Goal: Task Accomplishment & Management: Use online tool/utility

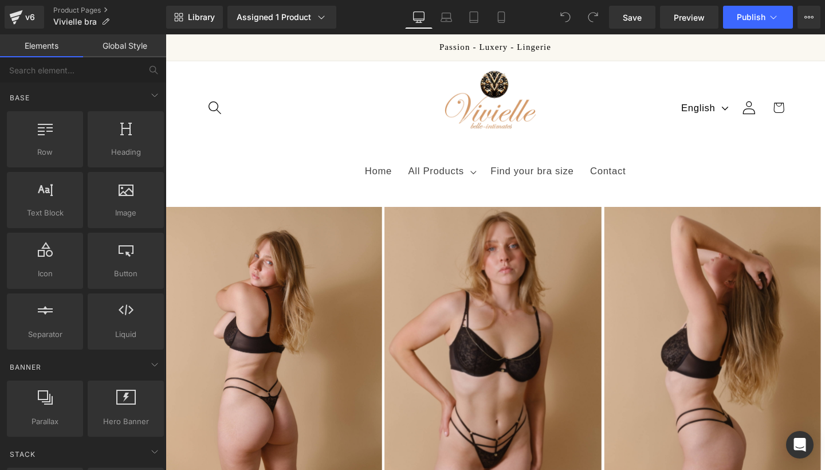
scroll to position [493, 0]
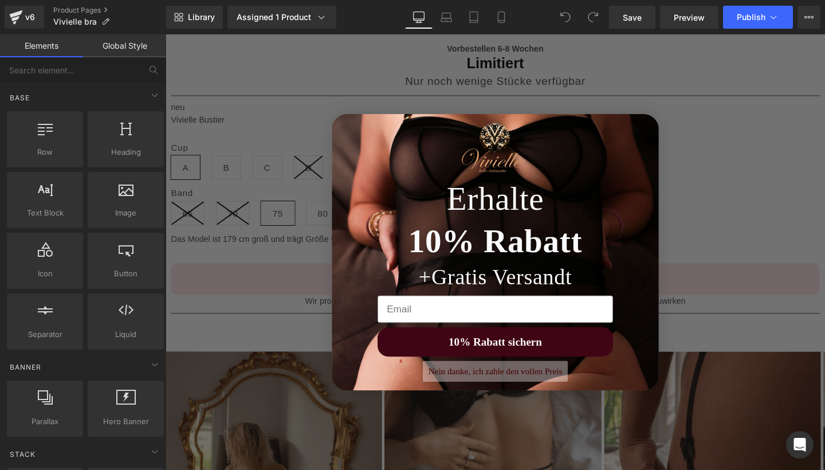
click at [498, 385] on button "Nein danke, ich zahle den vollen Preis" at bounding box center [512, 388] width 152 height 22
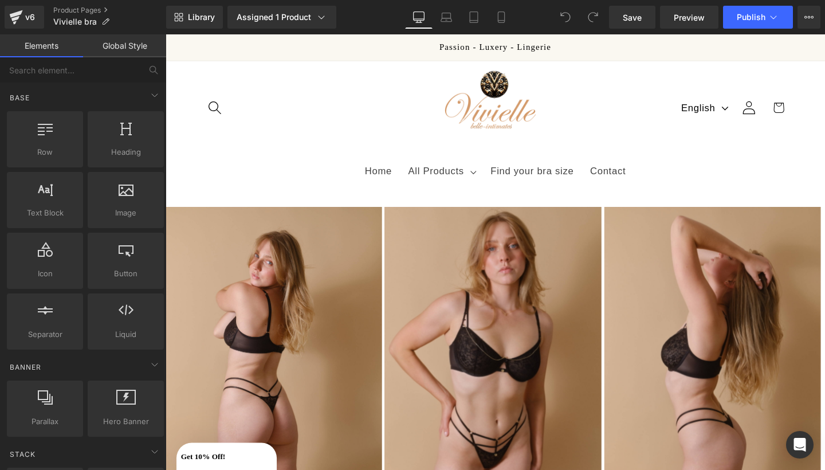
scroll to position [0, 0]
click at [806, 18] on icon at bounding box center [808, 17] width 9 height 9
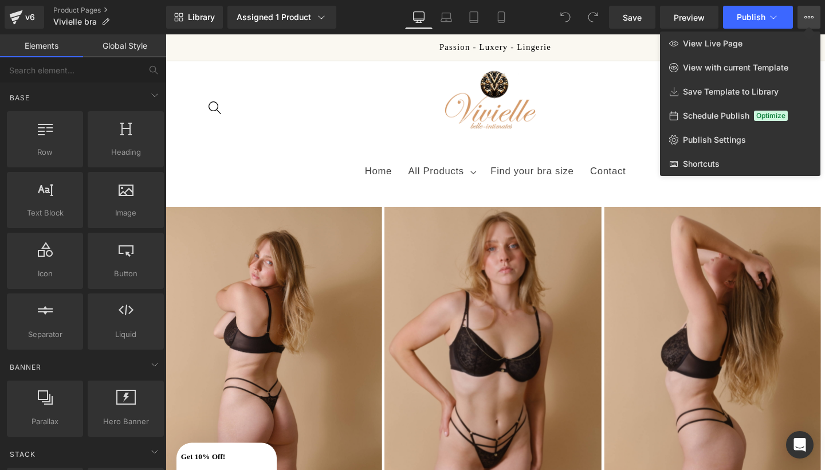
click at [589, 116] on div at bounding box center [495, 251] width 659 height 435
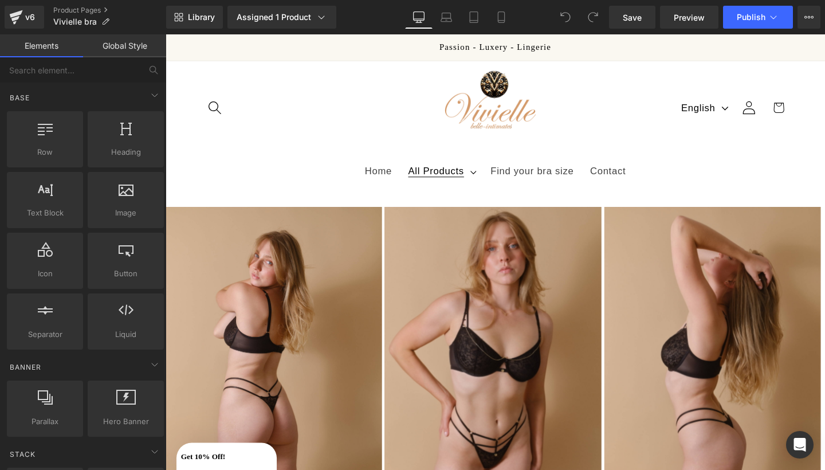
click at [455, 175] on span "All Products" at bounding box center [449, 178] width 58 height 13
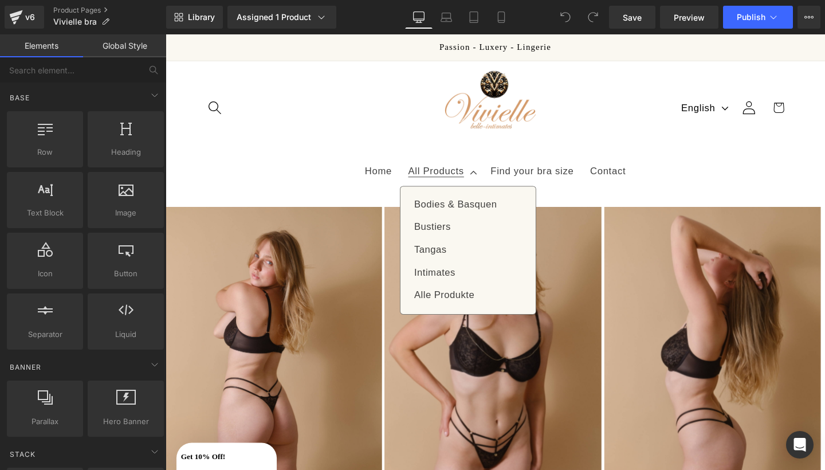
click at [355, 142] on header "Home All Products All Products Bodies & Basquen [GEOGRAPHIC_DATA] [GEOGRAPHIC_D…" at bounding box center [512, 130] width 693 height 136
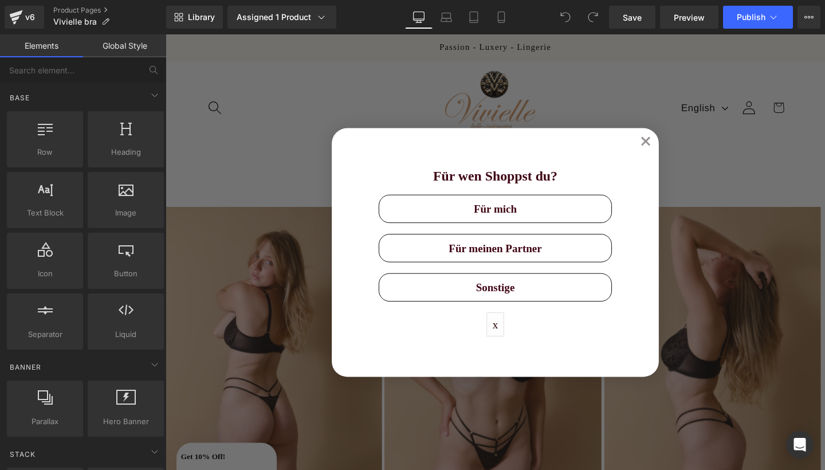
click at [506, 337] on button "x" at bounding box center [512, 338] width 18 height 25
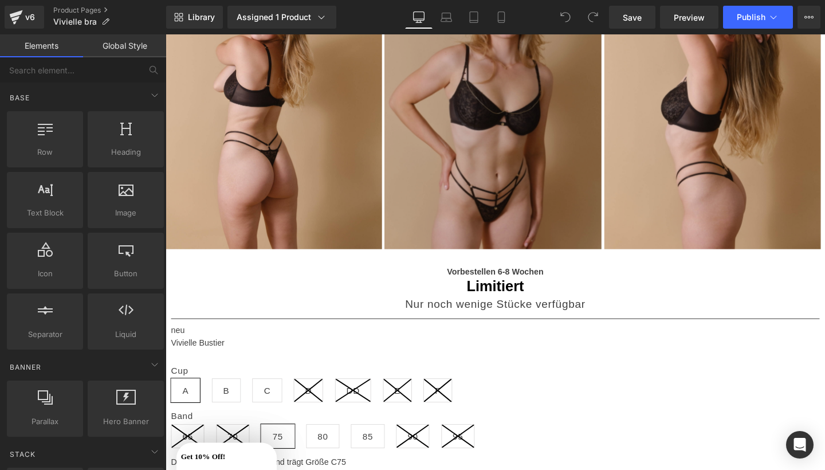
scroll to position [257, 0]
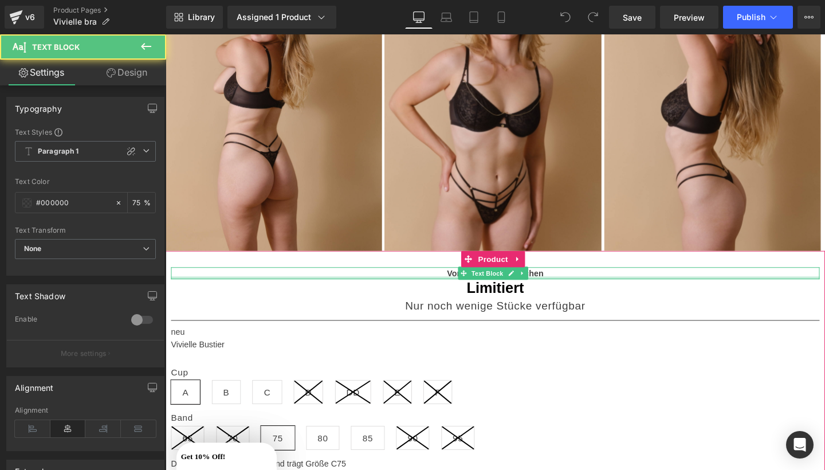
click at [561, 289] on div at bounding box center [512, 290] width 682 height 3
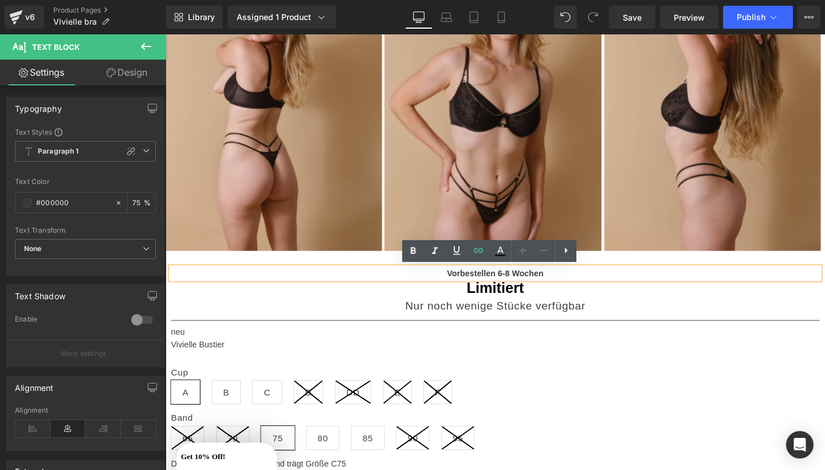
click at [564, 289] on p "Vorbestellen 6-8 Wochen" at bounding box center [512, 285] width 682 height 13
drag, startPoint x: 564, startPoint y: 289, endPoint x: 443, endPoint y: 274, distance: 122.4
click at [443, 274] on div "Vorbestellen 6-8 Wochen Text Block Limitiert Nur noch wenige [PERSON_NAME] verf…" at bounding box center [512, 424] width 693 height 325
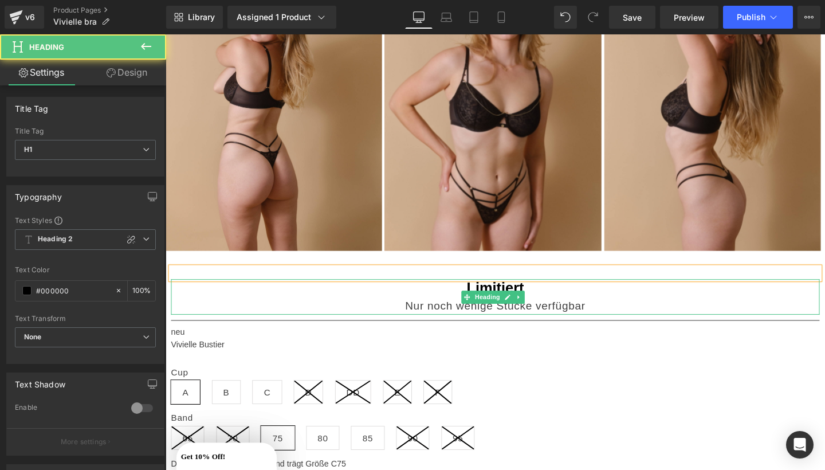
click at [529, 300] on h1 "Limitiert" at bounding box center [512, 301] width 682 height 18
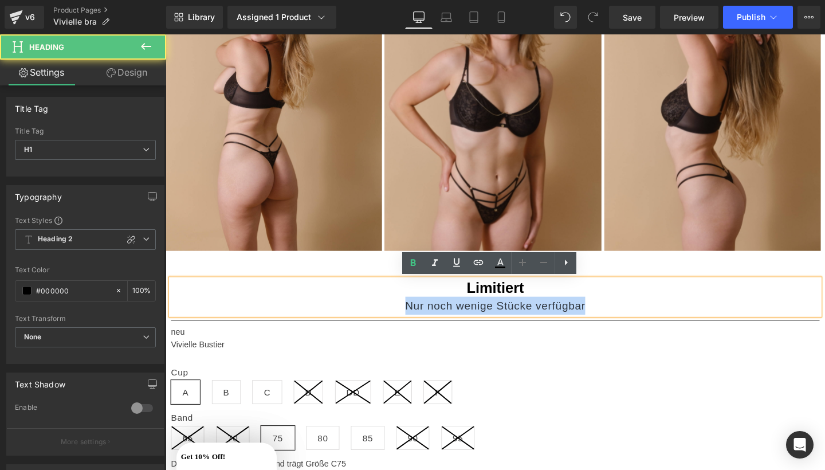
drag, startPoint x: 608, startPoint y: 319, endPoint x: 417, endPoint y: 316, distance: 190.8
click at [417, 316] on div "Nur noch wenige Stücke verfügbar" at bounding box center [512, 319] width 682 height 19
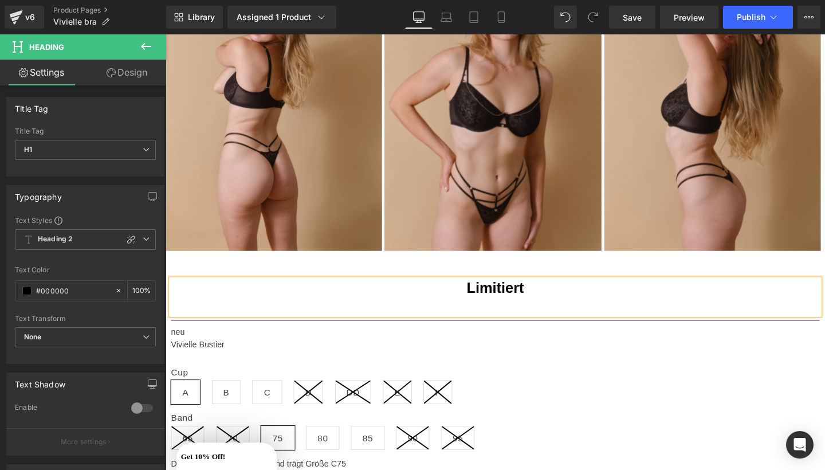
click at [545, 305] on h1 "Limitiert" at bounding box center [512, 301] width 682 height 18
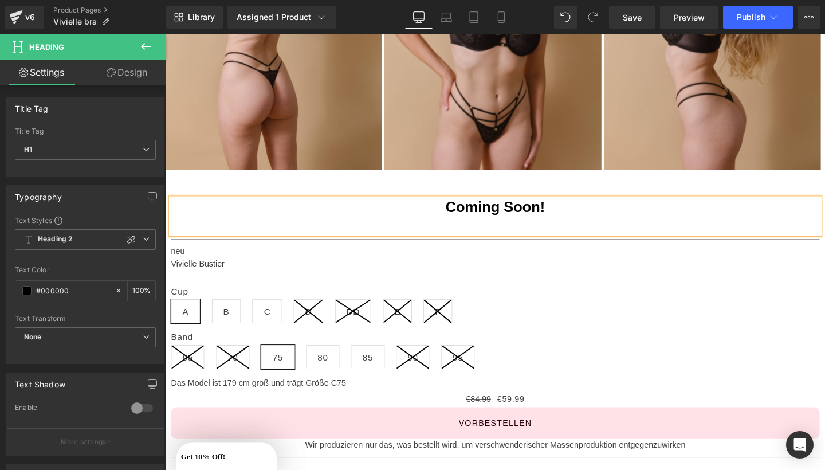
scroll to position [348, 0]
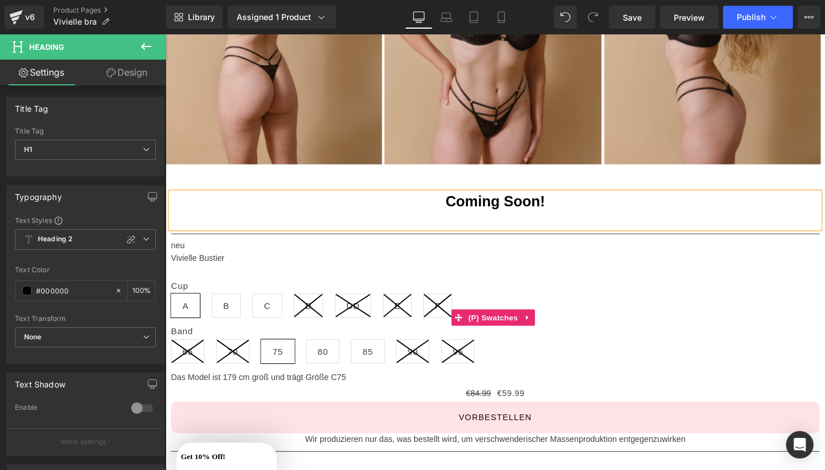
click at [308, 313] on line at bounding box center [316, 319] width 30 height 24
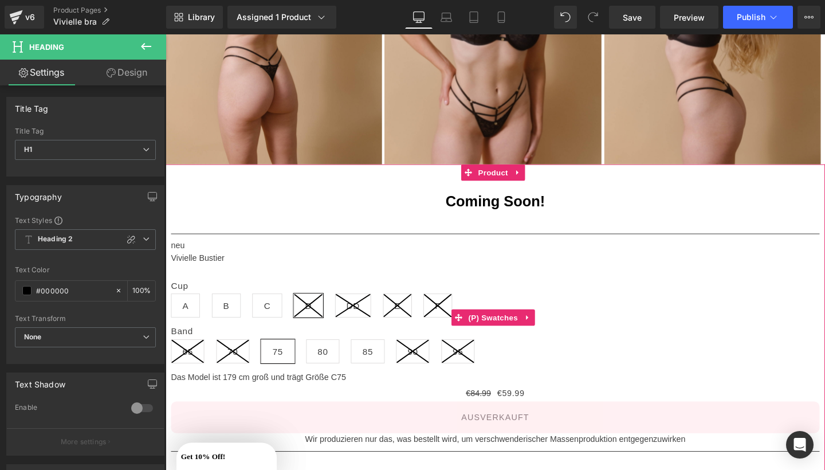
click at [180, 297] on label "Cup" at bounding box center [512, 300] width 682 height 14
click at [322, 319] on icon at bounding box center [316, 319] width 30 height 24
click at [362, 329] on icon at bounding box center [362, 319] width 37 height 24
click at [418, 324] on icon at bounding box center [409, 319] width 29 height 24
click at [451, 324] on icon at bounding box center [451, 319] width 29 height 24
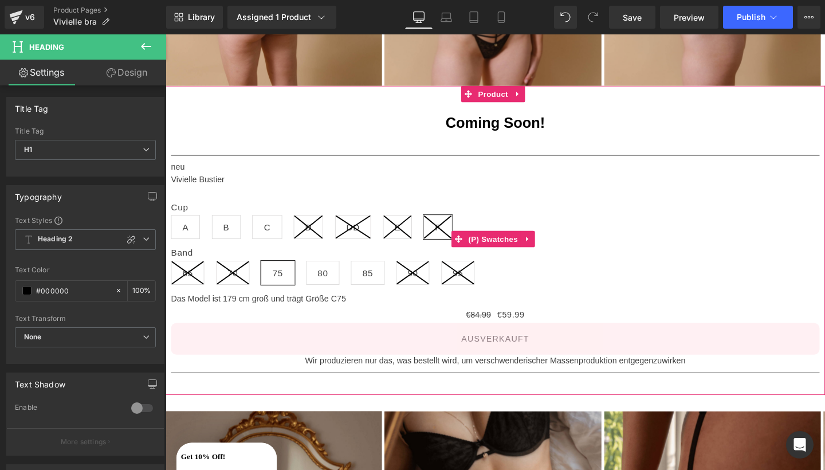
scroll to position [438, 0]
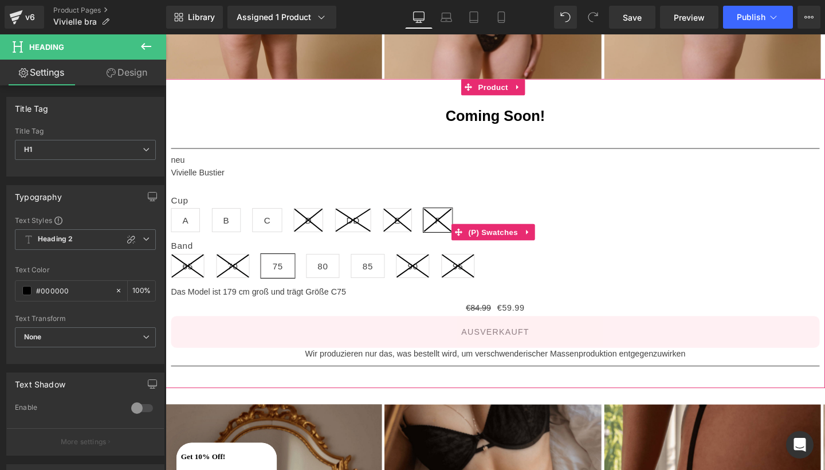
click at [194, 260] on label "Band" at bounding box center [512, 258] width 682 height 14
click at [529, 241] on span "(P) Swatches" at bounding box center [510, 242] width 58 height 17
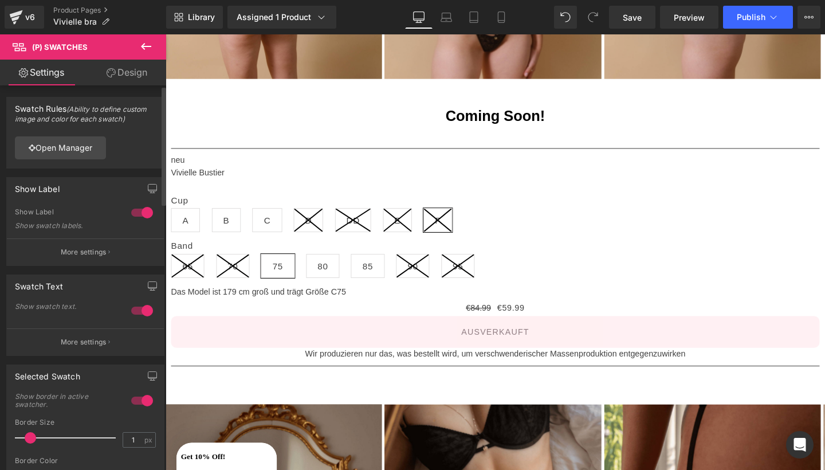
scroll to position [0, 0]
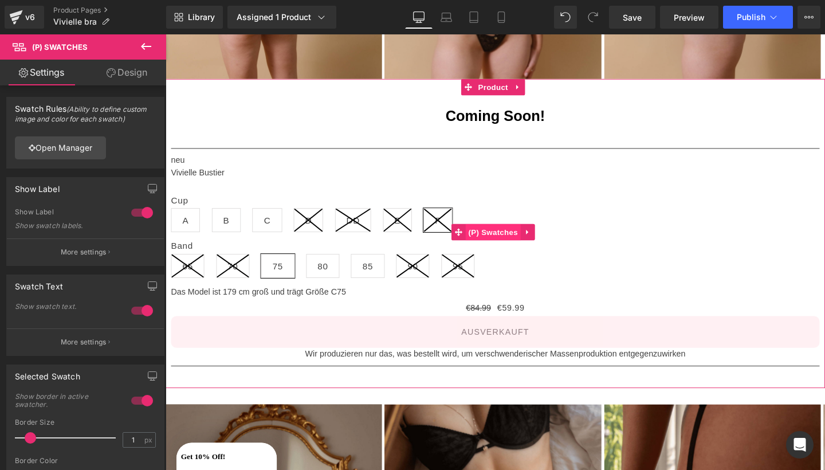
click at [503, 238] on span "(P) Swatches" at bounding box center [510, 242] width 58 height 17
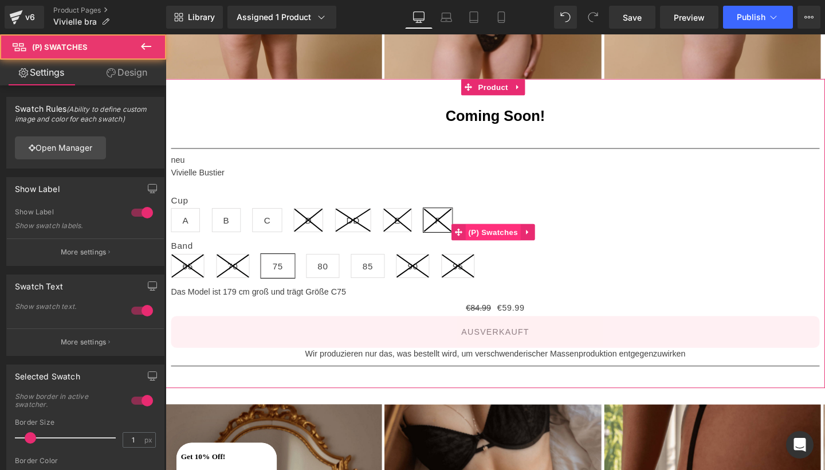
click at [503, 238] on span "(P) Swatches" at bounding box center [510, 242] width 58 height 17
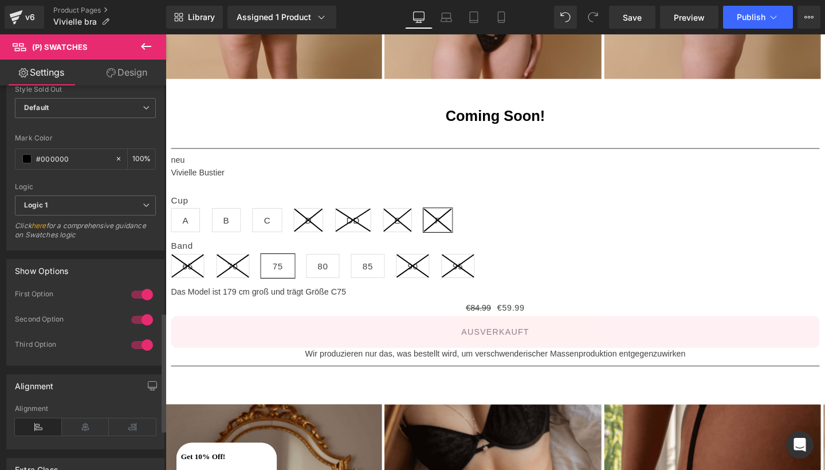
scroll to position [761, 0]
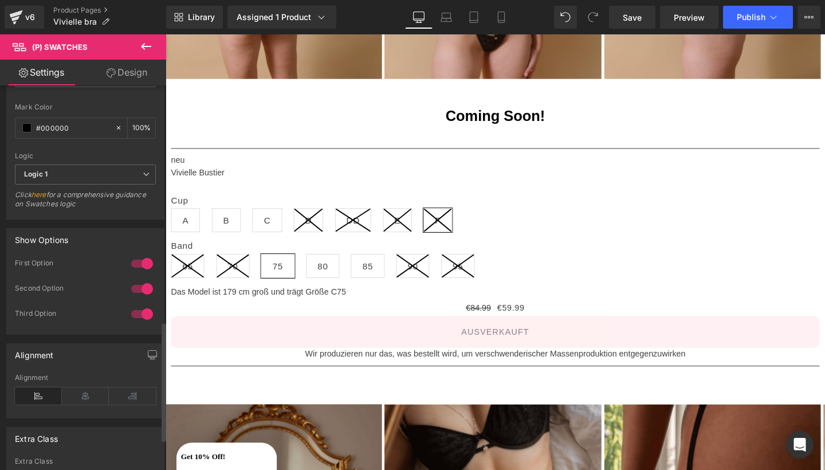
click at [139, 262] on div at bounding box center [141, 263] width 27 height 18
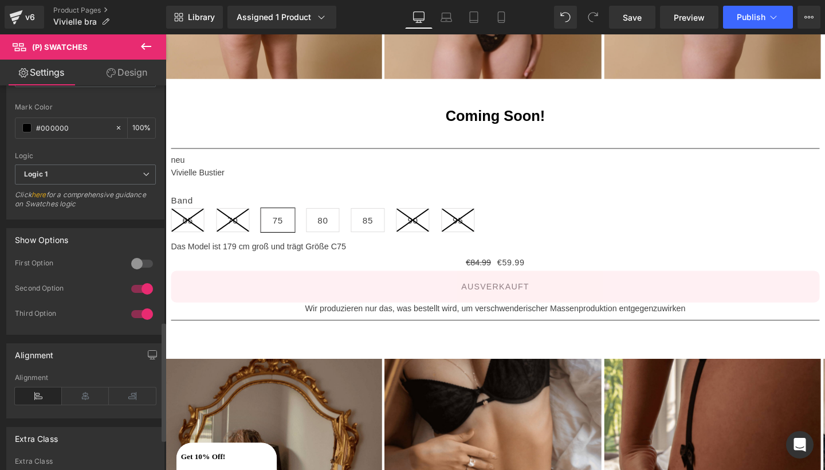
click at [147, 283] on div at bounding box center [141, 289] width 27 height 18
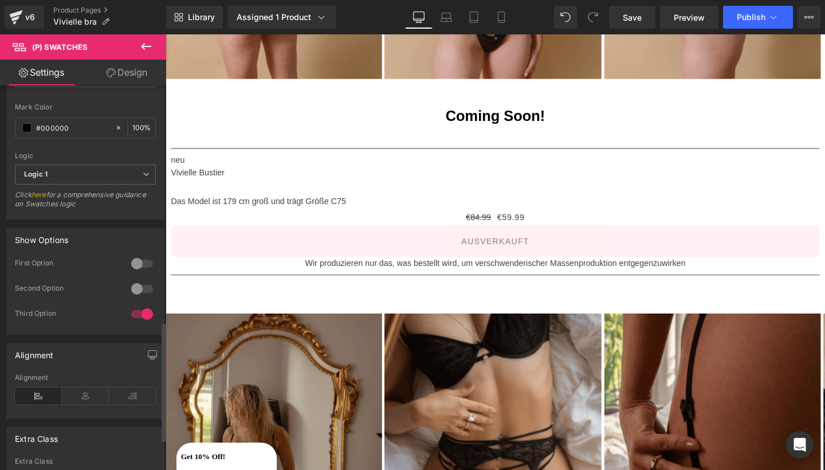
click at [140, 312] on div at bounding box center [141, 314] width 27 height 18
click at [140, 311] on div at bounding box center [141, 314] width 27 height 18
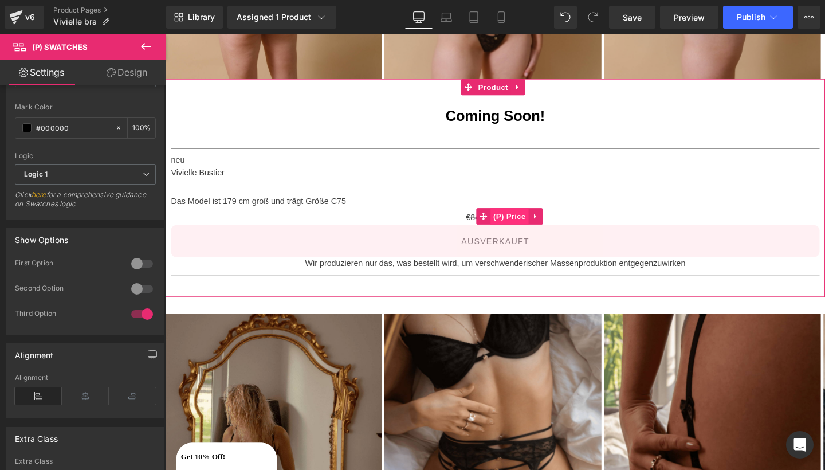
click at [538, 222] on span "(P) Price" at bounding box center [527, 225] width 40 height 17
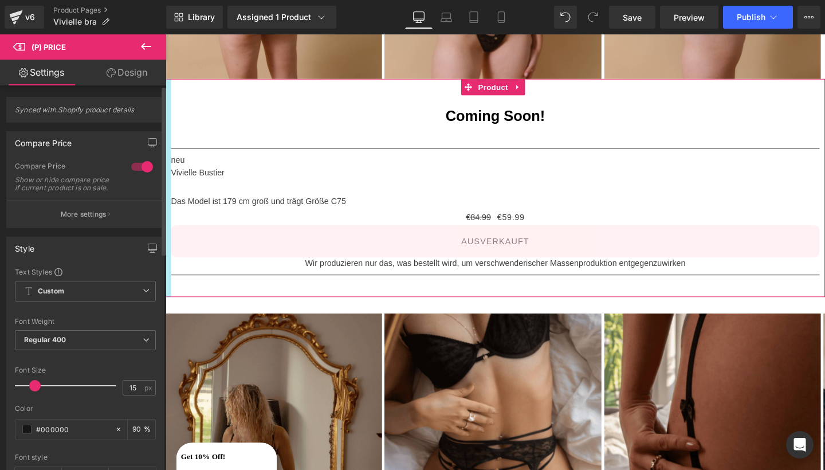
click at [138, 166] on div at bounding box center [141, 167] width 27 height 18
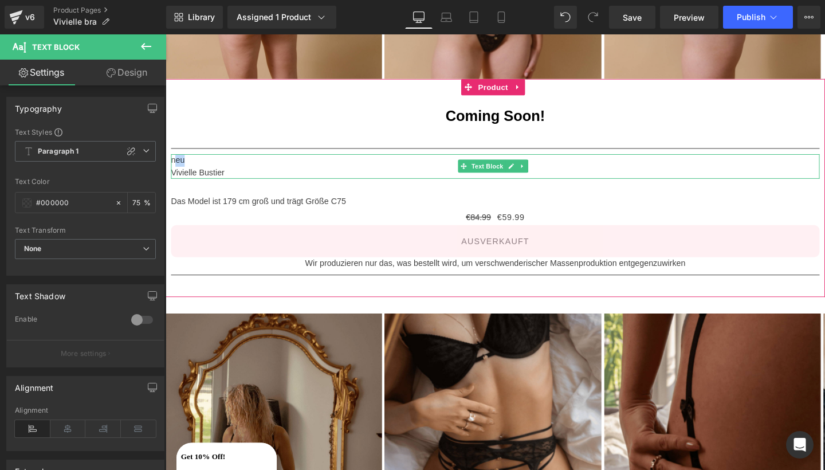
drag, startPoint x: 186, startPoint y: 167, endPoint x: 175, endPoint y: 164, distance: 10.7
click at [175, 164] on p "neu" at bounding box center [512, 166] width 682 height 13
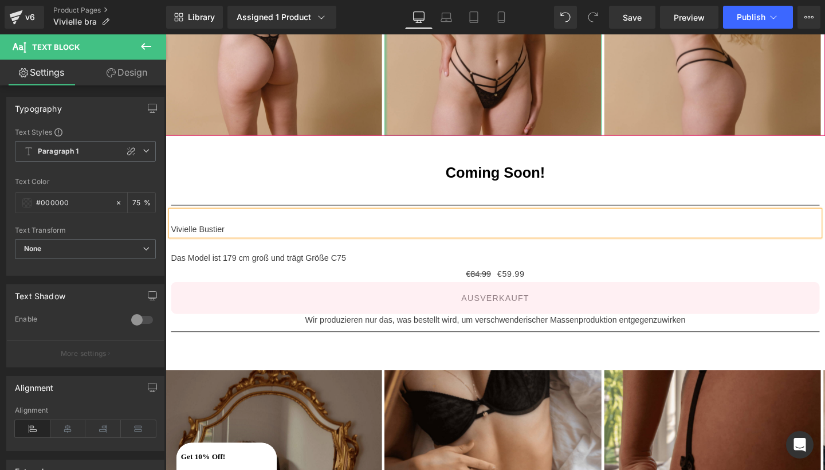
scroll to position [399, 0]
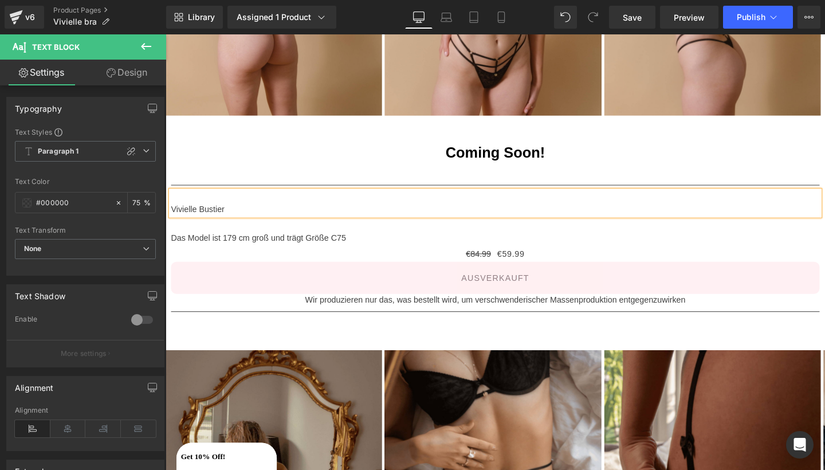
click at [172, 215] on p "Vivielle Bustier" at bounding box center [512, 218] width 682 height 13
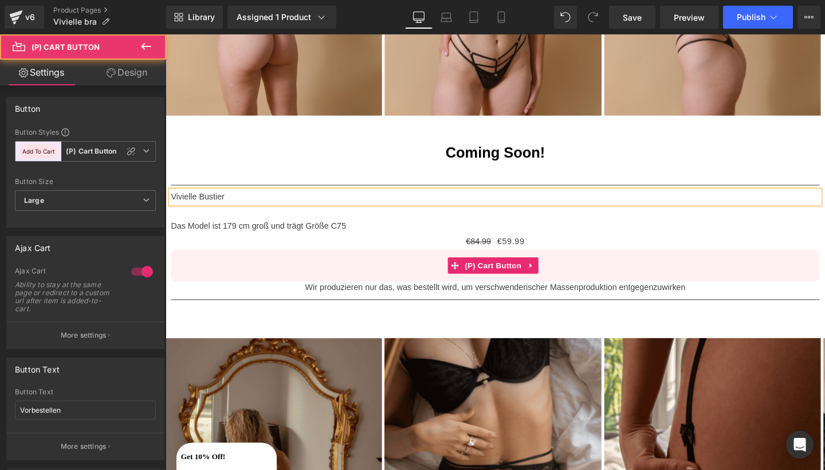
click at [384, 274] on button "Ausverkauft" at bounding box center [512, 277] width 682 height 33
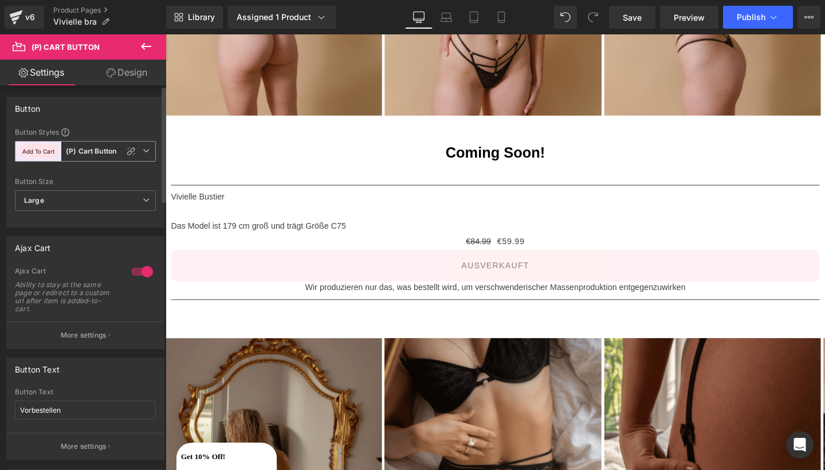
drag, startPoint x: 129, startPoint y: 155, endPoint x: 140, endPoint y: 151, distance: 11.4
click at [129, 155] on icon at bounding box center [131, 151] width 9 height 9
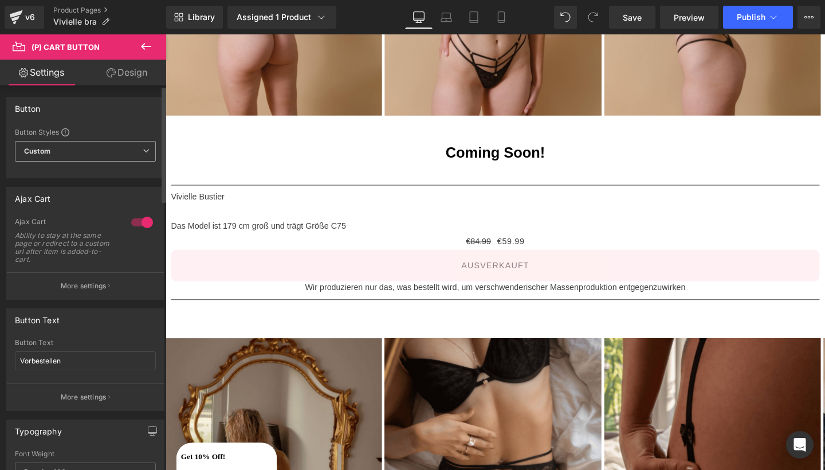
click at [143, 151] on icon at bounding box center [146, 150] width 7 height 7
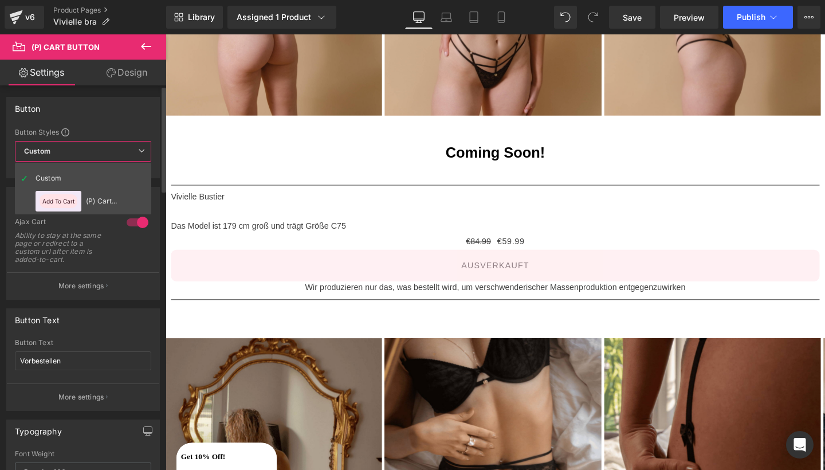
click at [143, 151] on icon at bounding box center [141, 150] width 7 height 7
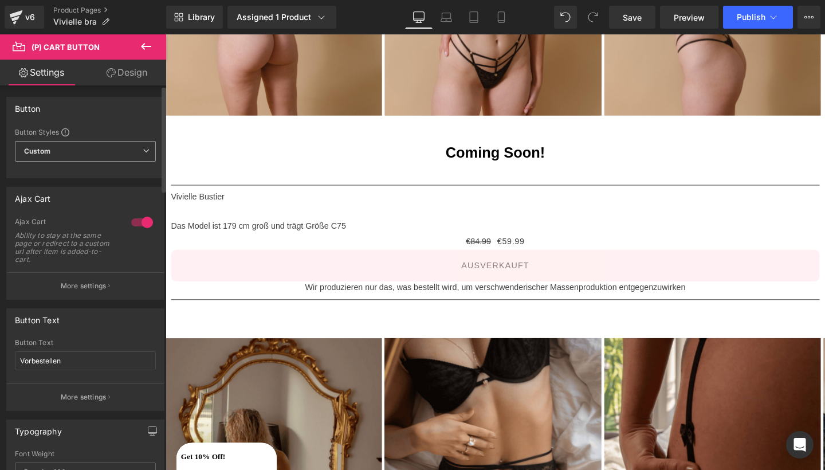
click at [143, 151] on icon at bounding box center [146, 150] width 7 height 7
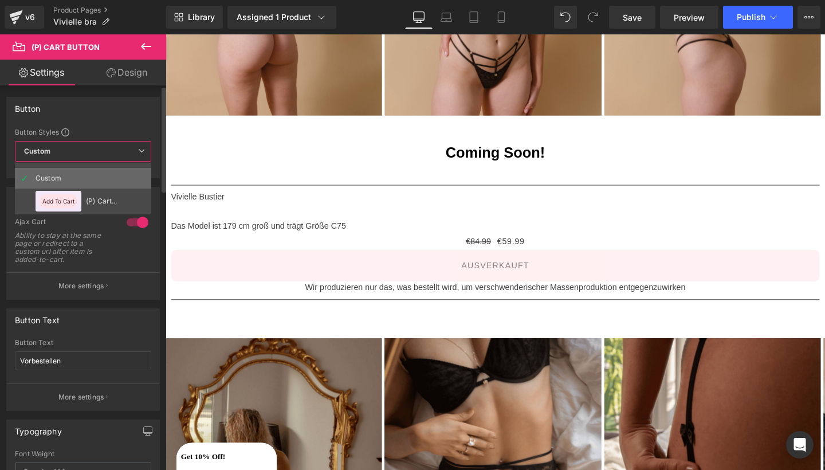
click at [105, 180] on li "Custom" at bounding box center [83, 178] width 136 height 21
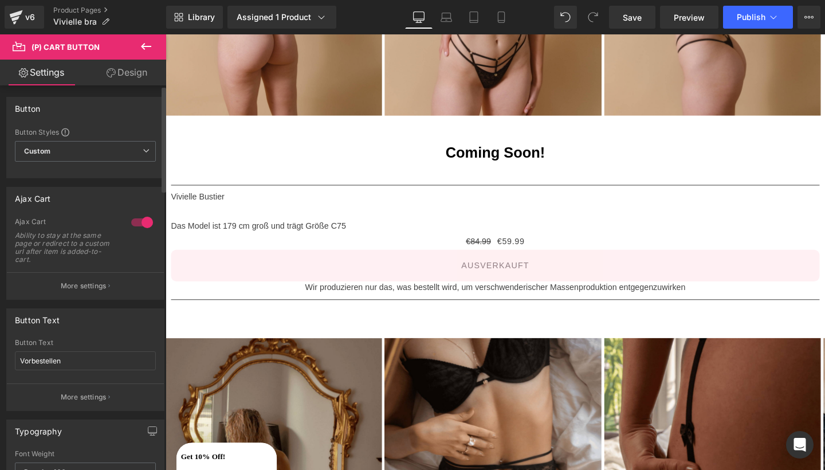
click at [112, 196] on div "Ajax Cart" at bounding box center [85, 198] width 157 height 22
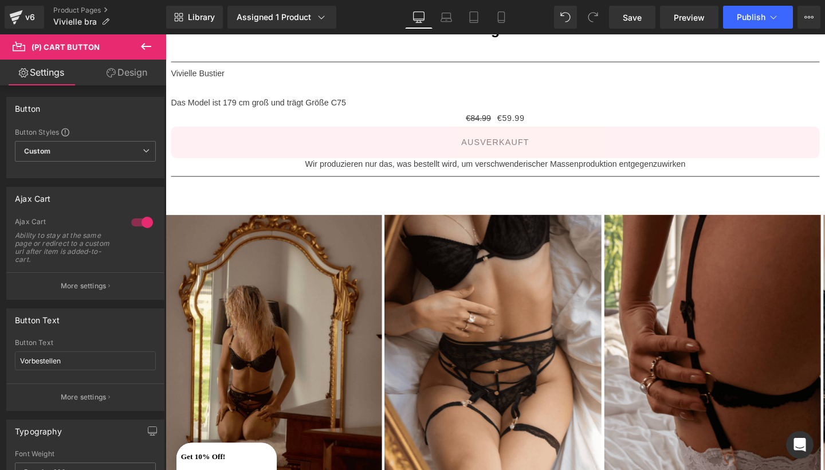
scroll to position [530, 0]
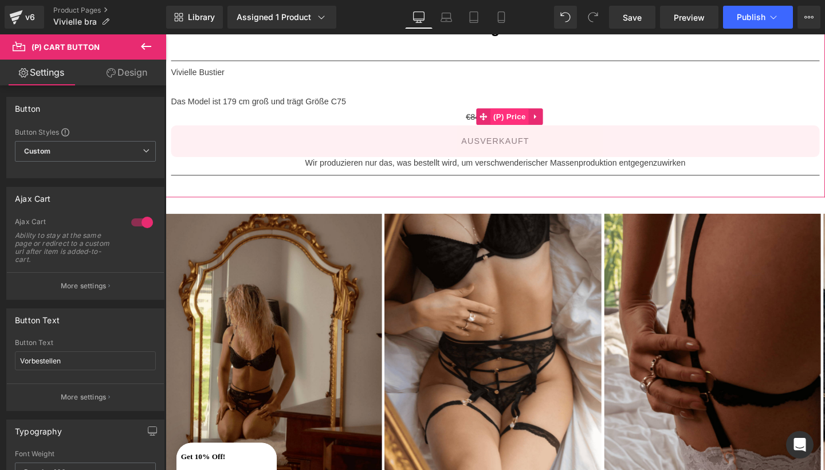
click at [528, 120] on span "(P) Price" at bounding box center [527, 120] width 40 height 17
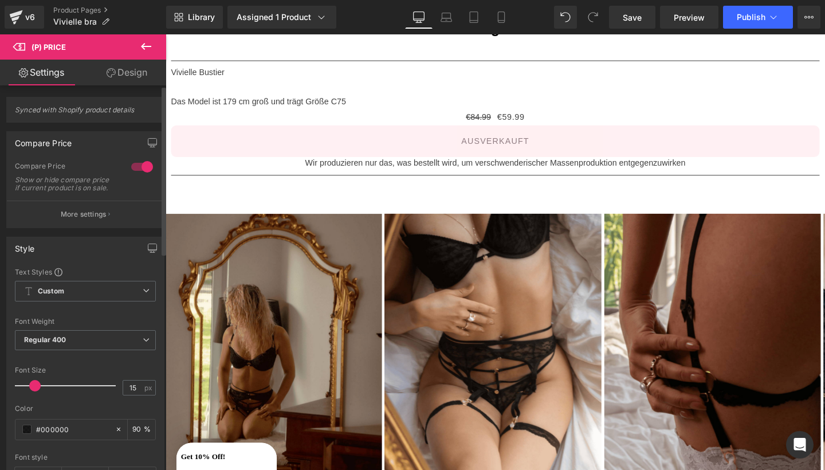
click at [134, 170] on div at bounding box center [141, 167] width 27 height 18
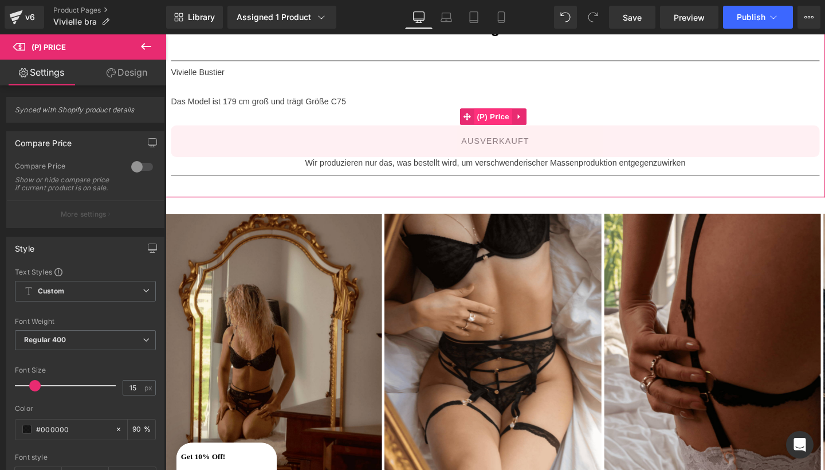
click at [510, 115] on span "(P) Price" at bounding box center [510, 120] width 40 height 17
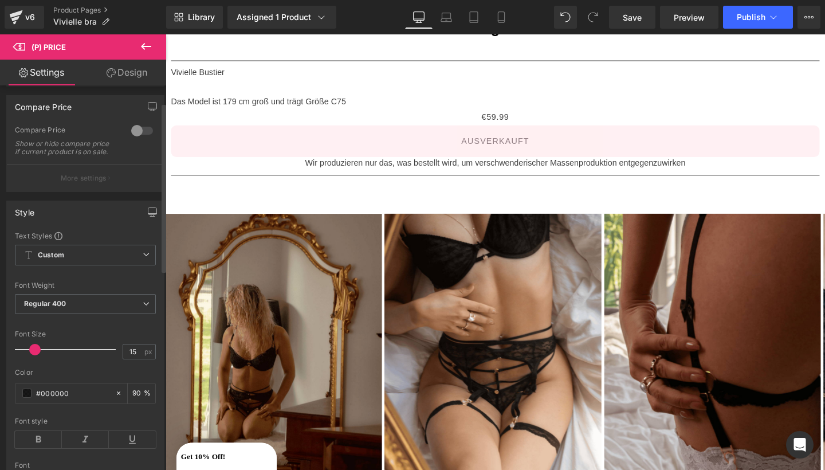
scroll to position [40, 0]
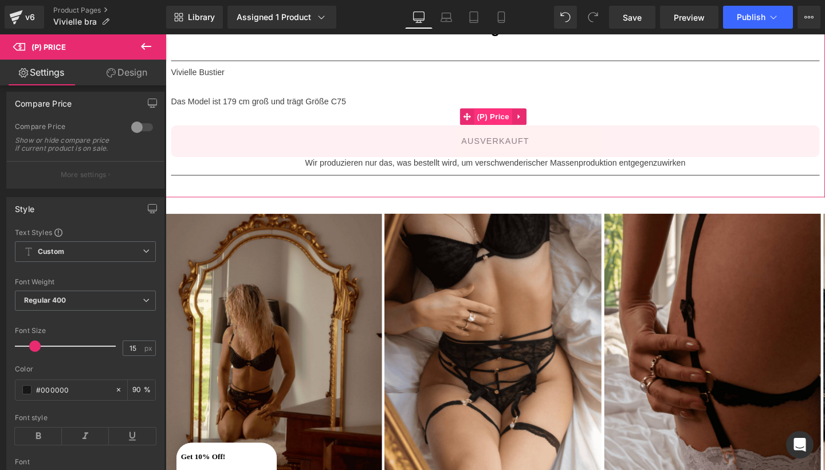
click at [505, 117] on span "(P) Price" at bounding box center [510, 120] width 40 height 17
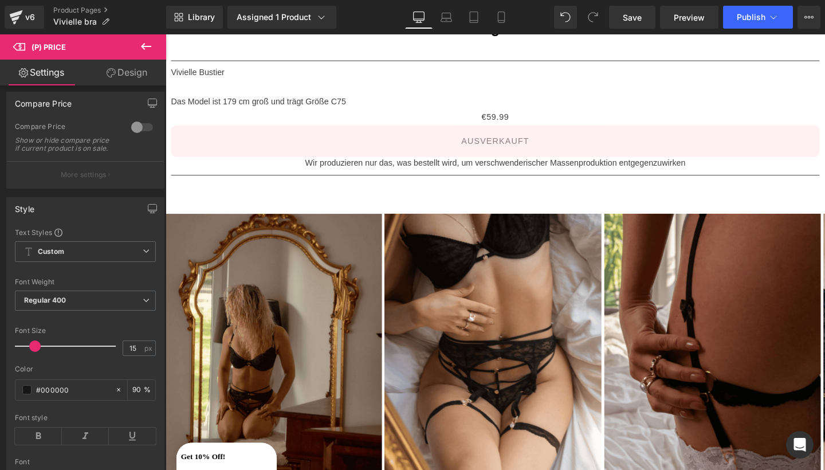
click at [145, 48] on icon at bounding box center [146, 47] width 14 height 14
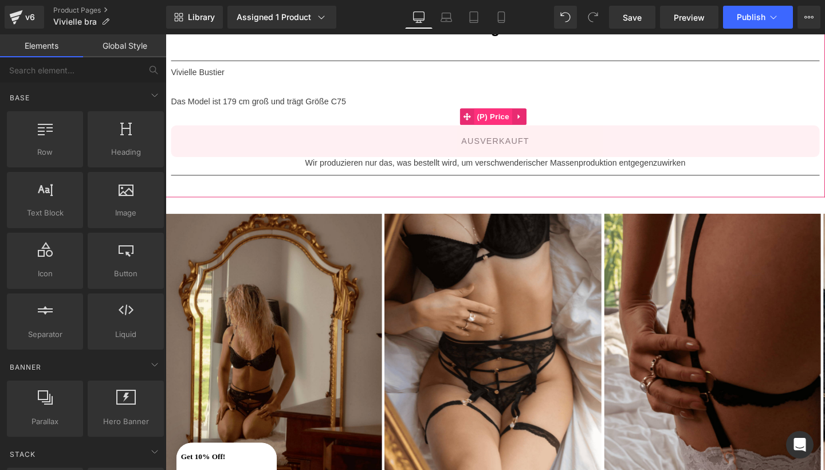
click at [526, 119] on span "(P) Price" at bounding box center [510, 120] width 40 height 17
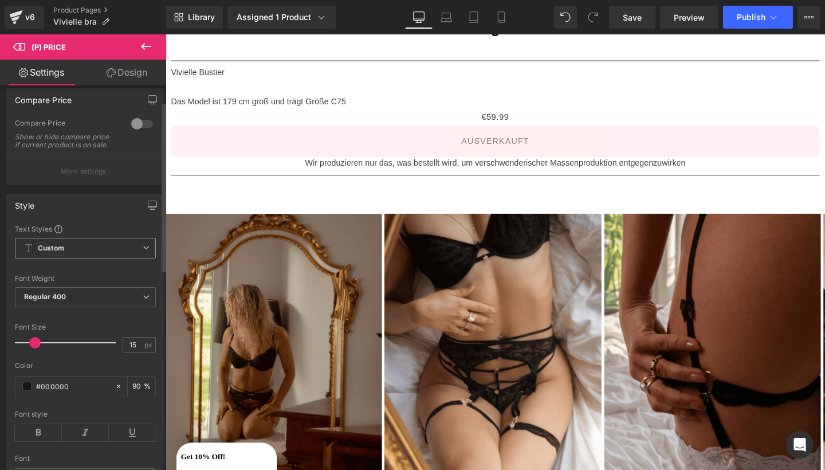
scroll to position [37, 0]
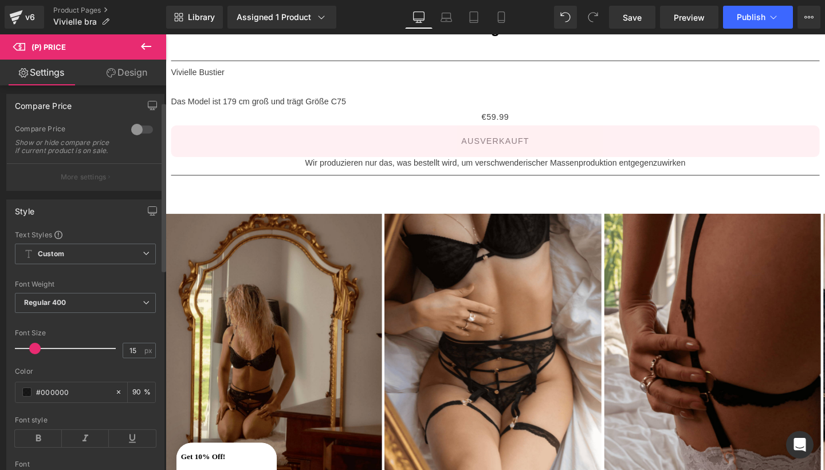
click at [139, 125] on div at bounding box center [141, 129] width 27 height 18
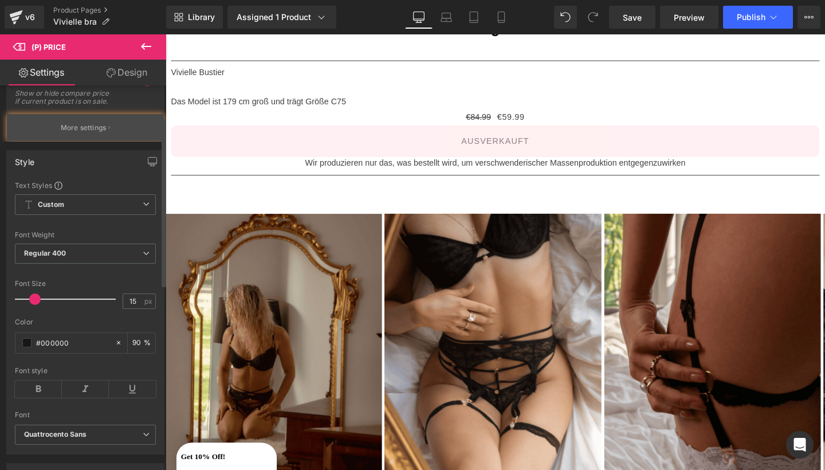
scroll to position [87, 0]
click at [103, 132] on p "More settings" at bounding box center [84, 127] width 46 height 10
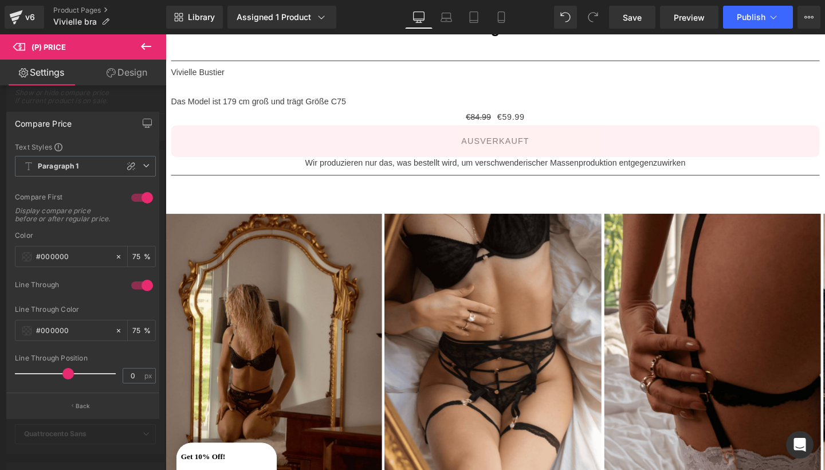
click at [143, 42] on icon at bounding box center [146, 47] width 14 height 14
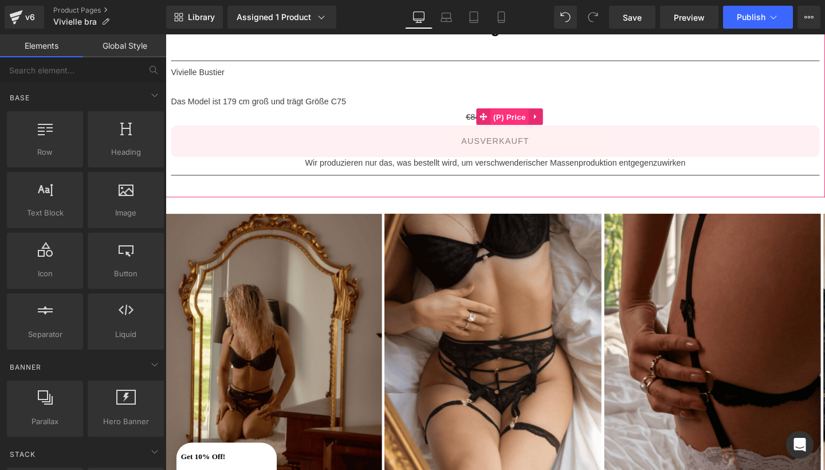
click at [508, 120] on span "(P) Price" at bounding box center [527, 121] width 40 height 17
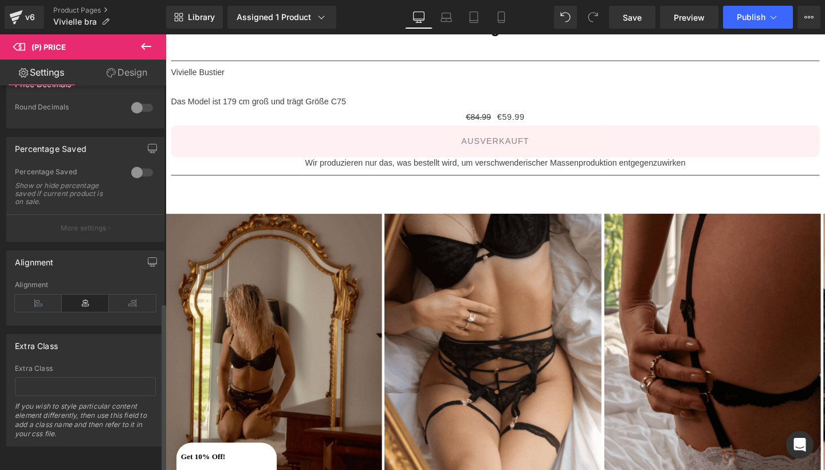
scroll to position [493, 0]
click at [133, 163] on div at bounding box center [141, 172] width 27 height 18
click at [137, 163] on div at bounding box center [141, 172] width 27 height 18
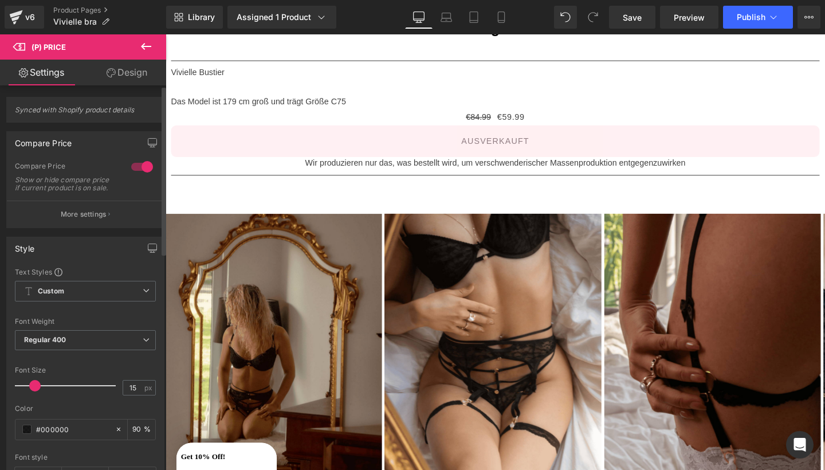
scroll to position [0, 0]
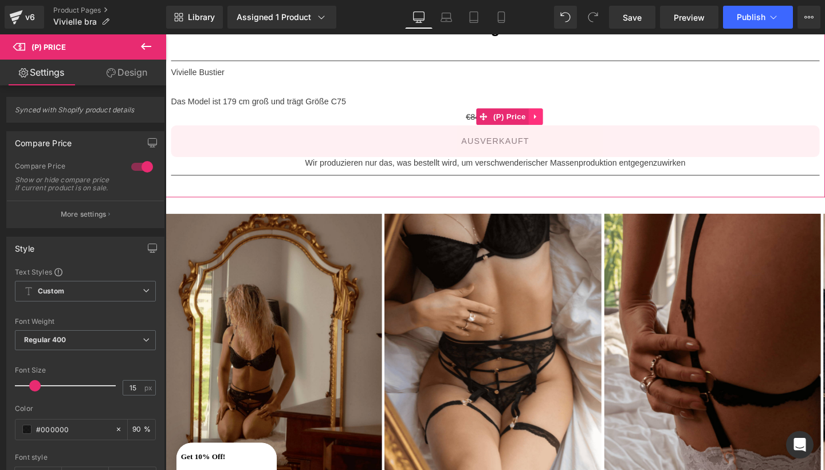
click at [558, 119] on link at bounding box center [554, 120] width 15 height 17
click at [560, 118] on icon at bounding box center [562, 121] width 8 height 8
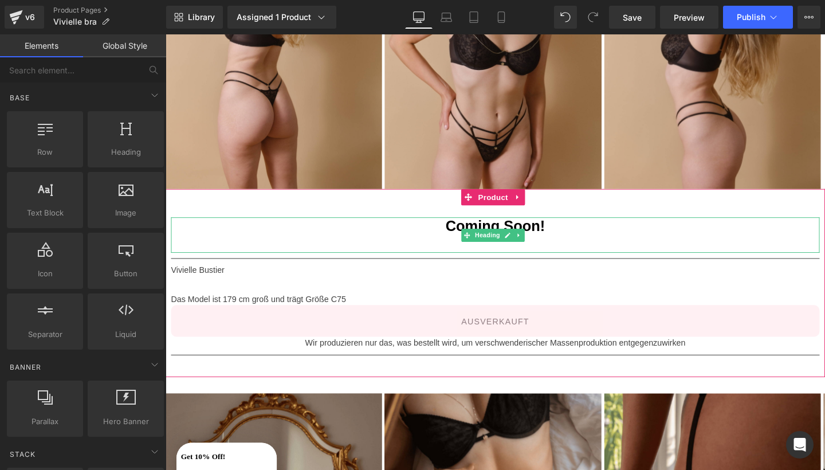
scroll to position [389, 0]
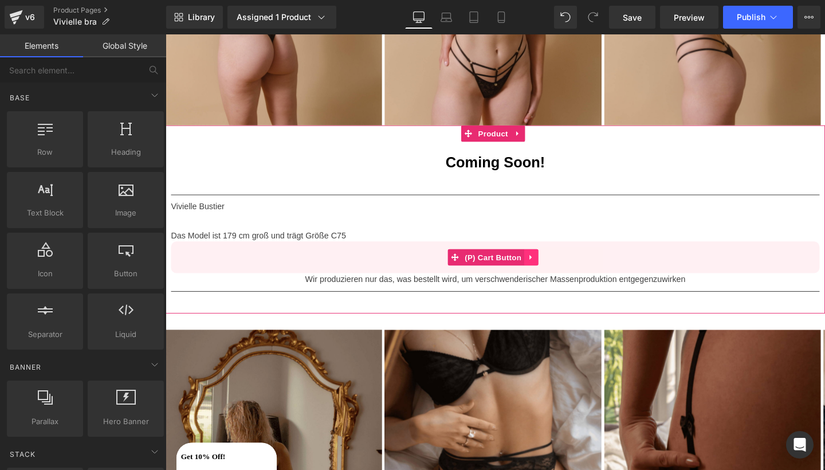
click at [552, 262] on link at bounding box center [549, 268] width 15 height 17
click at [579, 265] on link at bounding box center [572, 268] width 15 height 17
click at [518, 266] on span "(P) Cart Button" at bounding box center [509, 268] width 65 height 17
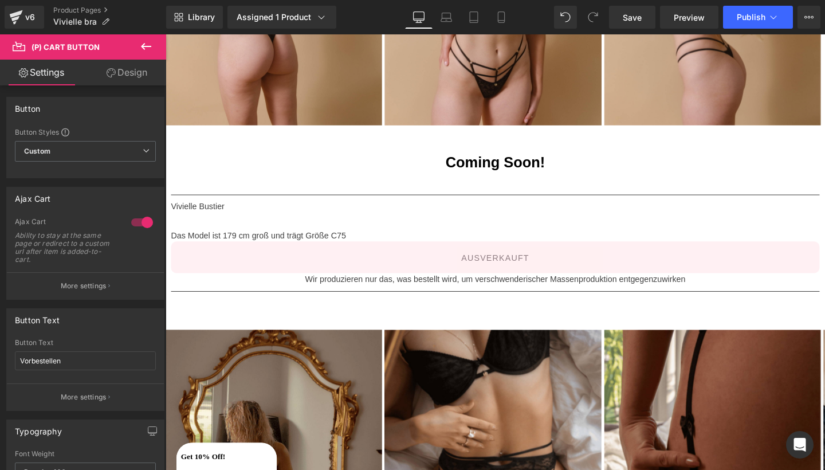
click at [141, 44] on icon at bounding box center [146, 47] width 14 height 14
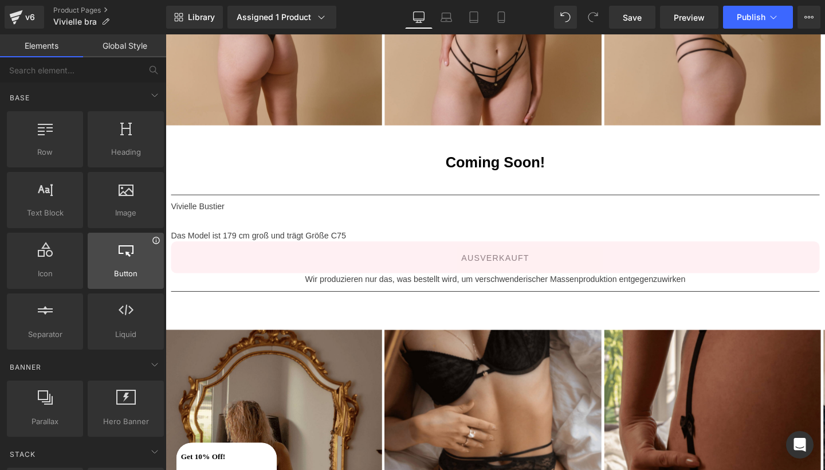
click at [152, 238] on icon at bounding box center [156, 240] width 9 height 9
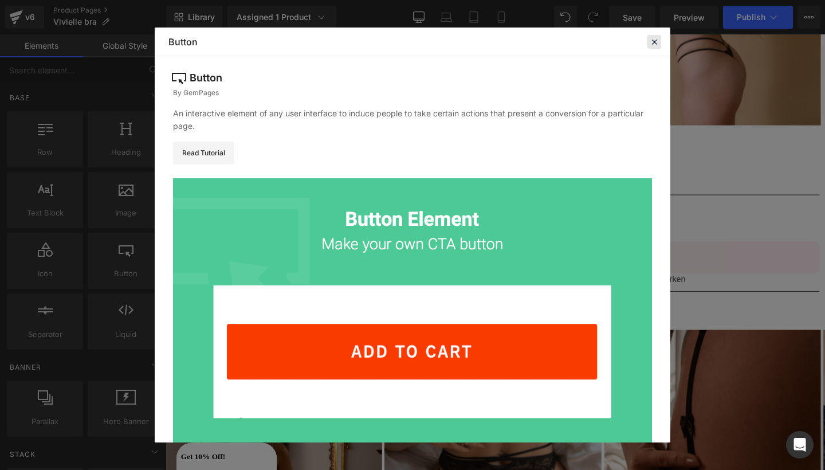
scroll to position [0, 0]
drag, startPoint x: 510, startPoint y: 9, endPoint x: 651, endPoint y: 42, distance: 144.9
click at [651, 42] on icon at bounding box center [654, 42] width 10 height 10
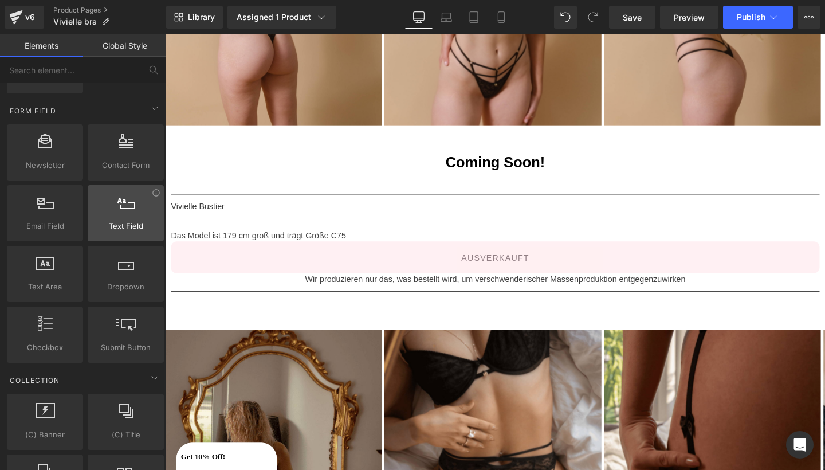
scroll to position [1686, 0]
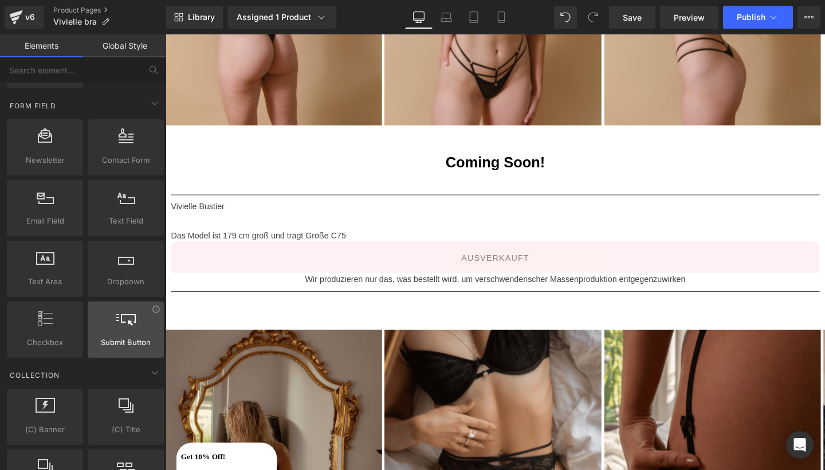
click at [108, 321] on div at bounding box center [125, 323] width 69 height 26
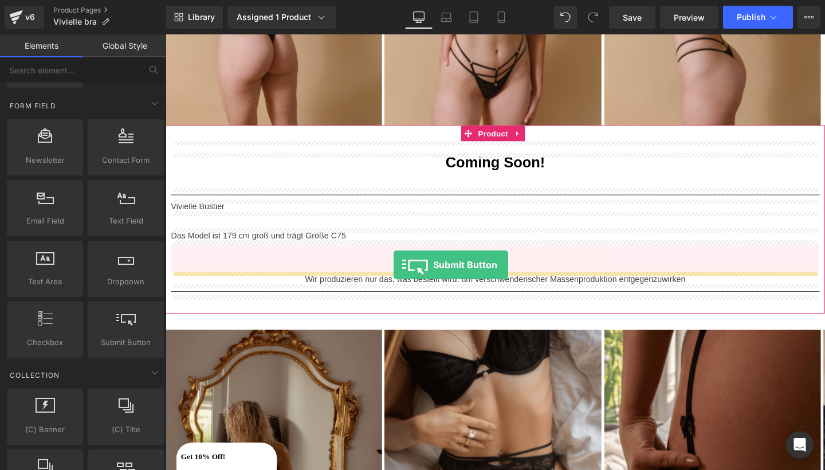
drag, startPoint x: 309, startPoint y: 374, endPoint x: 405, endPoint y: 277, distance: 136.9
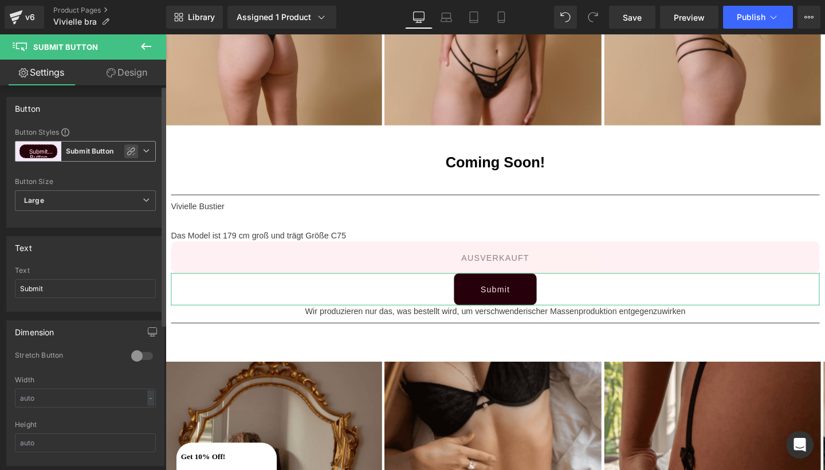
click at [127, 154] on icon at bounding box center [131, 151] width 9 height 9
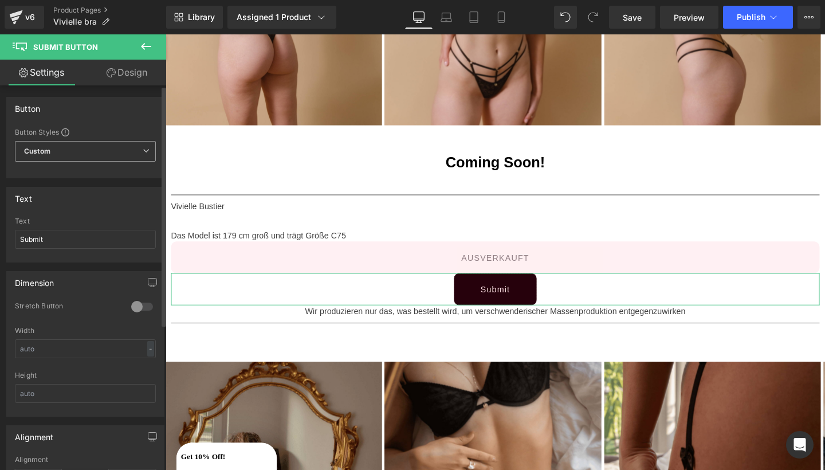
click at [146, 153] on span "Custom" at bounding box center [85, 151] width 141 height 21
click at [143, 149] on icon at bounding box center [146, 150] width 7 height 7
click at [143, 153] on icon at bounding box center [146, 150] width 7 height 7
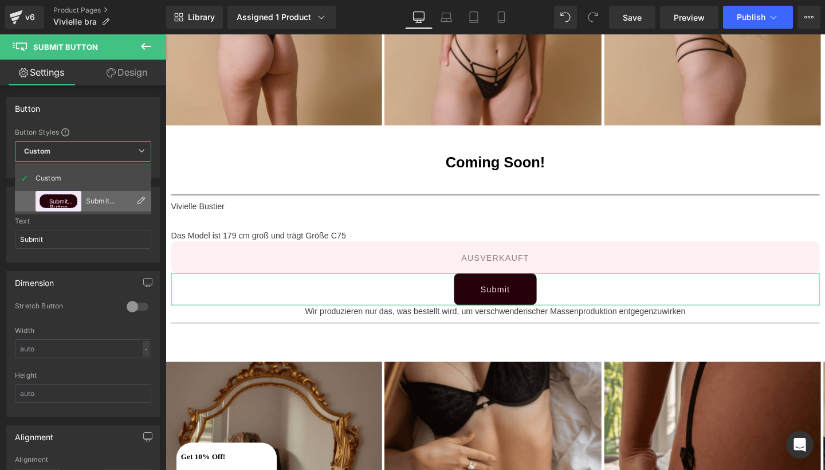
click at [137, 200] on icon at bounding box center [140, 200] width 9 height 9
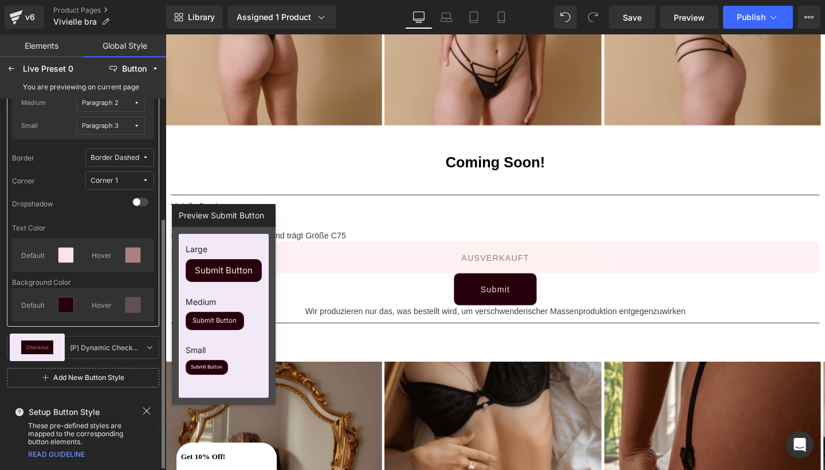
scroll to position [180, 0]
click at [14, 70] on icon at bounding box center [11, 68] width 9 height 9
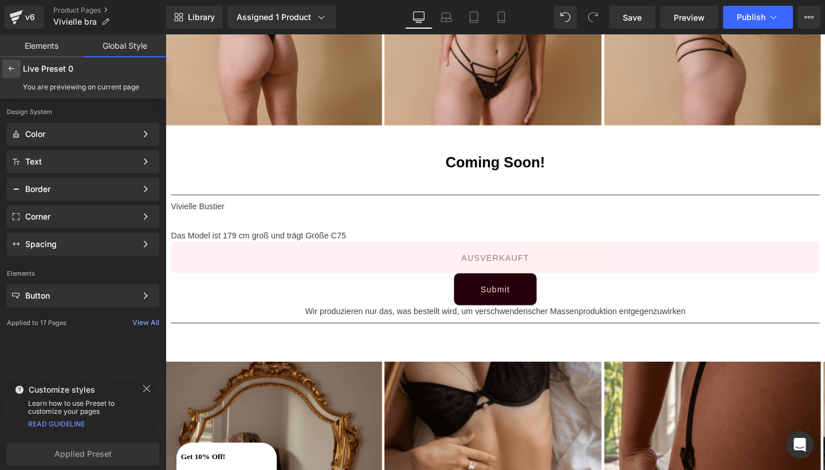
click at [17, 69] on div at bounding box center [11, 69] width 18 height 18
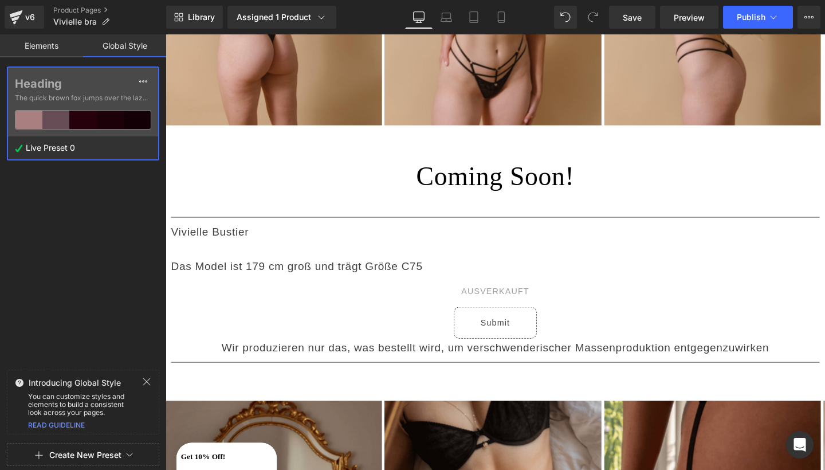
click at [43, 52] on link "Elements" at bounding box center [41, 45] width 83 height 23
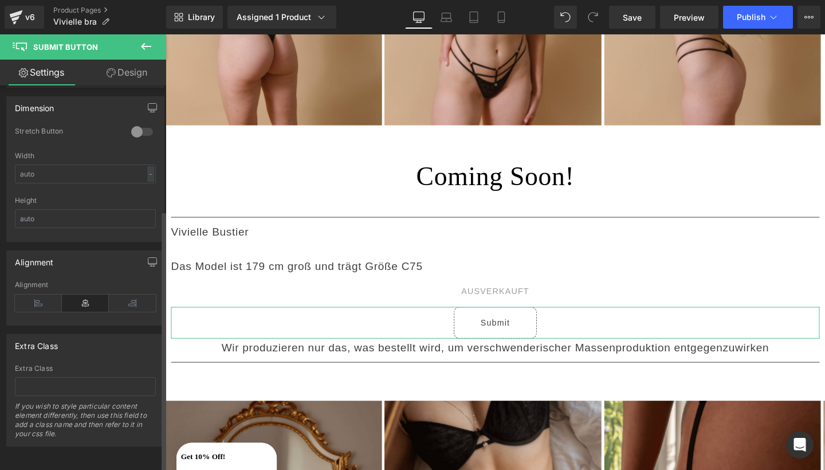
scroll to position [184, 0]
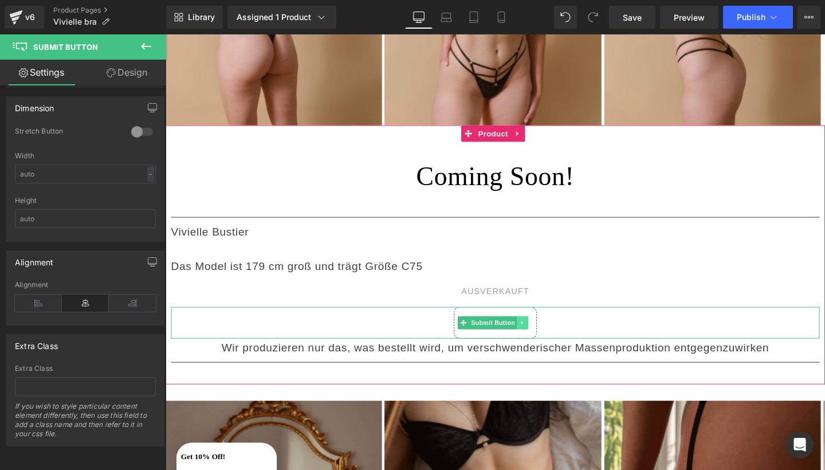
click at [545, 330] on link at bounding box center [541, 337] width 12 height 14
click at [552, 330] on link at bounding box center [547, 337] width 12 height 14
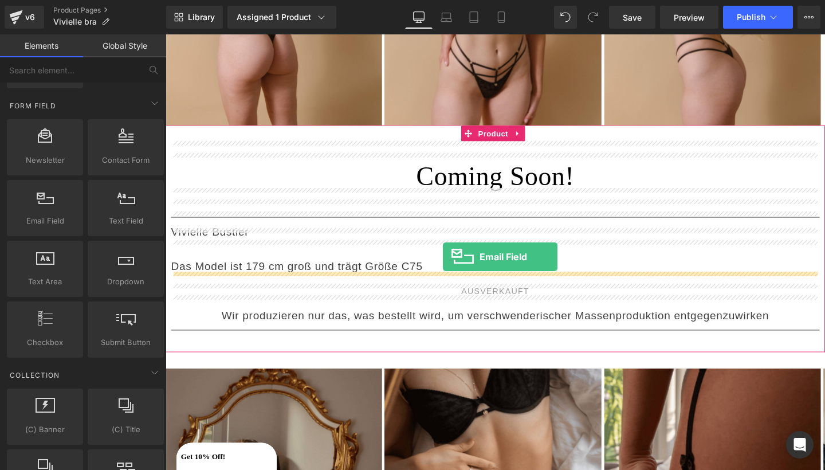
drag, startPoint x: 239, startPoint y: 238, endPoint x: 457, endPoint y: 268, distance: 220.2
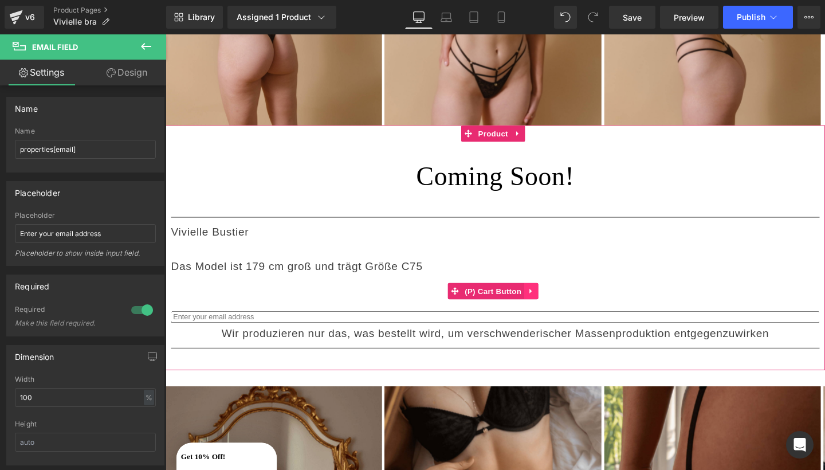
click at [549, 301] on icon at bounding box center [549, 303] width 2 height 5
click at [556, 300] on icon at bounding box center [557, 304] width 8 height 8
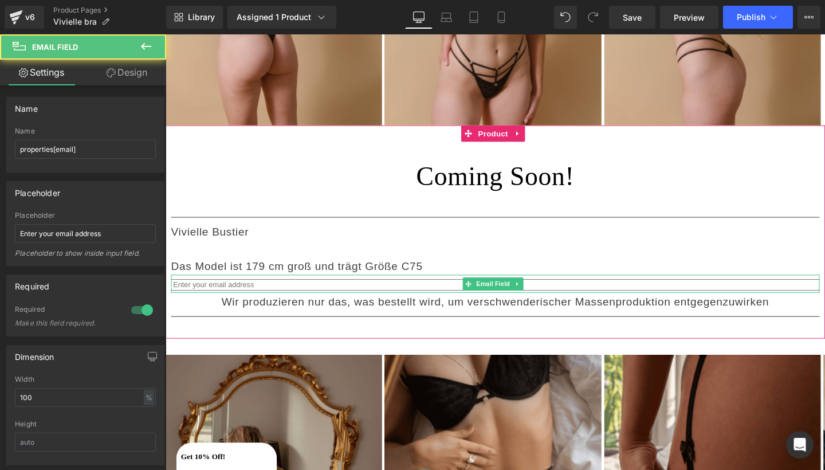
click at [472, 292] on input "email" at bounding box center [512, 298] width 682 height 12
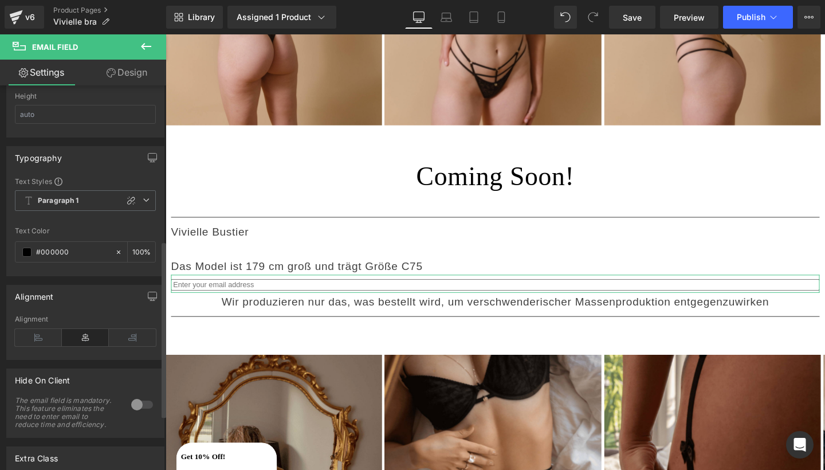
scroll to position [340, 0]
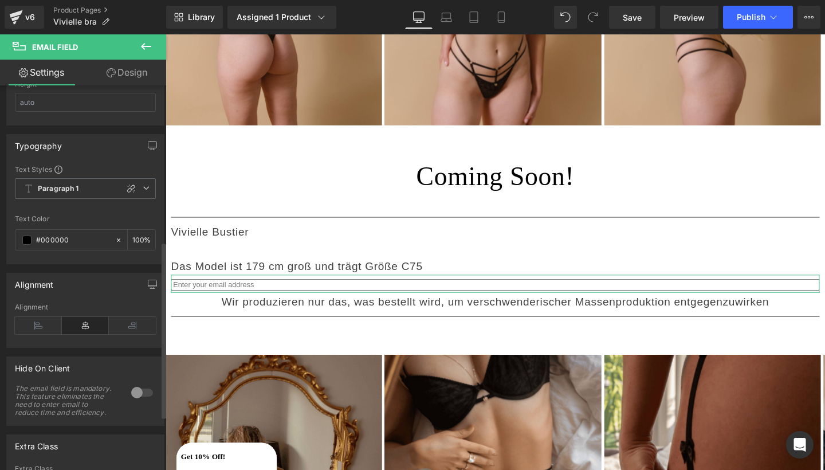
click at [84, 328] on icon at bounding box center [85, 325] width 47 height 17
click at [127, 324] on icon at bounding box center [132, 325] width 47 height 17
click at [88, 325] on icon at bounding box center [85, 325] width 47 height 17
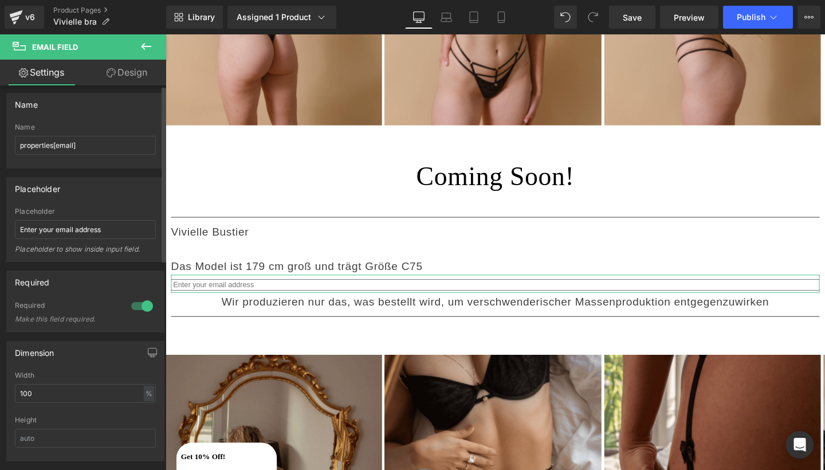
scroll to position [0, 0]
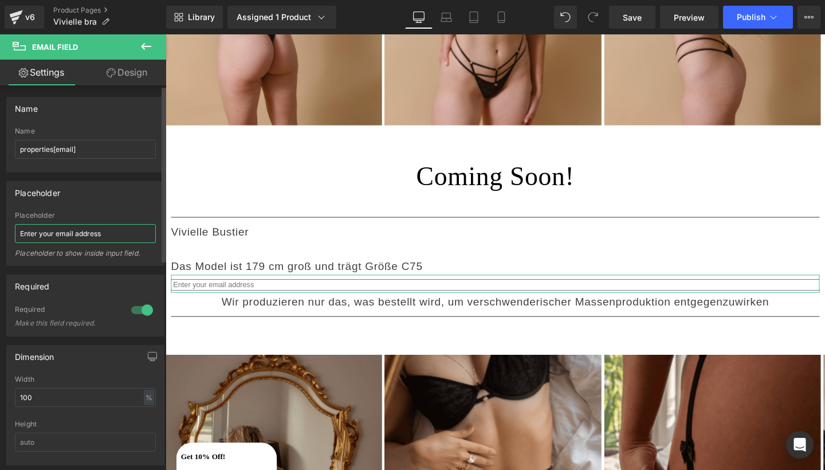
drag, startPoint x: 107, startPoint y: 237, endPoint x: 1, endPoint y: 208, distance: 109.9
click at [1, 208] on div "Placeholder Enter your email address Placeholder Enter your email address Place…" at bounding box center [85, 218] width 171 height 93
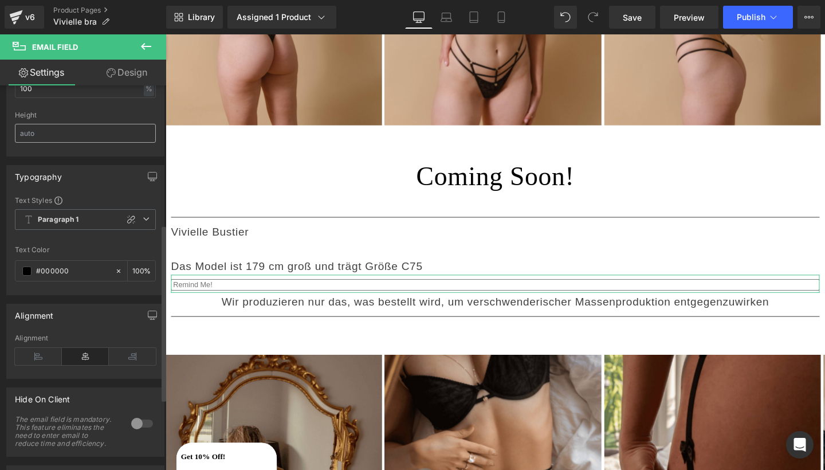
scroll to position [312, 0]
type input "Remind Me!"
click at [79, 271] on input "#000000" at bounding box center [72, 268] width 73 height 13
drag, startPoint x: 79, startPoint y: 271, endPoint x: 32, endPoint y: 267, distance: 47.1
click at [32, 267] on div "#000000" at bounding box center [64, 268] width 99 height 20
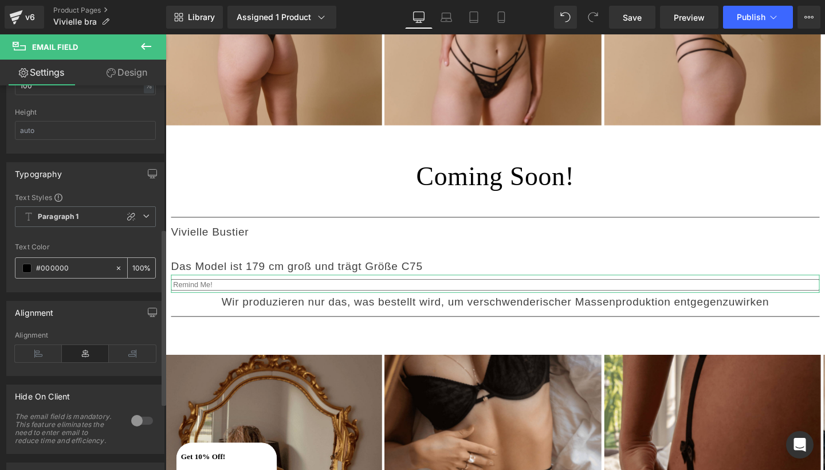
type input "4"
type input "0"
type input "400"
type input "100"
type input "4005"
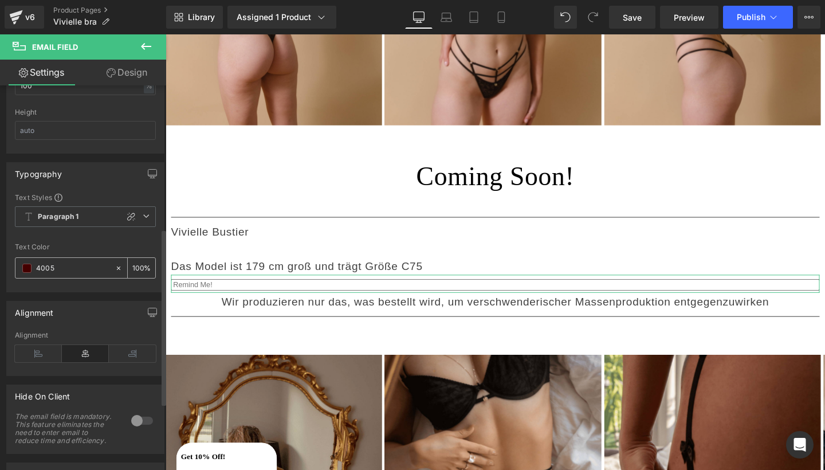
type input "33"
type input "40051"
type input "0"
type input "400515"
type input "100"
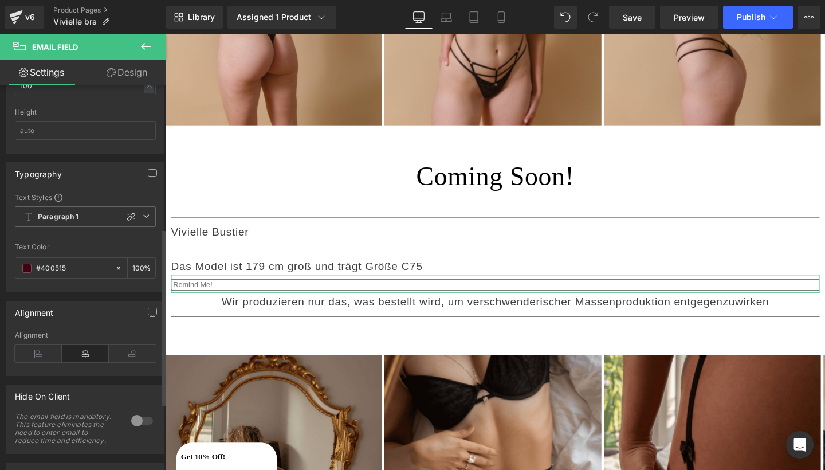
click at [74, 249] on div "Text Color" at bounding box center [85, 247] width 141 height 8
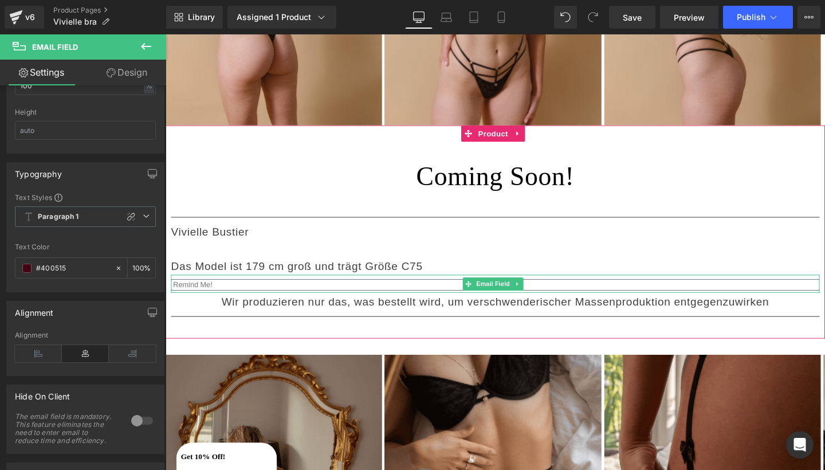
click at [229, 292] on input "email" at bounding box center [512, 298] width 682 height 12
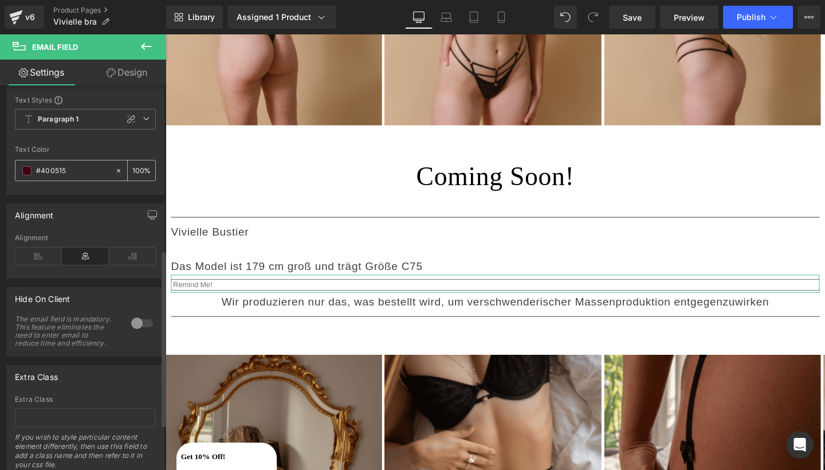
scroll to position [444, 0]
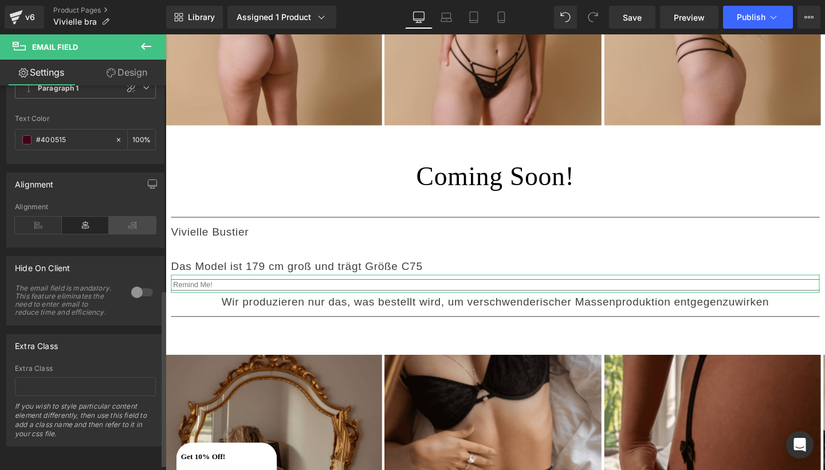
click at [129, 220] on icon at bounding box center [132, 224] width 47 height 17
click at [88, 222] on icon at bounding box center [85, 224] width 47 height 17
click at [42, 218] on icon at bounding box center [38, 224] width 47 height 17
click at [76, 219] on icon at bounding box center [85, 224] width 47 height 17
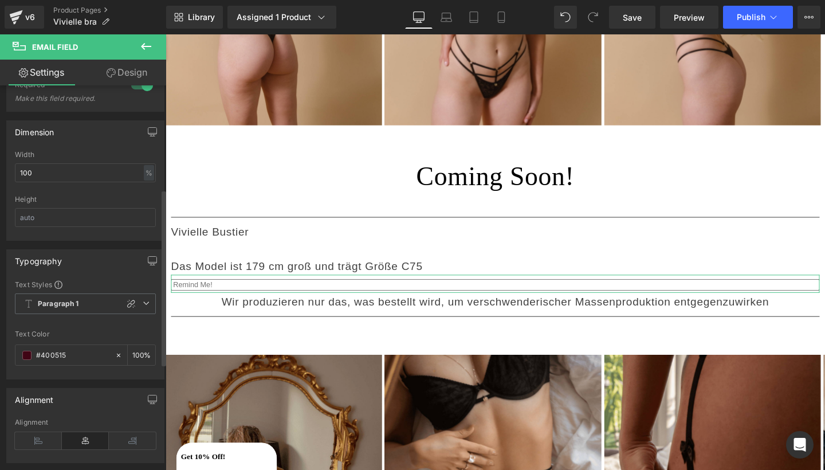
scroll to position [226, 0]
click at [144, 304] on icon at bounding box center [146, 301] width 7 height 7
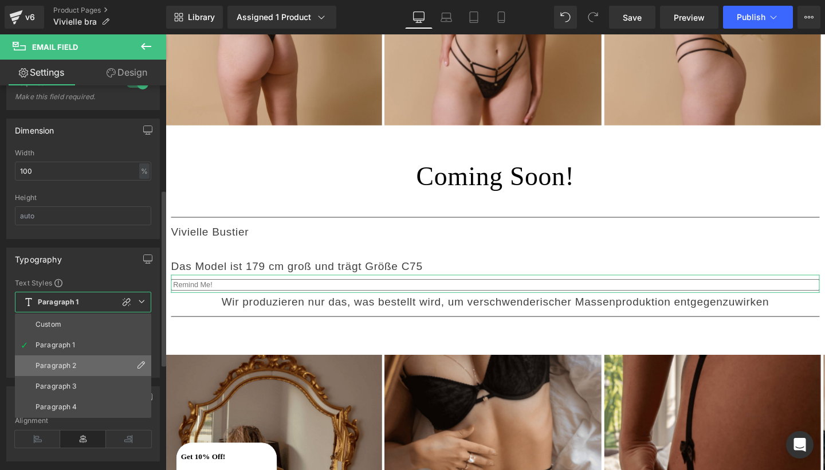
click at [46, 367] on div "Paragraph 2" at bounding box center [56, 365] width 41 height 8
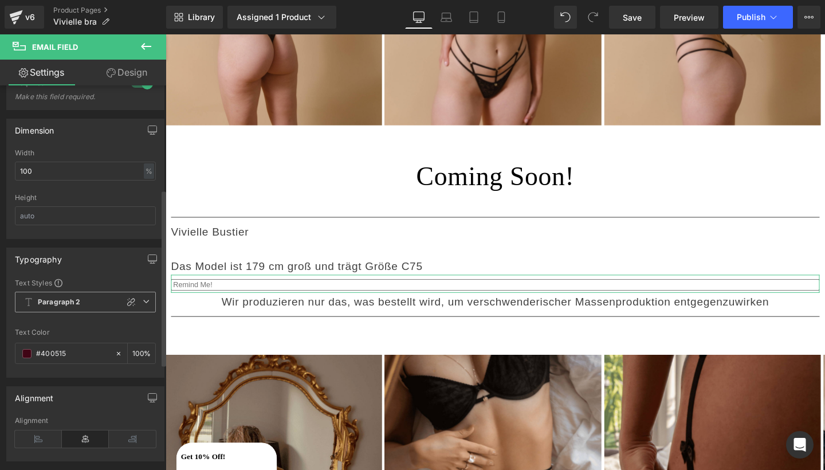
click at [141, 297] on span "Paragraph 2" at bounding box center [85, 302] width 141 height 21
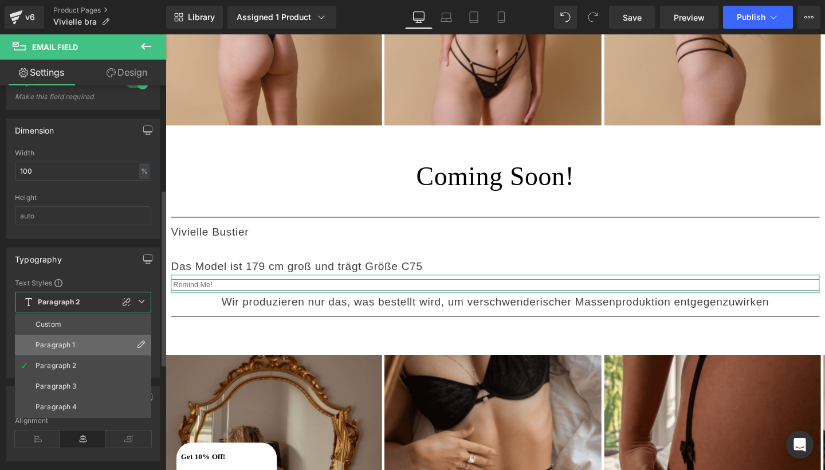
click at [51, 345] on div "Paragraph 1" at bounding box center [56, 345] width 40 height 8
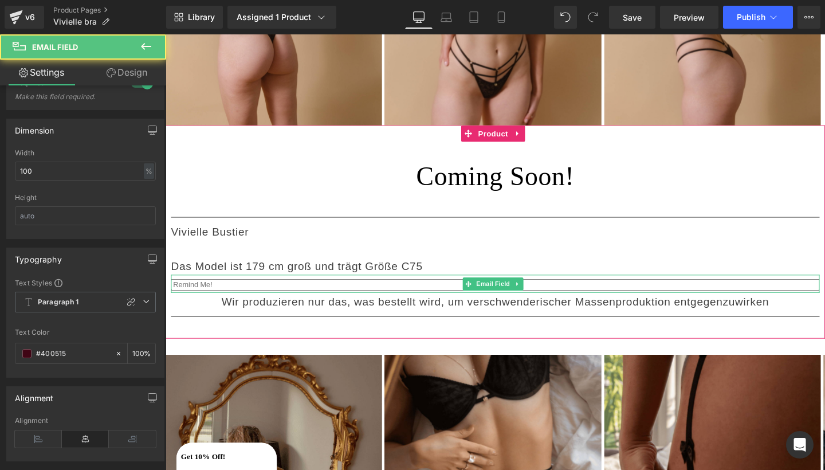
click at [236, 292] on input "email" at bounding box center [512, 298] width 682 height 12
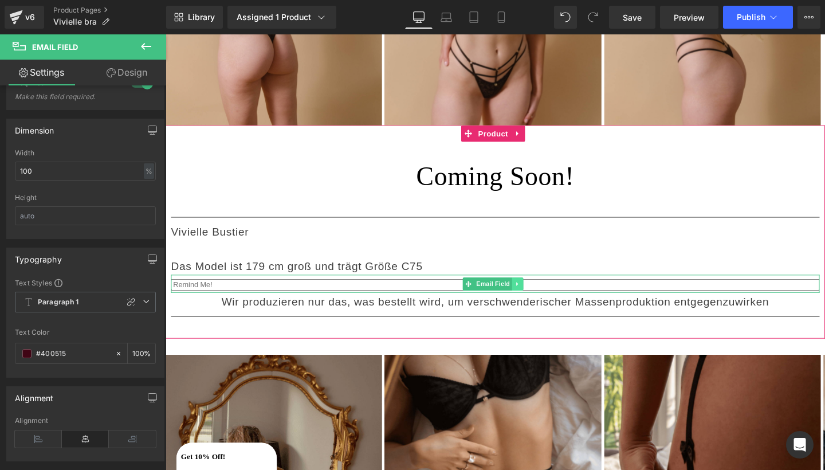
click at [537, 293] on icon at bounding box center [536, 296] width 6 height 7
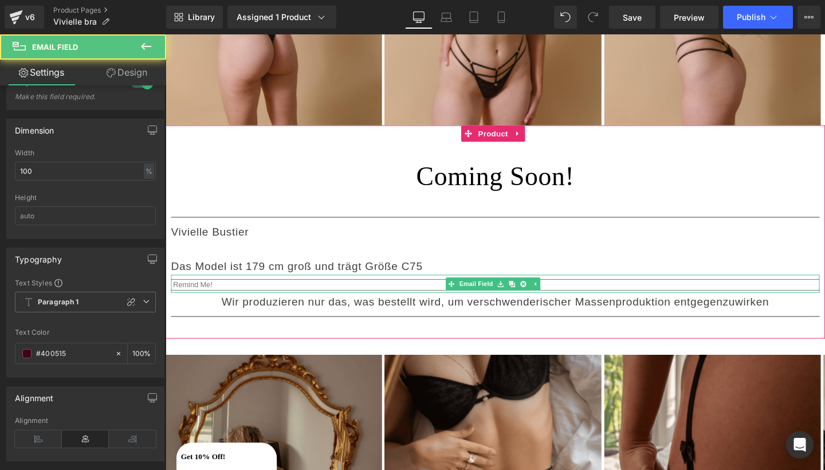
click at [241, 292] on input "email" at bounding box center [512, 298] width 682 height 12
drag, startPoint x: 222, startPoint y: 262, endPoint x: 167, endPoint y: 260, distance: 55.0
click at [166, 260] on div "Text Block Coming Soon! Heading Separator Vivielle Bustier Text Block Cup A B" at bounding box center [512, 242] width 693 height 224
click at [214, 292] on input "email" at bounding box center [512, 298] width 682 height 12
click at [223, 292] on input "email" at bounding box center [512, 298] width 682 height 12
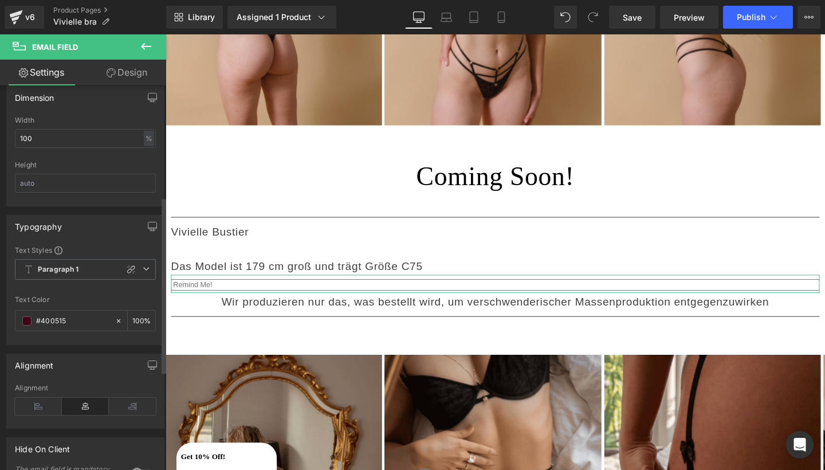
scroll to position [287, 0]
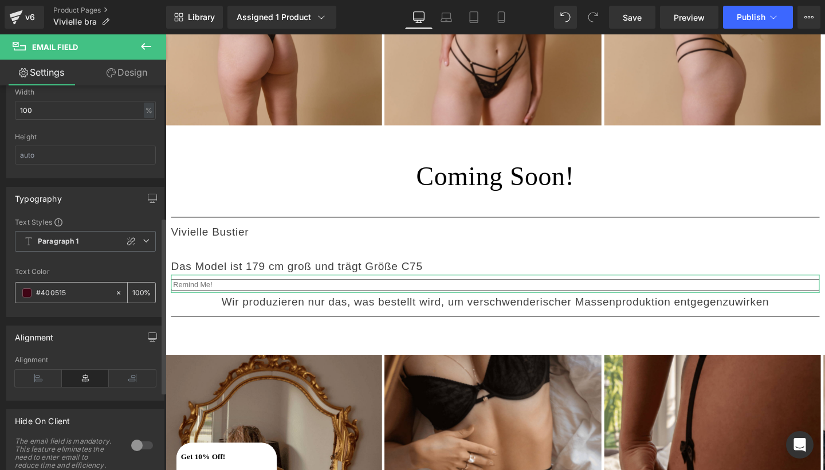
click at [84, 292] on input "#400515" at bounding box center [72, 292] width 73 height 13
click at [117, 296] on icon at bounding box center [119, 293] width 8 height 8
type input "none"
type input "0"
click at [97, 265] on div "Text Styles Custom Paragraph 1 Paragraph 2 Paragraph 3 Paragraph 4 Paragraph 1 …" at bounding box center [85, 266] width 157 height 99
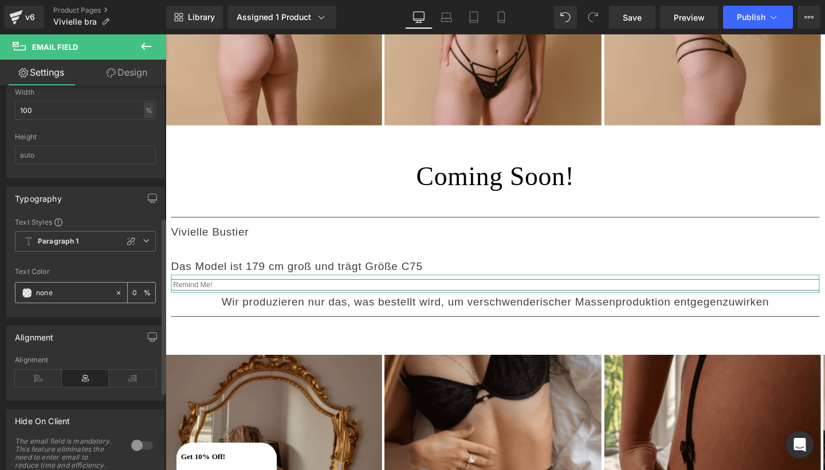
click at [95, 293] on input "none" at bounding box center [72, 292] width 73 height 13
type input "n"
type input "400"
type input "100"
type input "4005"
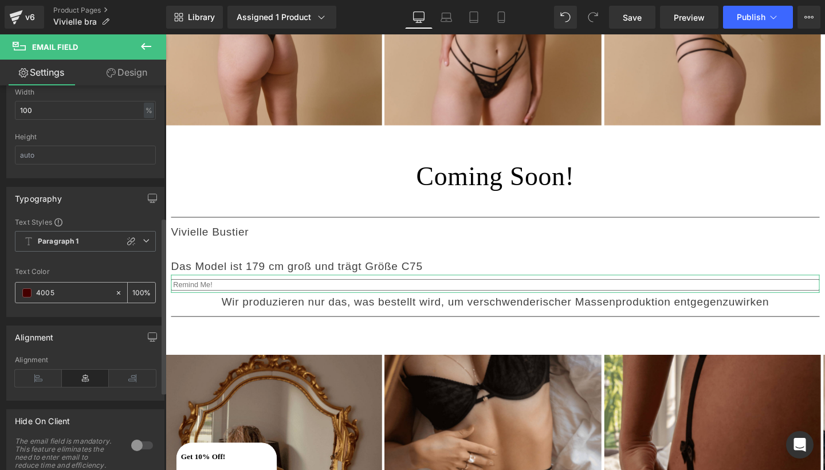
type input "33"
type input "40051"
type input "0"
type input "400515"
type input "100"
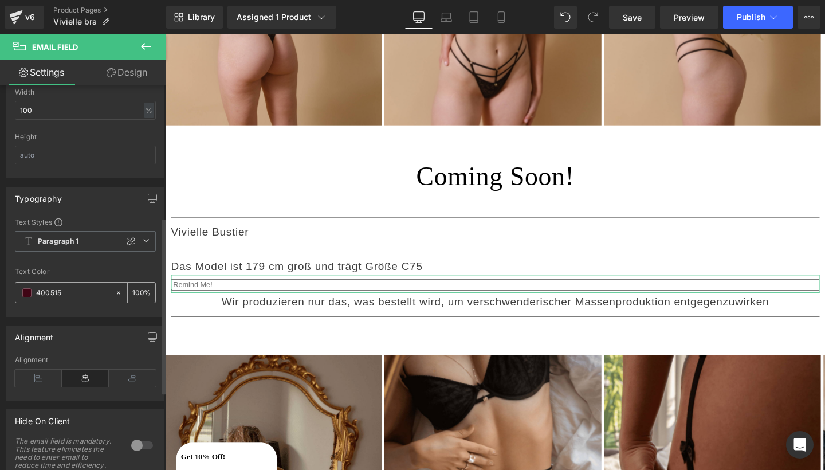
type input "4005151"
type input "0"
type input "400515"
type input "100"
type input "400515"
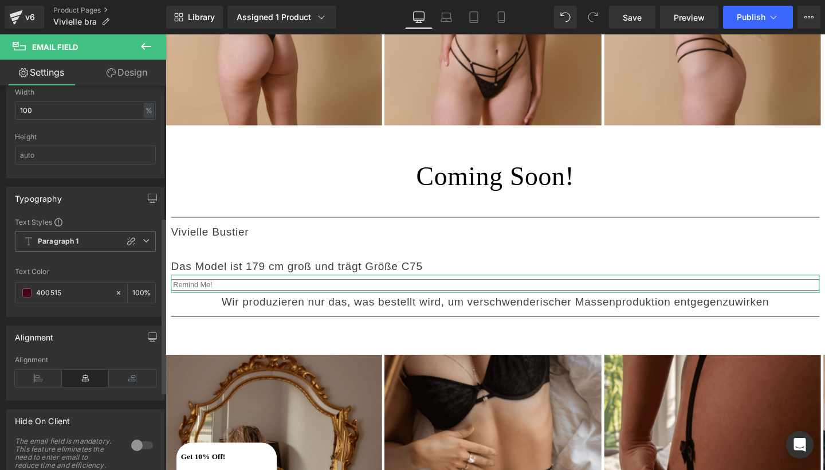
click at [109, 261] on div at bounding box center [85, 260] width 141 height 7
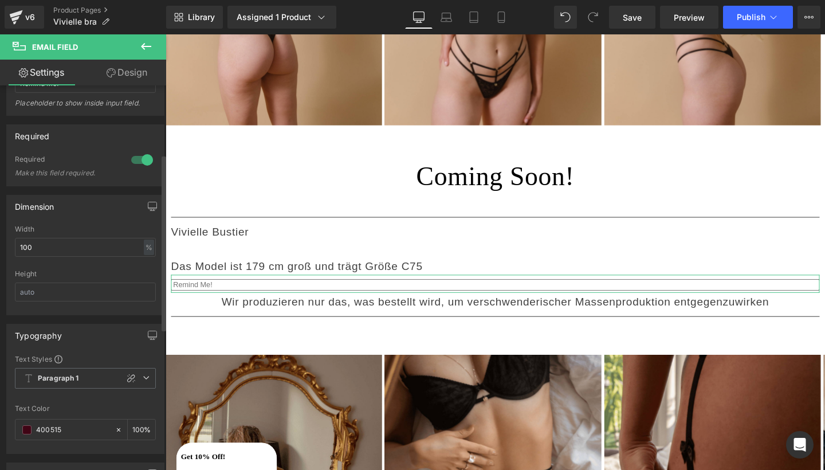
scroll to position [149, 0]
drag, startPoint x: 117, startPoint y: 250, endPoint x: 1, endPoint y: 250, distance: 116.8
click at [0, 250] on div "Dimension 100% Width 100 % % px Height" at bounding box center [85, 251] width 171 height 129
type input "9"
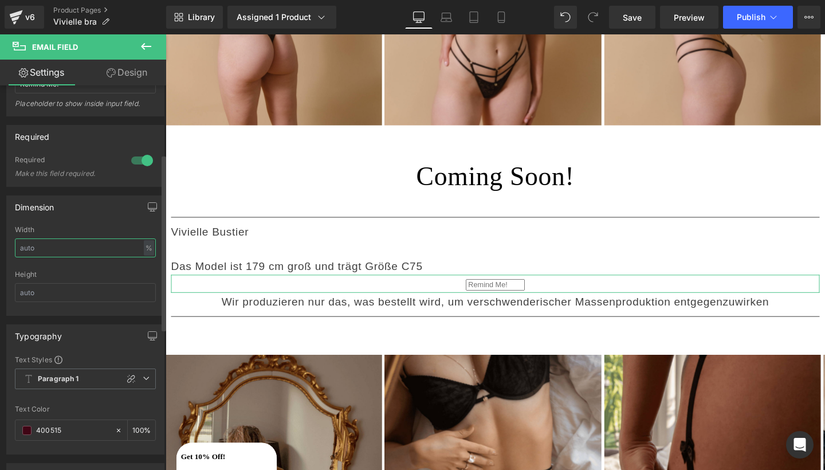
type input "1"
type input "5"
type input "6"
type input "7"
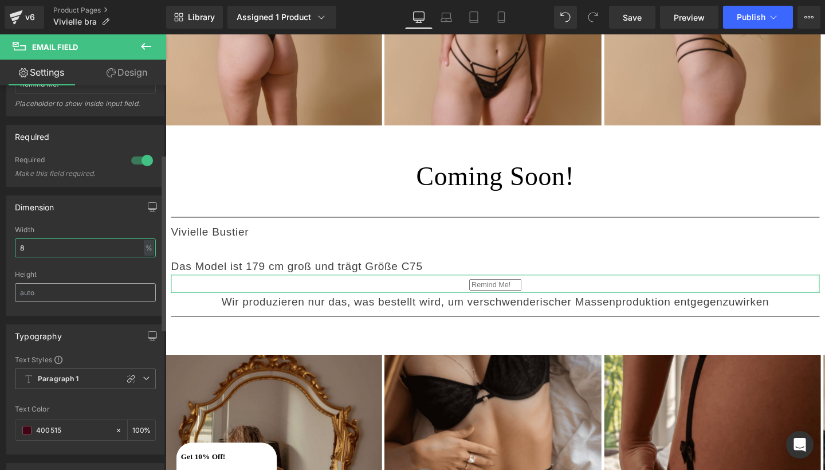
type input "8"
click at [67, 286] on input "text" at bounding box center [85, 292] width 141 height 19
type input "1"
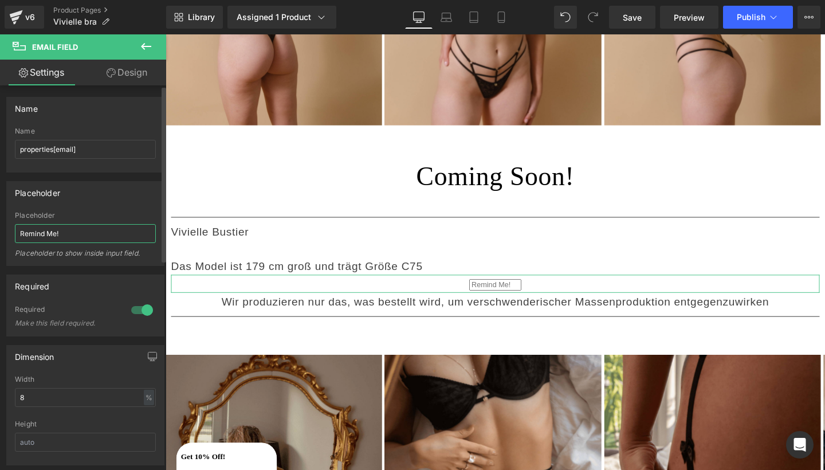
scroll to position [0, 0]
click at [80, 231] on input "Remind Me!" at bounding box center [85, 233] width 141 height 19
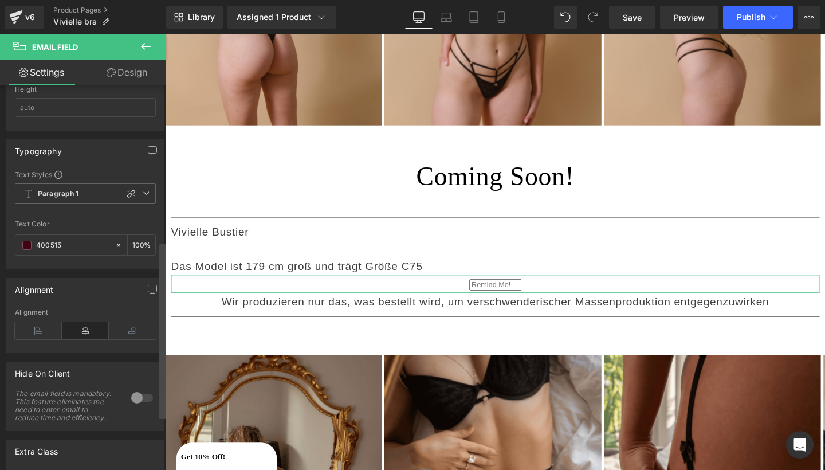
scroll to position [349, 0]
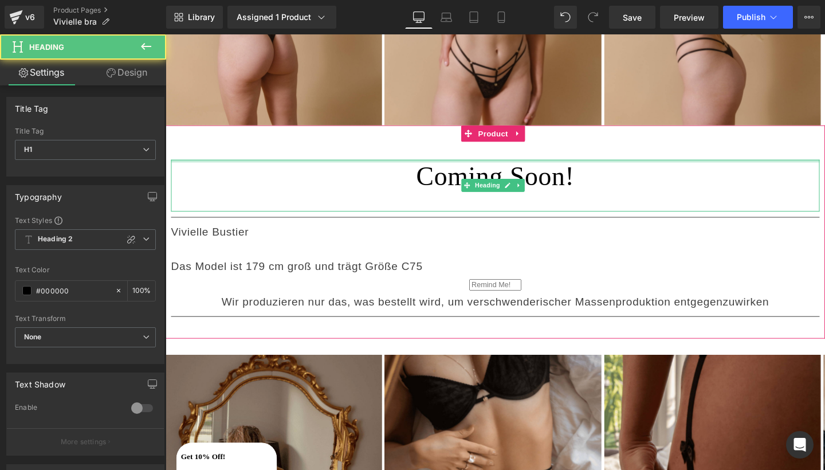
click at [435, 166] on div at bounding box center [512, 167] width 682 height 3
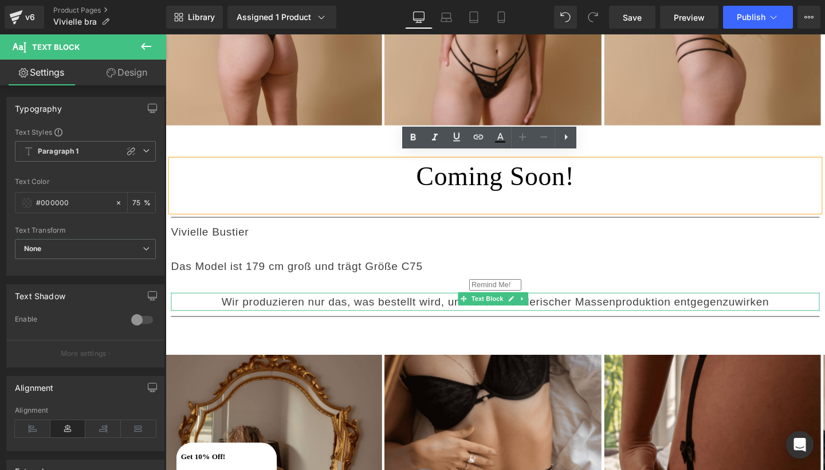
click at [521, 306] on div "Wir produzieren nur das, was bestellt wird, um verschwenderischer Massenprodukt…" at bounding box center [512, 315] width 682 height 19
click at [523, 287] on div "Email Field" at bounding box center [512, 296] width 682 height 19
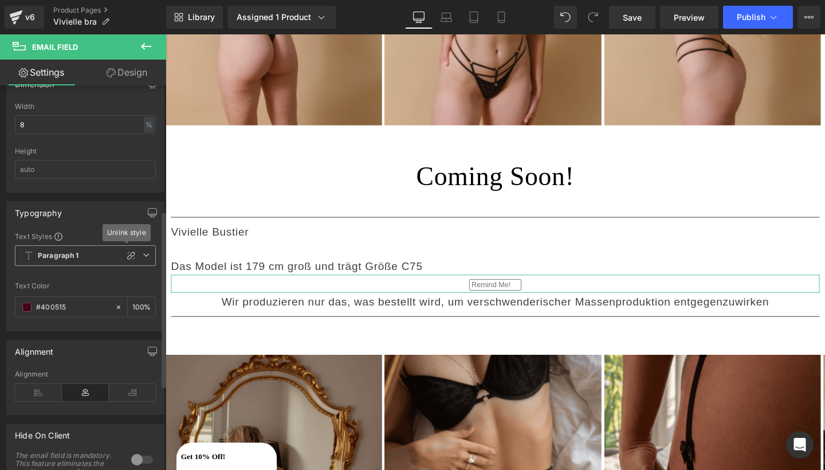
scroll to position [309, 0]
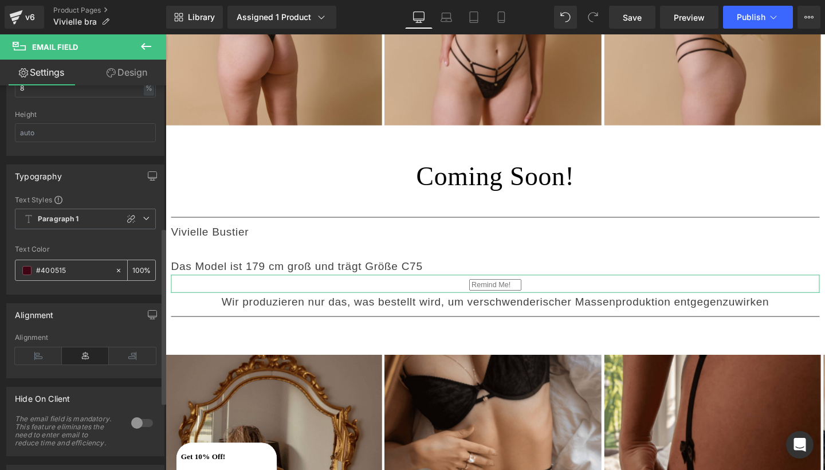
click at [144, 270] on div "100 %" at bounding box center [141, 270] width 27 height 20
click at [135, 271] on input "100" at bounding box center [137, 269] width 11 height 13
click at [146, 275] on div "100 %" at bounding box center [141, 270] width 27 height 20
click at [139, 267] on div "100 %" at bounding box center [141, 270] width 27 height 20
click at [137, 270] on input "100" at bounding box center [137, 269] width 11 height 13
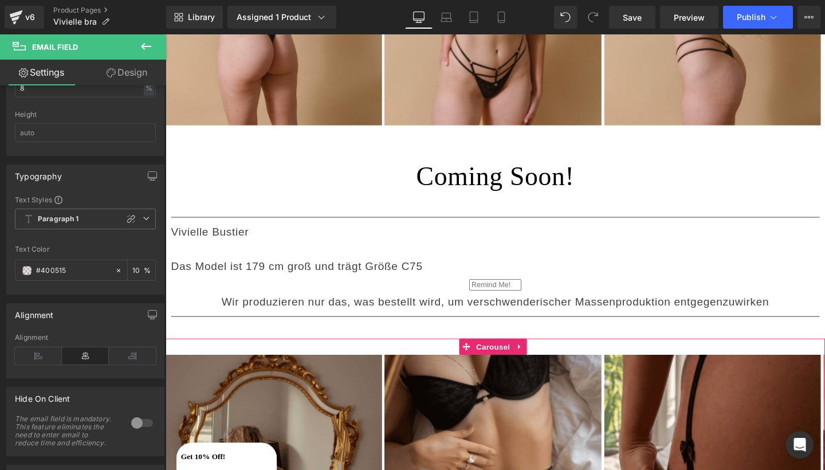
type input "100"
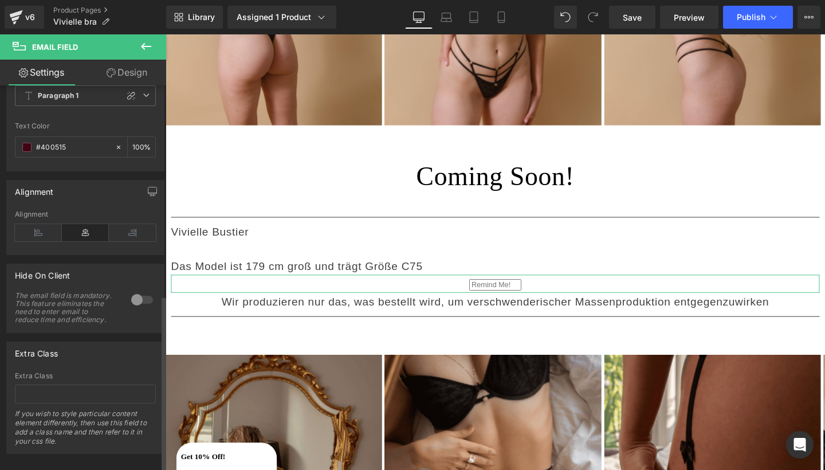
scroll to position [457, 0]
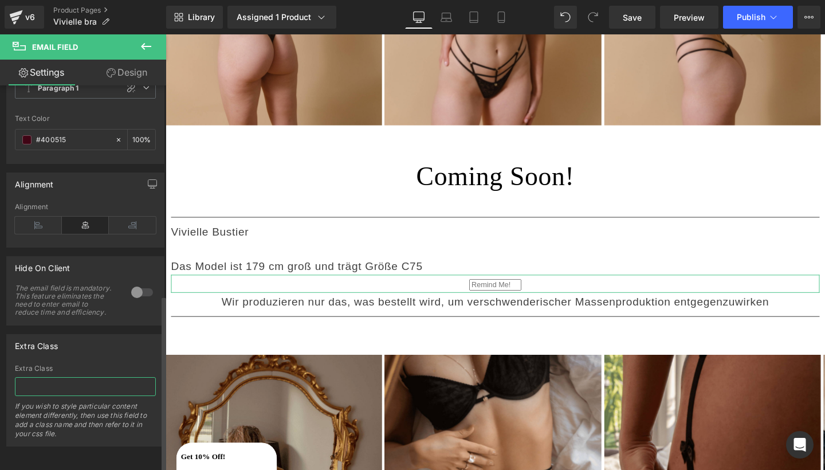
click at [70, 380] on input "text" at bounding box center [85, 386] width 141 height 19
click at [82, 349] on div "Extra Class Extra Class If you wish to style particular content element differe…" at bounding box center [85, 390] width 158 height 112
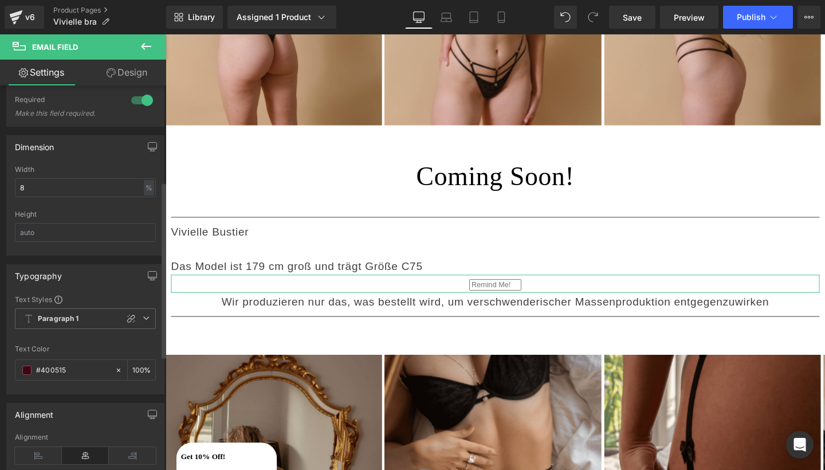
scroll to position [209, 0]
click at [148, 274] on icon "button" at bounding box center [152, 275] width 9 height 9
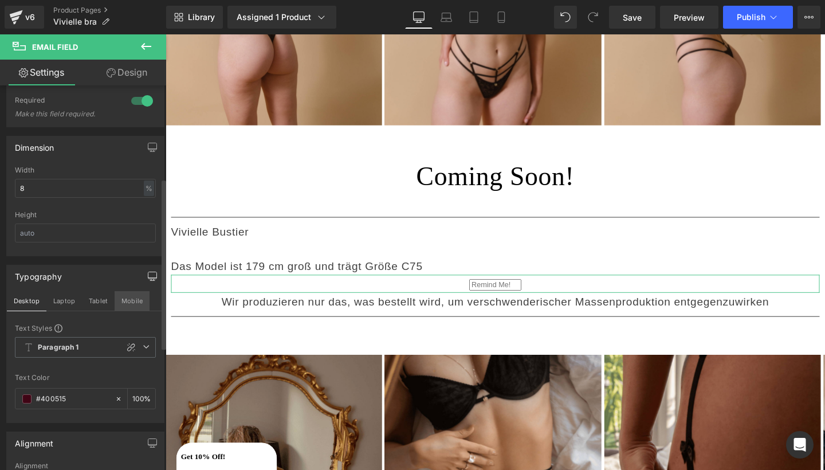
click at [122, 298] on button "Mobile" at bounding box center [132, 300] width 35 height 19
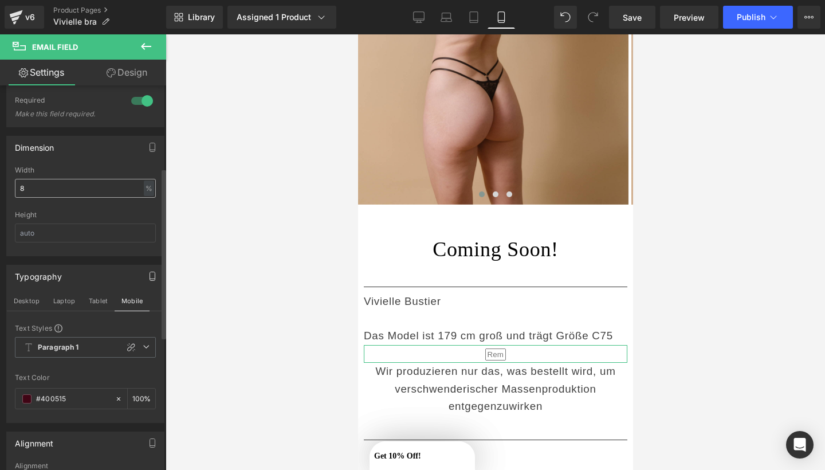
scroll to position [176, 0]
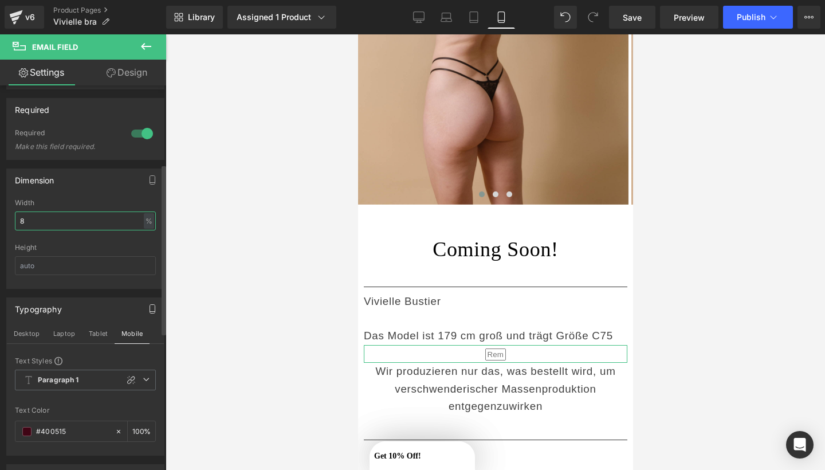
drag, startPoint x: 64, startPoint y: 225, endPoint x: 6, endPoint y: 225, distance: 58.4
click at [6, 225] on div "Dimension 8% Width 8 % % px Height" at bounding box center [85, 228] width 158 height 120
type input "1"
type input "2"
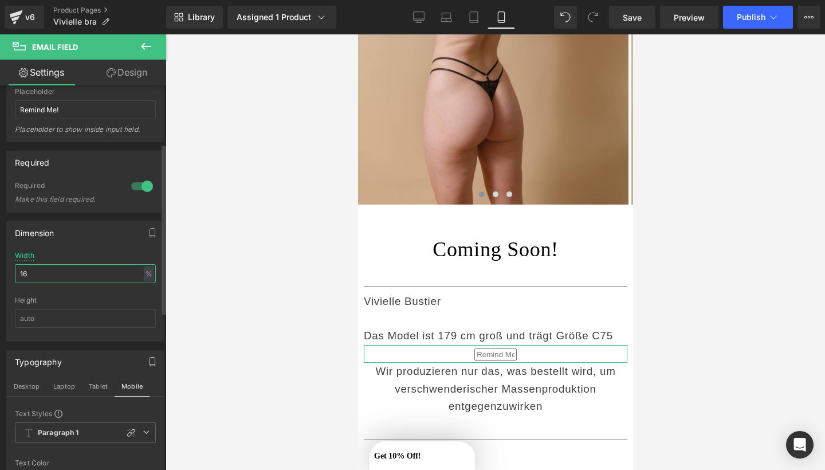
scroll to position [121, 0]
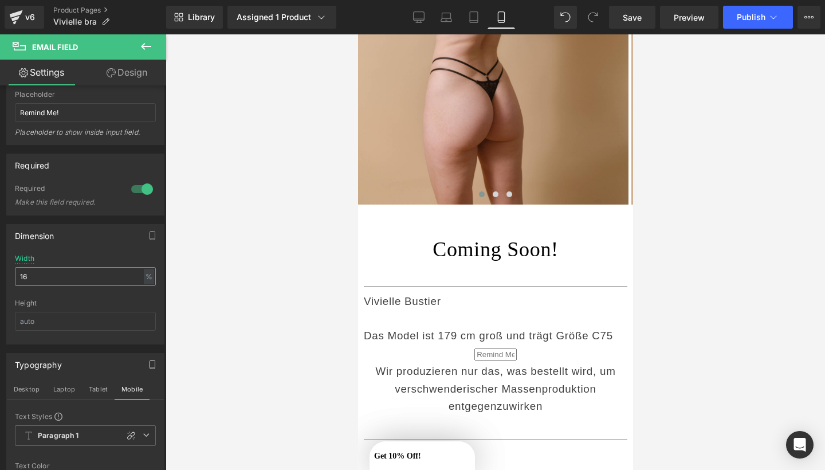
type input "16"
click at [227, 237] on div at bounding box center [495, 251] width 659 height 435
click at [281, 286] on div at bounding box center [495, 251] width 659 height 435
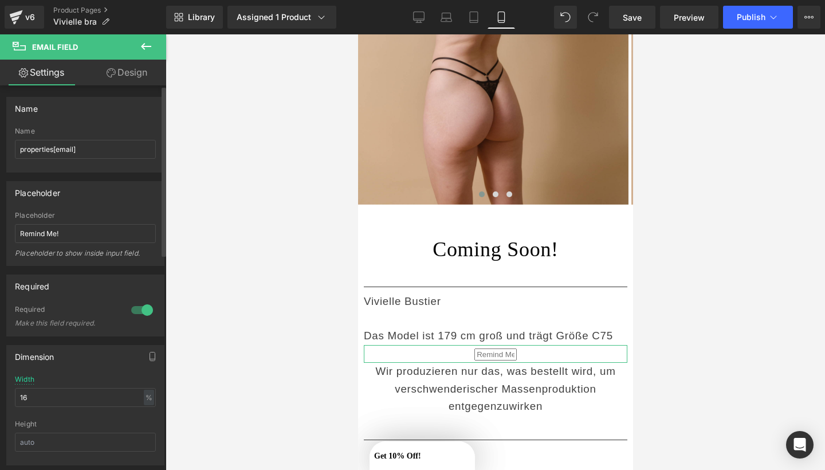
scroll to position [0, 0]
click at [120, 68] on link "Design" at bounding box center [126, 73] width 83 height 26
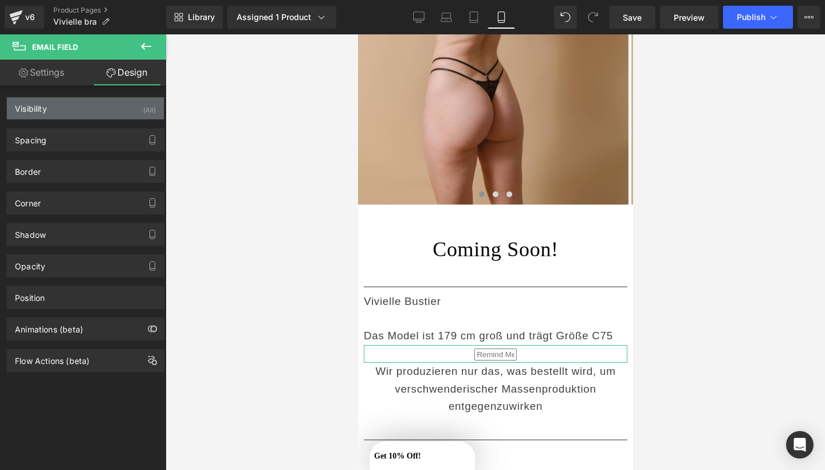
click at [132, 112] on div "Visibility (All)" at bounding box center [85, 108] width 157 height 22
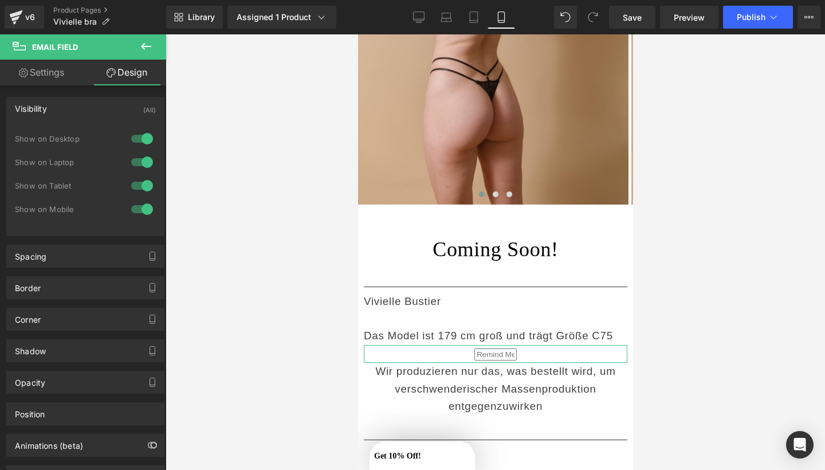
scroll to position [51, 0]
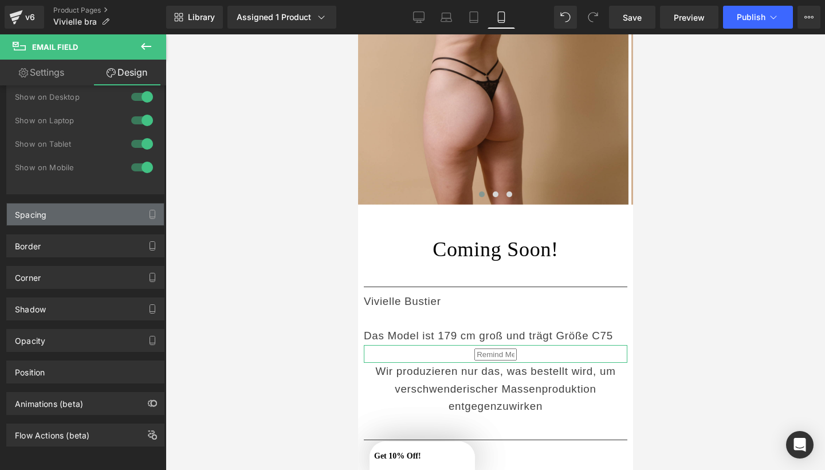
click at [128, 203] on div "Spacing" at bounding box center [85, 214] width 157 height 22
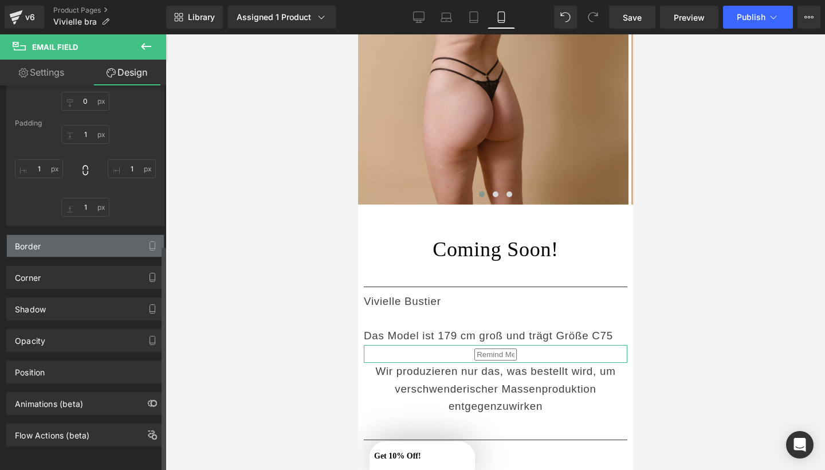
scroll to position [271, 0]
click at [116, 235] on div "Border" at bounding box center [85, 246] width 157 height 22
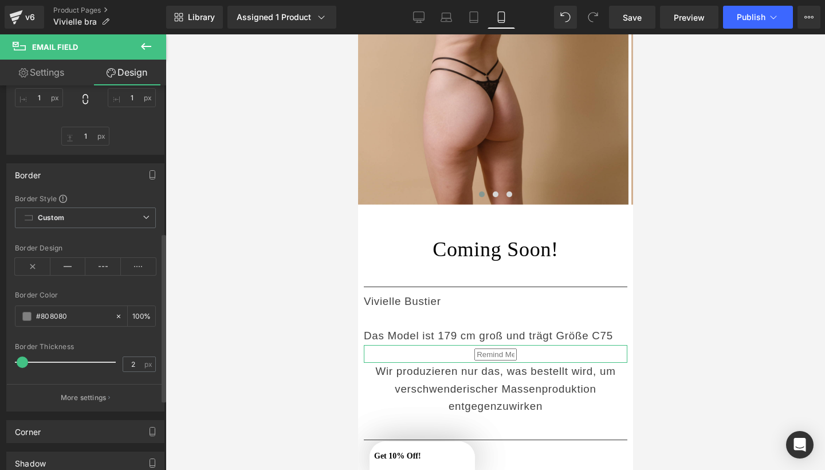
scroll to position [336, 0]
type input "0"
drag, startPoint x: 23, startPoint y: 356, endPoint x: 0, endPoint y: 356, distance: 23.5
click at [0, 356] on div "Border Border Style Custom Border Solid Border Dashed Border Dotted Custom Cust…" at bounding box center [85, 280] width 171 height 257
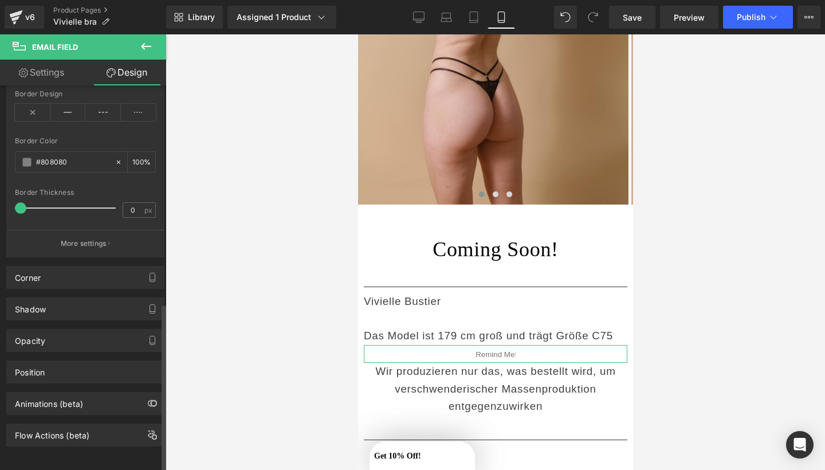
scroll to position [496, 0]
click at [112, 266] on div "Corner" at bounding box center [85, 277] width 157 height 22
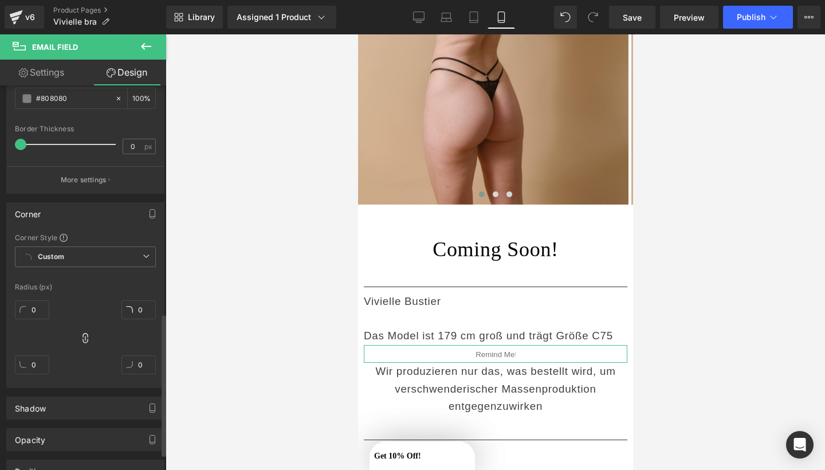
scroll to position [627, 0]
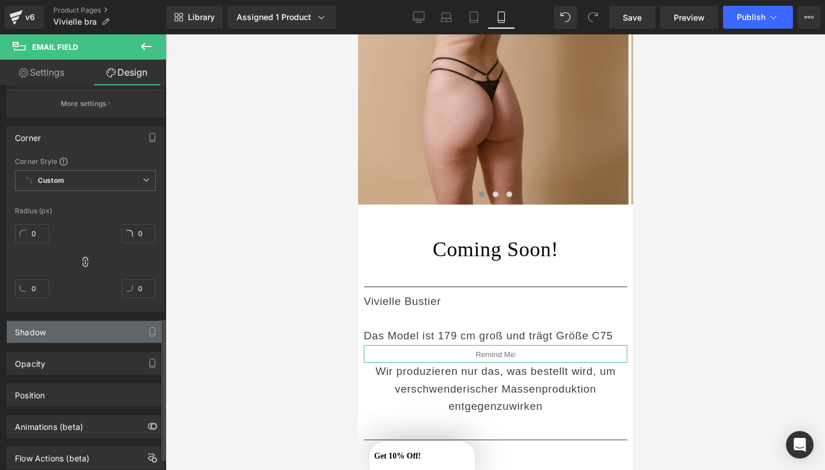
click at [103, 322] on div "Shadow" at bounding box center [85, 332] width 157 height 22
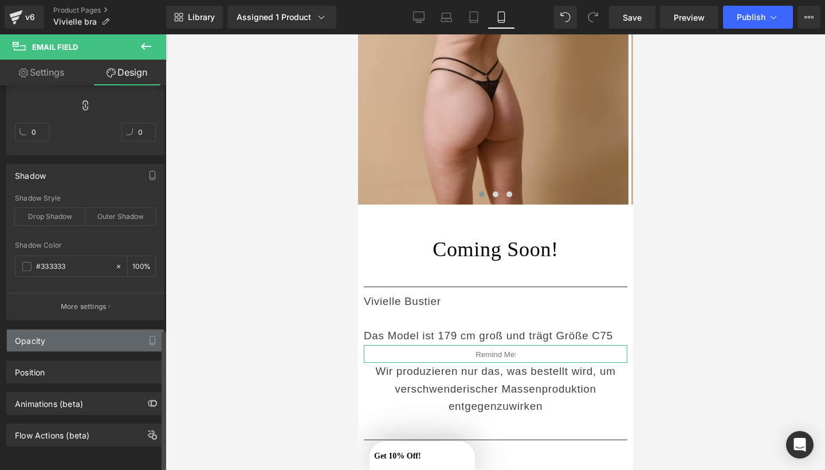
scroll to position [792, 0]
click at [95, 335] on div "Opacity" at bounding box center [85, 340] width 157 height 22
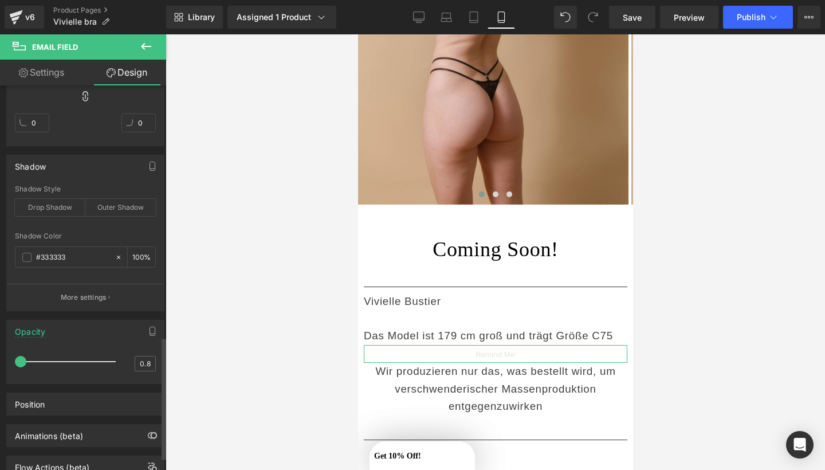
type input "1"
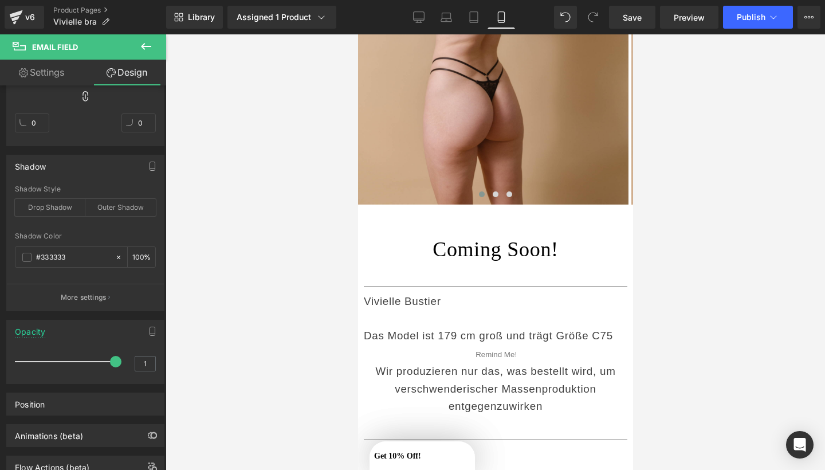
drag, startPoint x: 107, startPoint y: 361, endPoint x: 180, endPoint y: 356, distance: 73.5
click at [180, 356] on div "Email Field You are previewing how the Live Preset 0 will restyle your page. Yo…" at bounding box center [412, 244] width 825 height 489
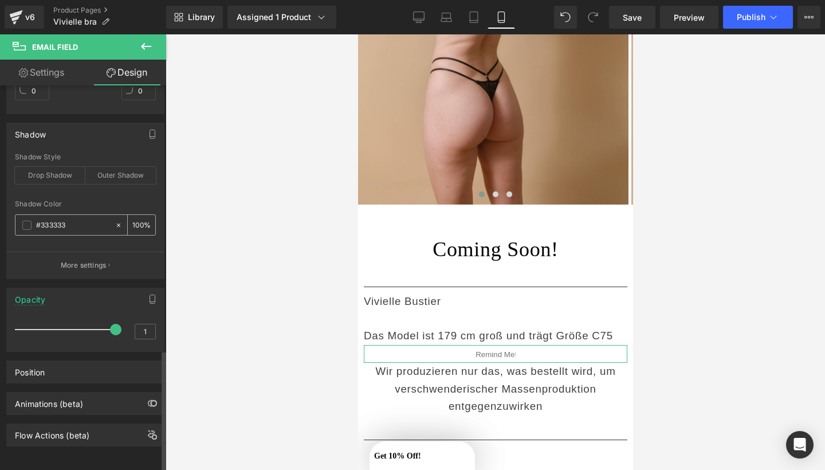
scroll to position [833, 0]
click at [80, 361] on div "Position" at bounding box center [85, 372] width 157 height 22
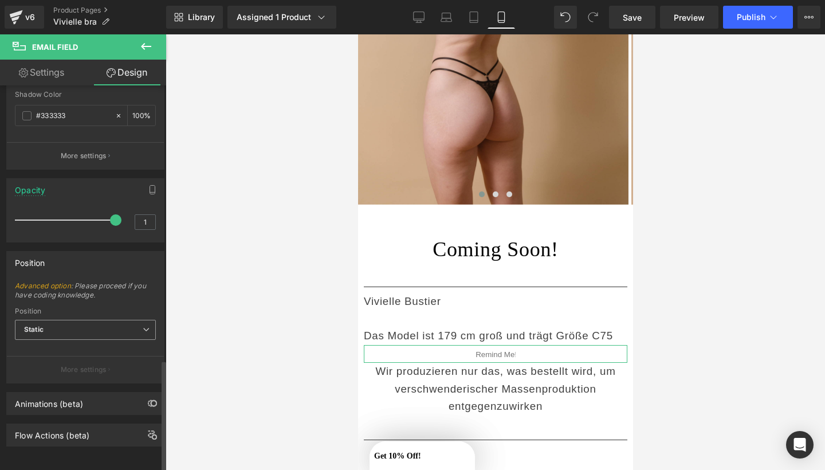
scroll to position [942, 0]
click at [100, 322] on span "Static" at bounding box center [85, 330] width 141 height 20
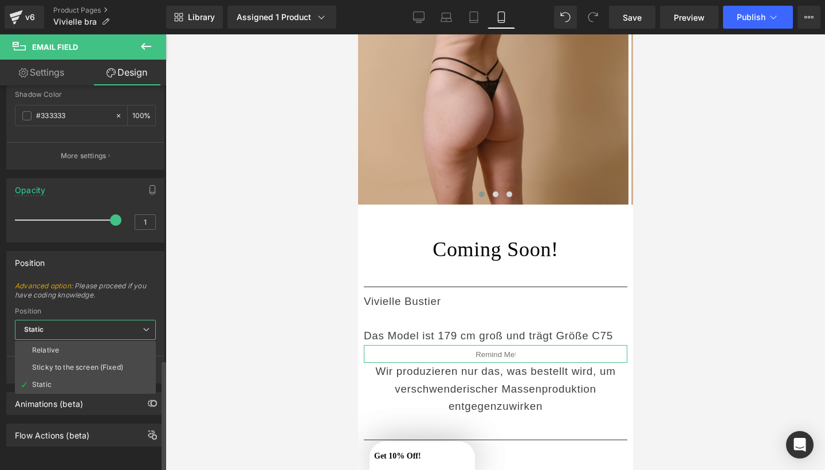
click at [101, 242] on div "Position Advanced option : Please proceed if you have coding knowledge. Relativ…" at bounding box center [85, 312] width 171 height 141
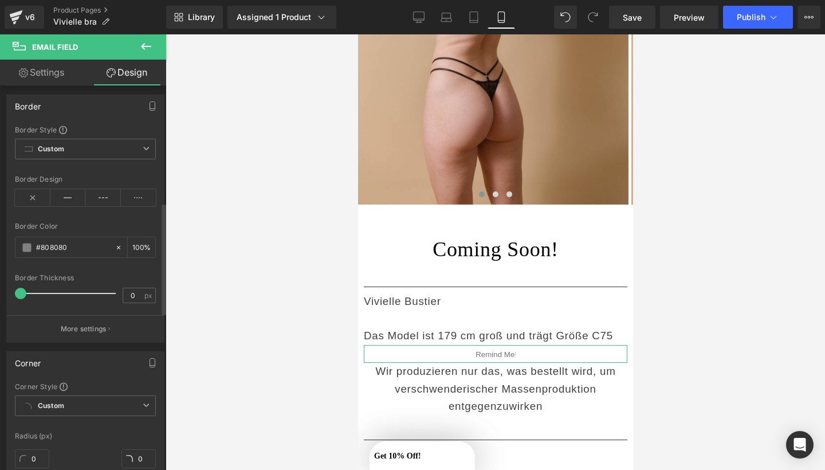
scroll to position [338, 0]
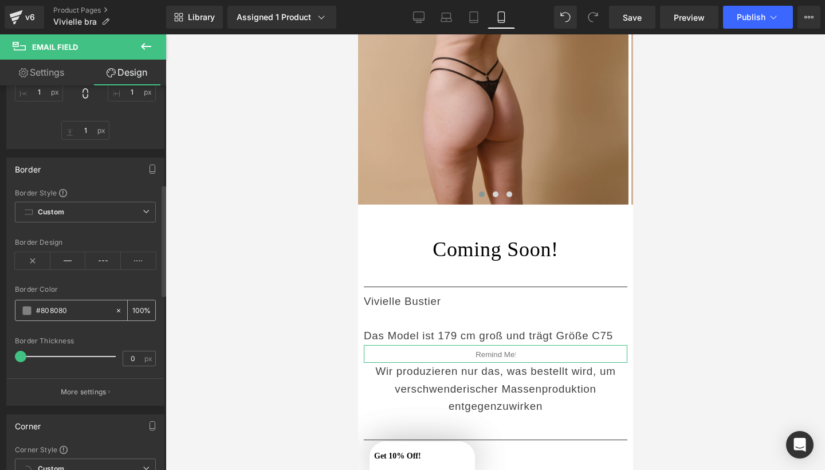
click at [85, 310] on input "#808080" at bounding box center [72, 310] width 73 height 13
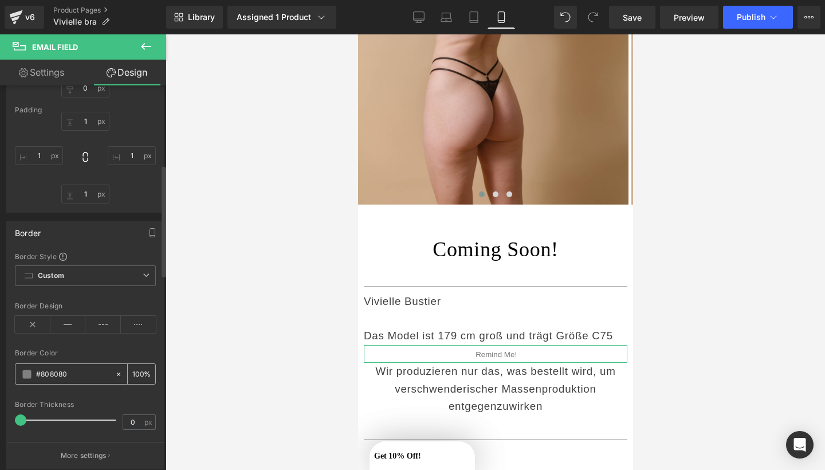
scroll to position [269, 0]
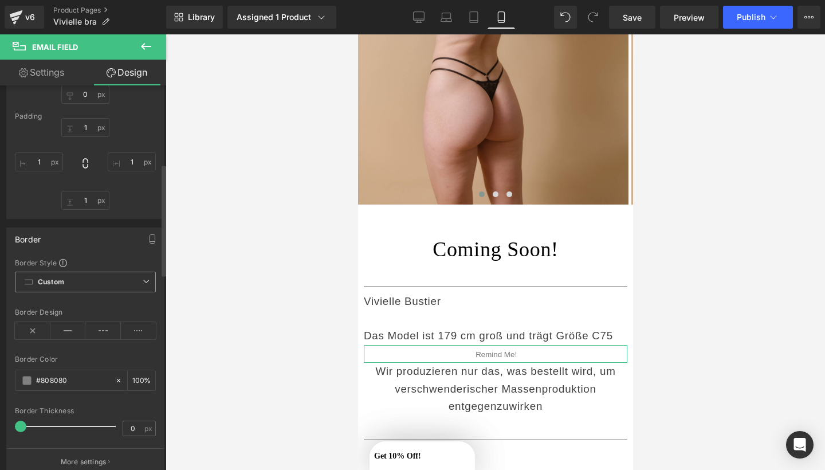
click at [127, 274] on span "Custom" at bounding box center [85, 281] width 141 height 21
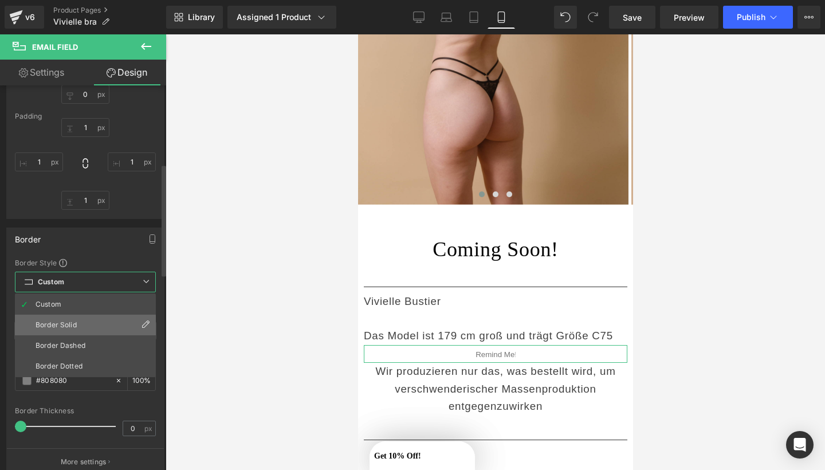
click at [85, 320] on li "Border Solid" at bounding box center [85, 324] width 141 height 21
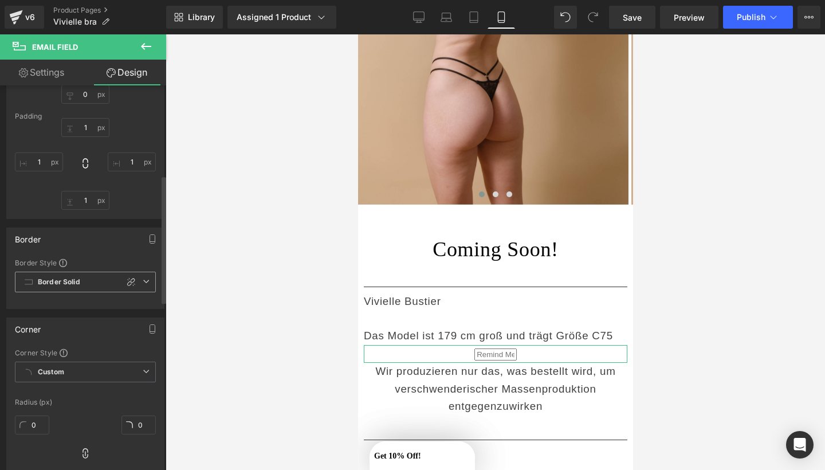
click at [144, 284] on icon at bounding box center [146, 281] width 7 height 7
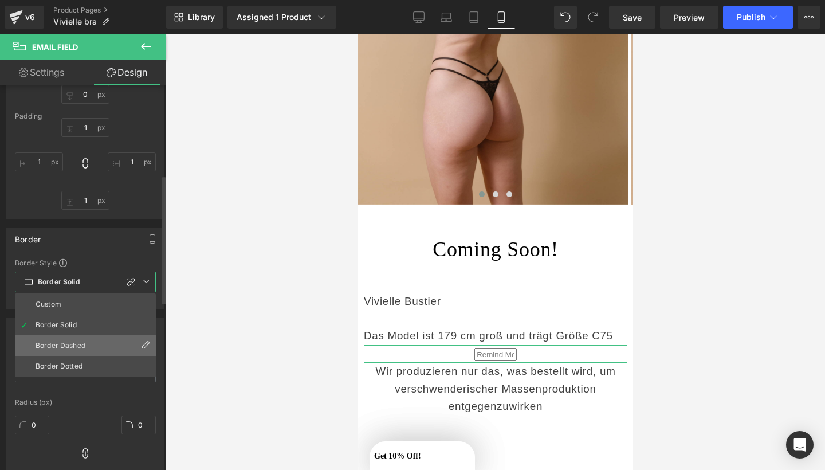
click at [73, 349] on li "Border Dashed" at bounding box center [85, 345] width 141 height 21
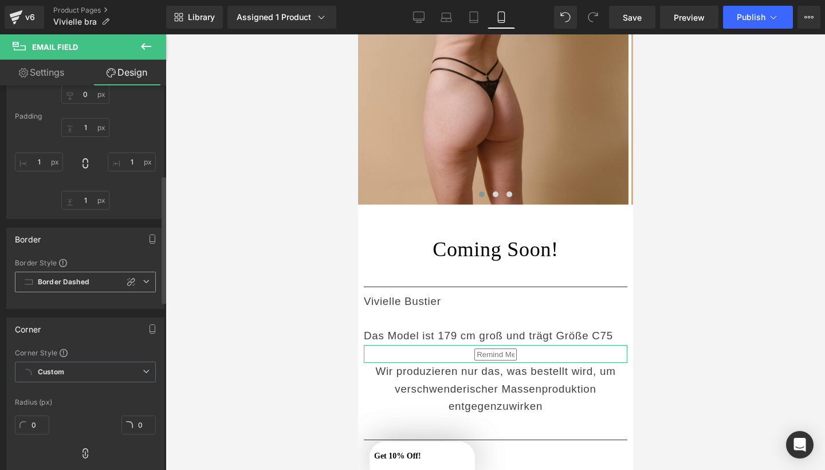
click at [143, 281] on icon at bounding box center [146, 281] width 7 height 7
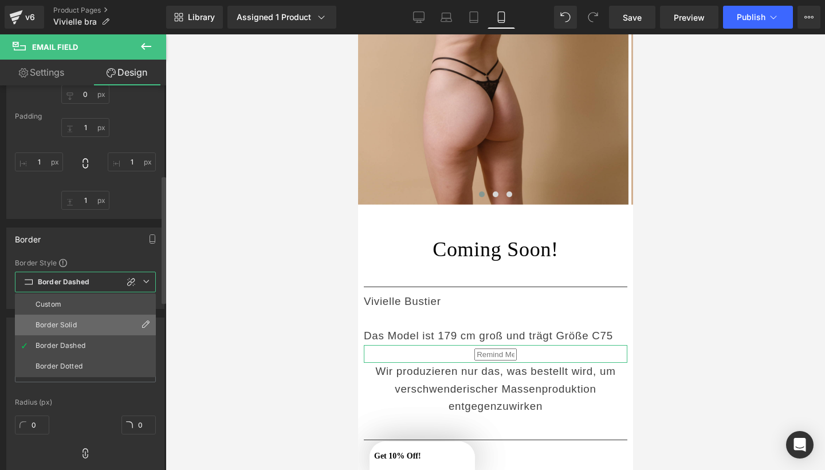
click at [68, 328] on div "Border Solid" at bounding box center [56, 325] width 41 height 8
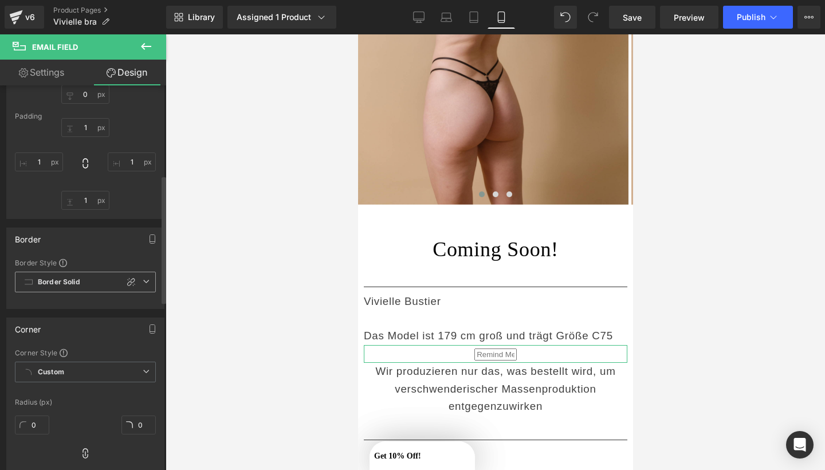
click at [148, 276] on span "Border Solid" at bounding box center [85, 281] width 141 height 21
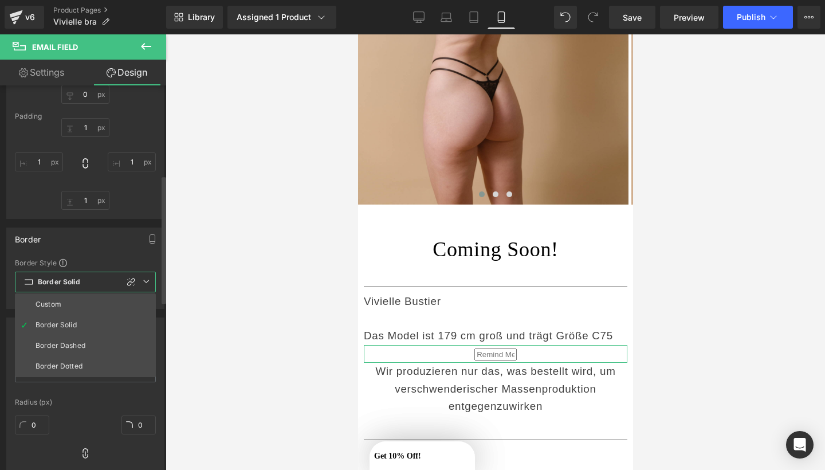
click at [82, 235] on div "Border" at bounding box center [85, 239] width 157 height 22
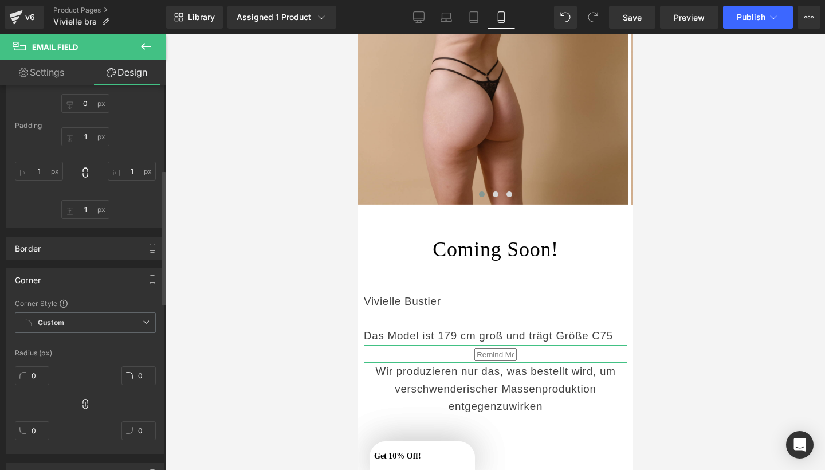
scroll to position [230, 0]
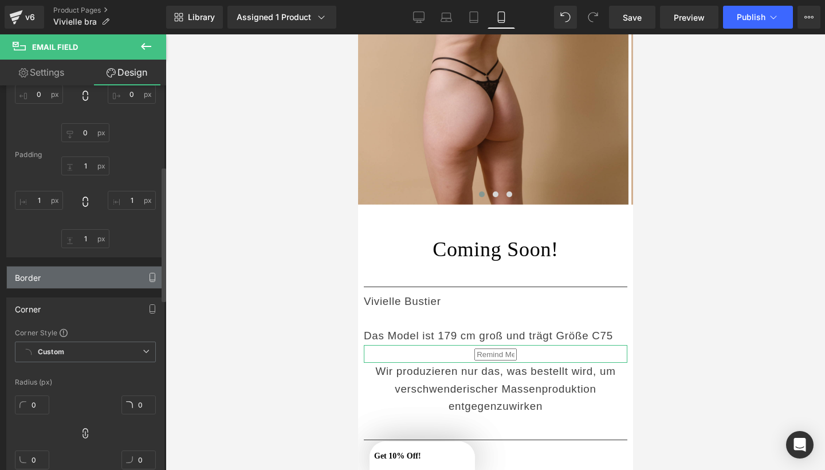
click at [148, 273] on icon "button" at bounding box center [152, 277] width 9 height 9
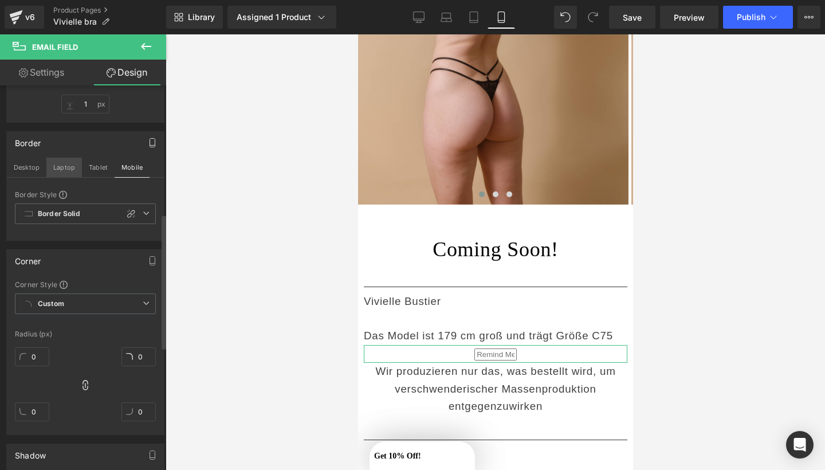
scroll to position [364, 0]
click at [143, 217] on icon at bounding box center [146, 213] width 7 height 7
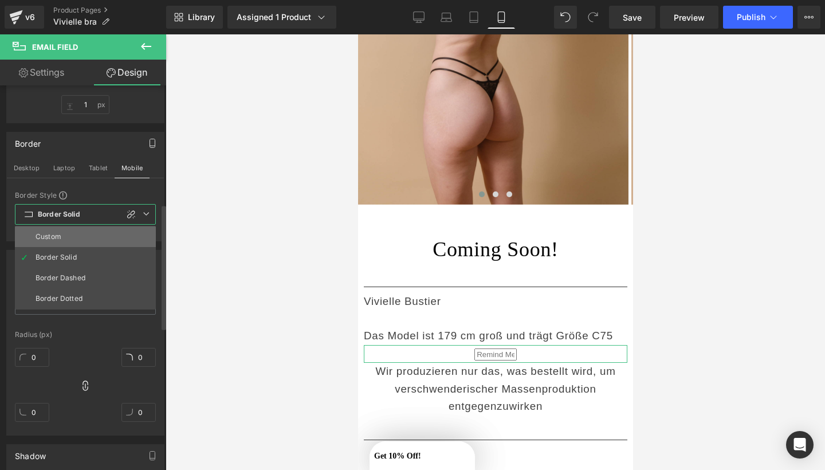
click at [58, 235] on div "Custom" at bounding box center [49, 237] width 26 height 8
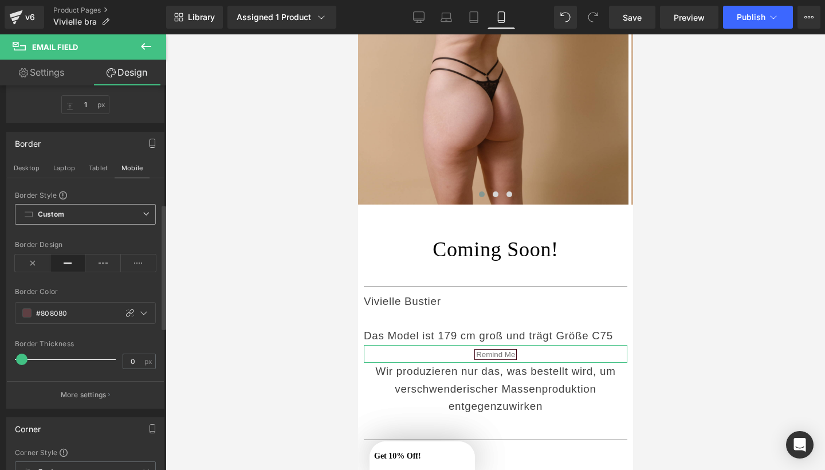
type input "Color 2"
type input "1"
click at [99, 263] on icon at bounding box center [103, 262] width 36 height 17
click at [133, 265] on icon at bounding box center [139, 262] width 36 height 17
click at [57, 265] on icon at bounding box center [68, 262] width 36 height 17
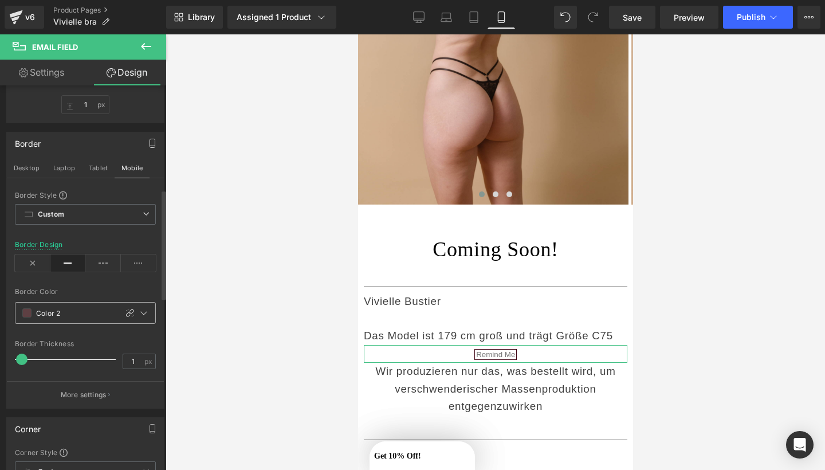
click at [68, 323] on div "Color 2 100 %" at bounding box center [85, 313] width 141 height 22
click at [68, 314] on input "Color 2" at bounding box center [73, 312] width 75 height 13
type input "0"
click at [25, 312] on span at bounding box center [26, 312] width 9 height 9
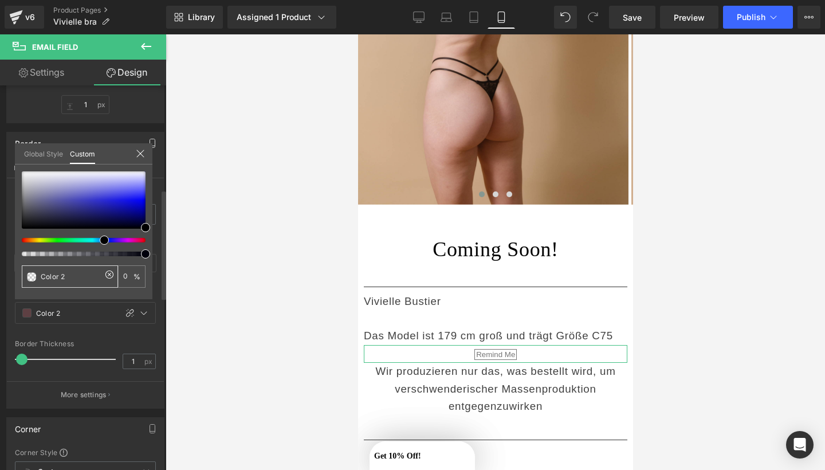
click at [109, 277] on icon at bounding box center [109, 274] width 9 height 9
type input "none"
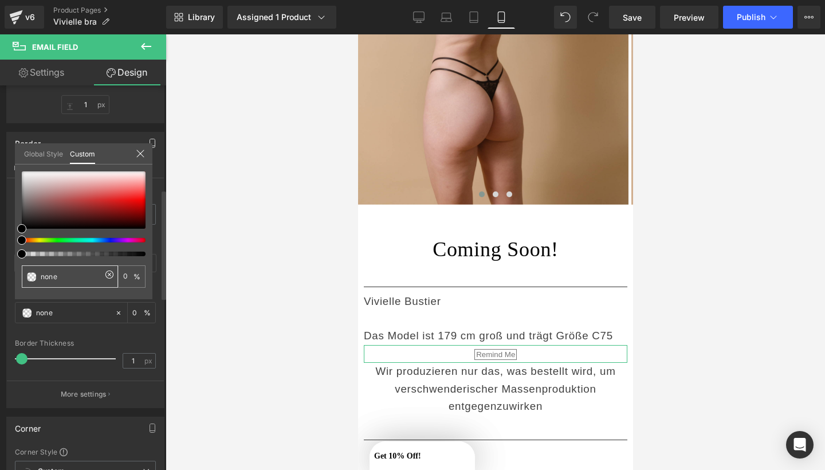
drag, startPoint x: 69, startPoint y: 279, endPoint x: 20, endPoint y: 271, distance: 49.2
click at [20, 271] on div "none 0 %" at bounding box center [83, 235] width 137 height 128
type input "4"
type input "40"
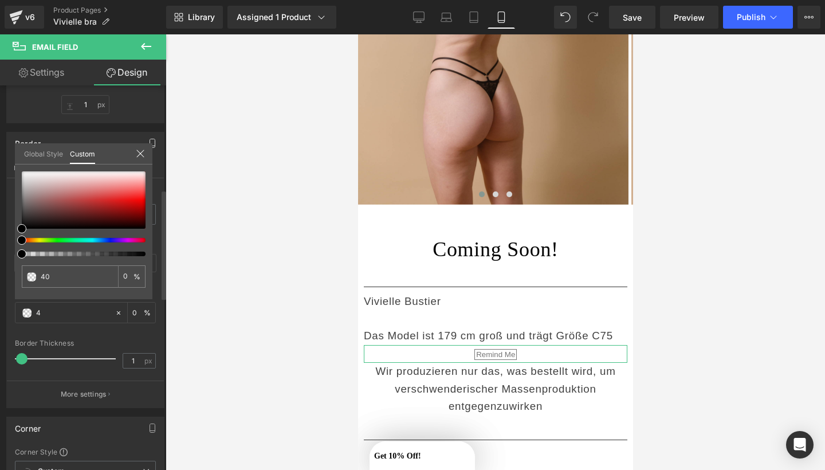
type input "40"
type input "400"
type input "100"
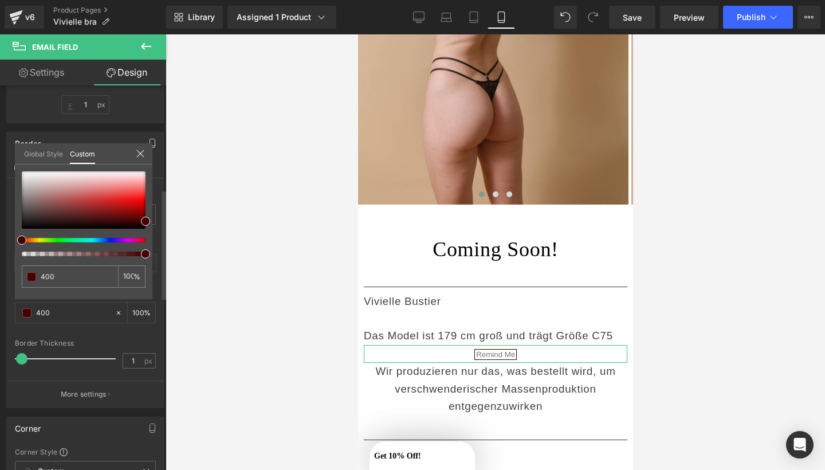
type input "4005"
type input "33"
type input "40051"
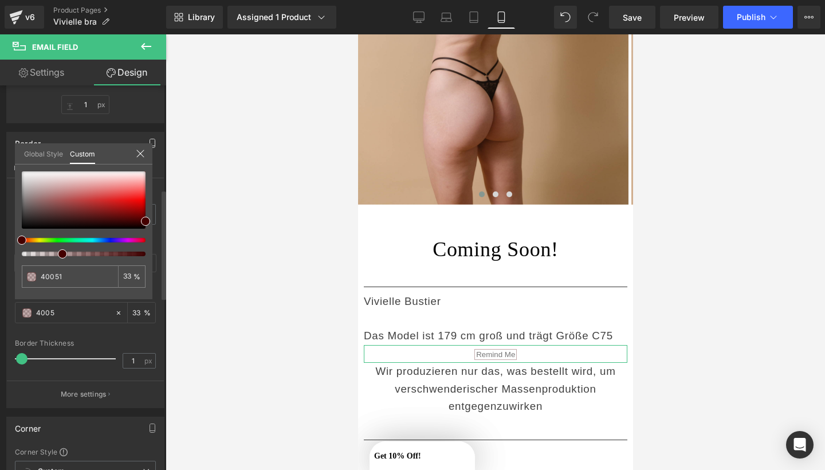
type input "40051"
type input "0"
type input "400515"
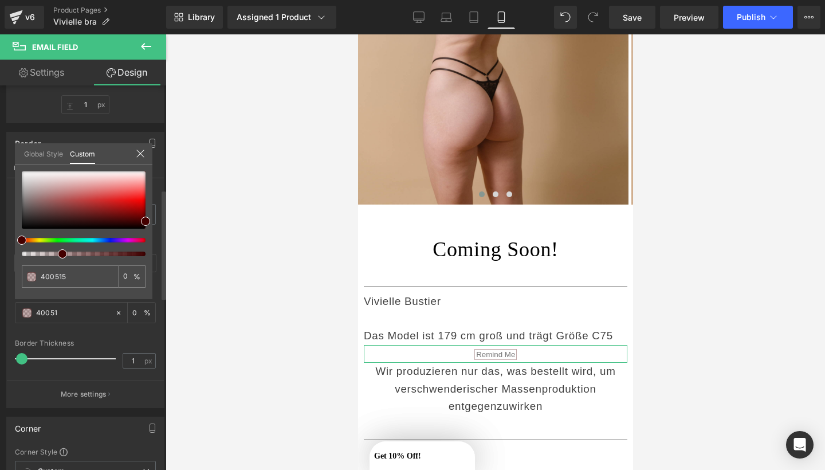
type input "100"
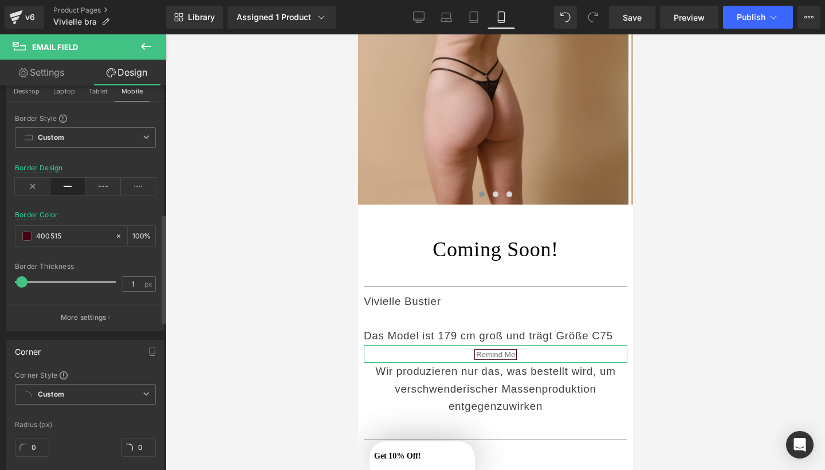
scroll to position [461, 0]
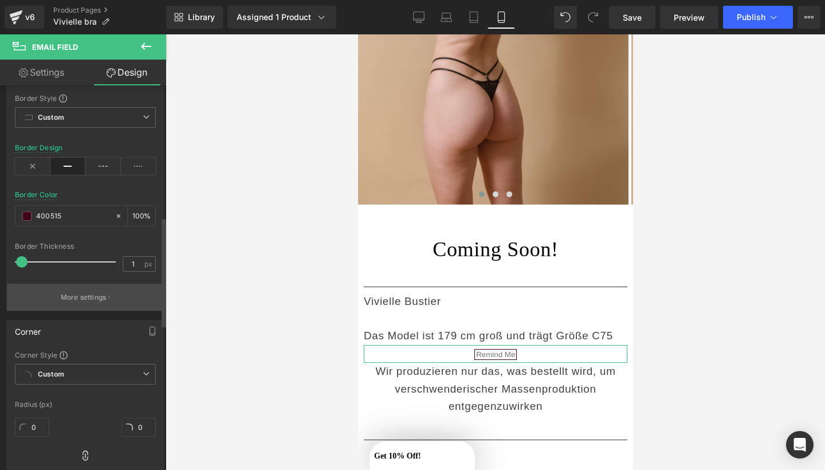
click at [86, 302] on p "More settings" at bounding box center [84, 297] width 46 height 10
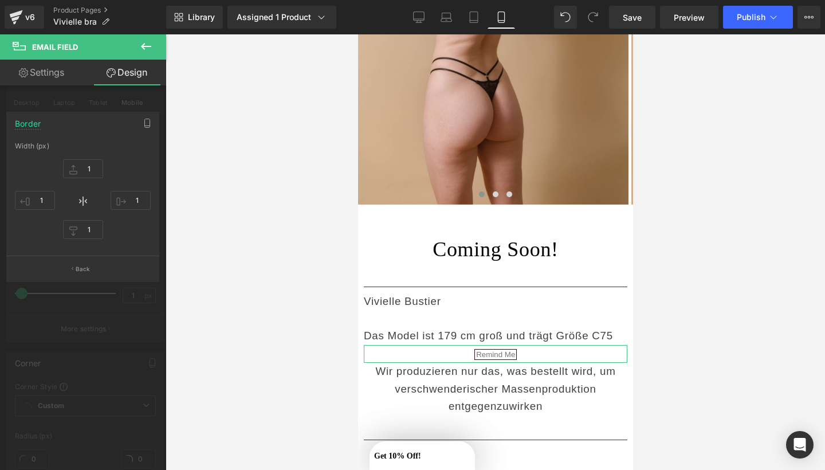
click at [131, 105] on div at bounding box center [83, 254] width 166 height 441
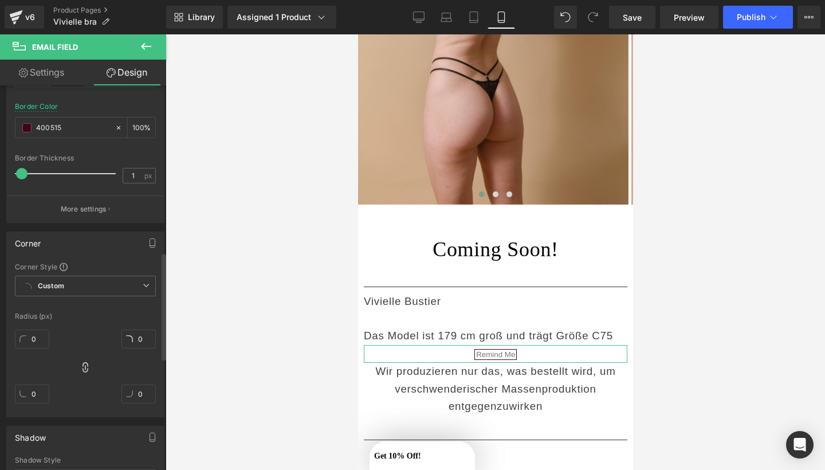
scroll to position [600, 0]
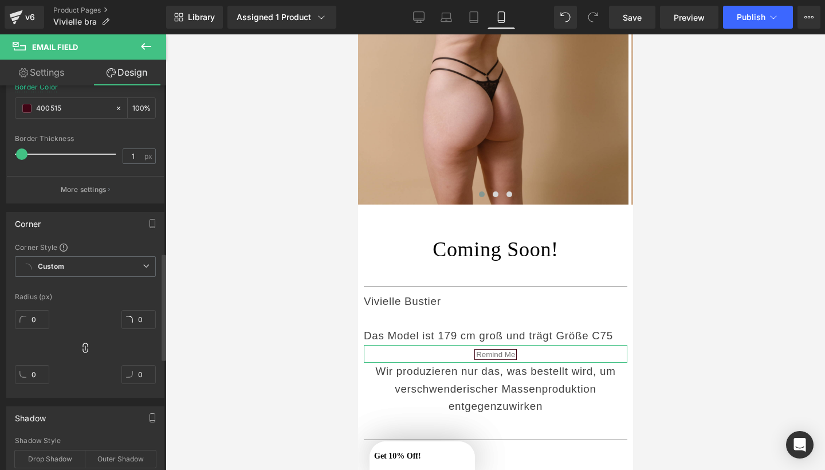
click at [77, 293] on div "Radius (px)" at bounding box center [85, 297] width 141 height 8
click at [147, 41] on icon at bounding box center [146, 47] width 14 height 14
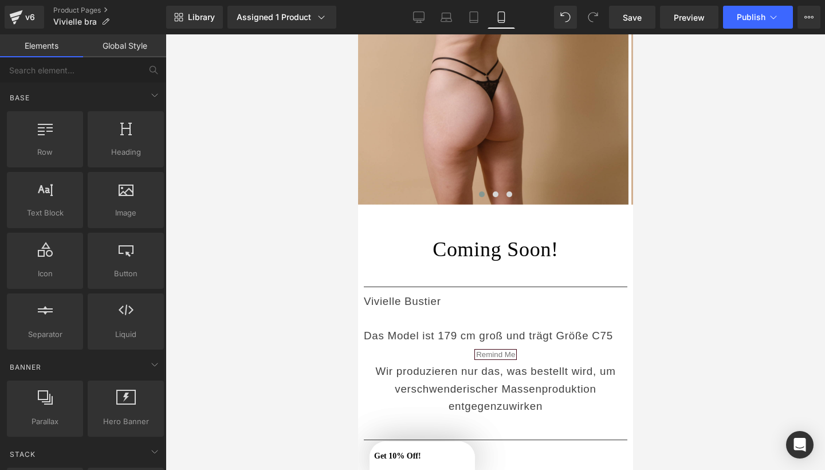
scroll to position [0, 0]
click at [111, 283] on div "Button button, call to action, cta" at bounding box center [126, 261] width 76 height 56
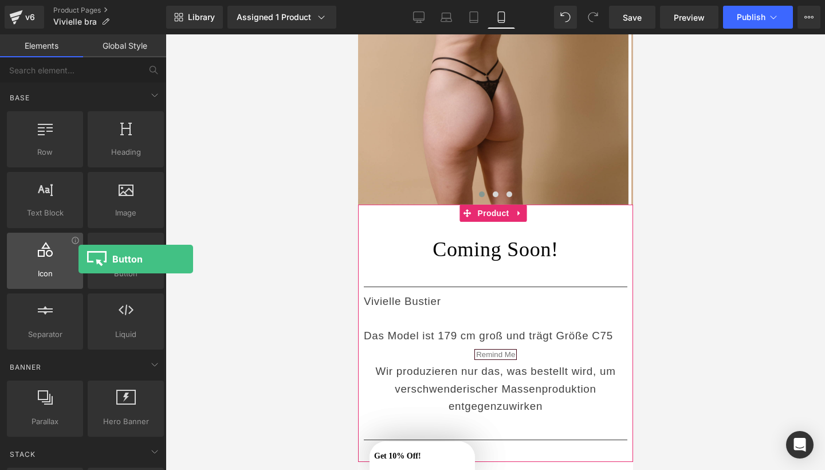
drag, startPoint x: 111, startPoint y: 283, endPoint x: 78, endPoint y: 254, distance: 43.4
click at [78, 257] on div "Row rows, columns, layouts, div Heading headings, titles, h1,h2,h3,h4,h5,h6 Tex…" at bounding box center [86, 230] width 162 height 243
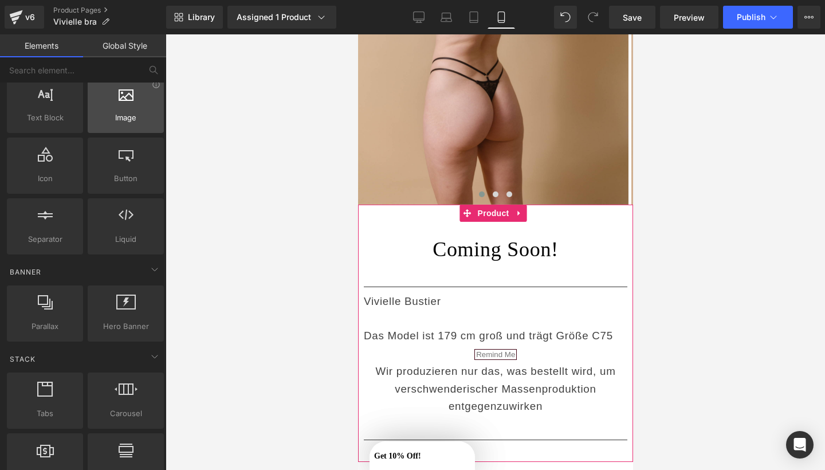
scroll to position [97, 0]
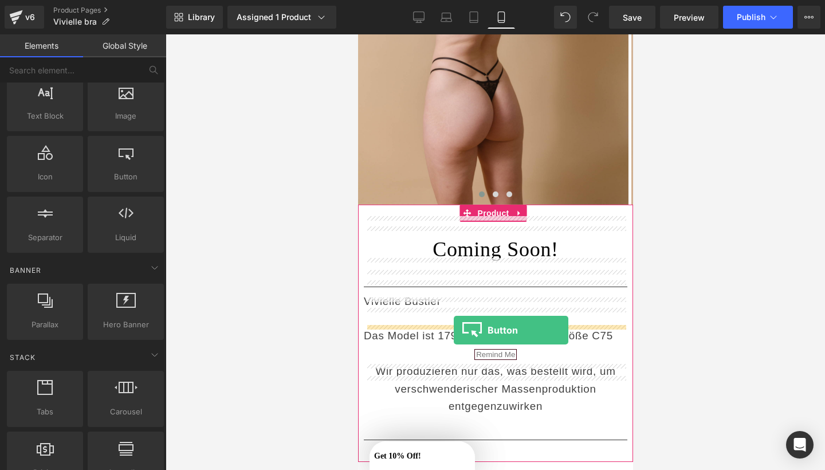
drag, startPoint x: 474, startPoint y: 200, endPoint x: 453, endPoint y: 329, distance: 131.2
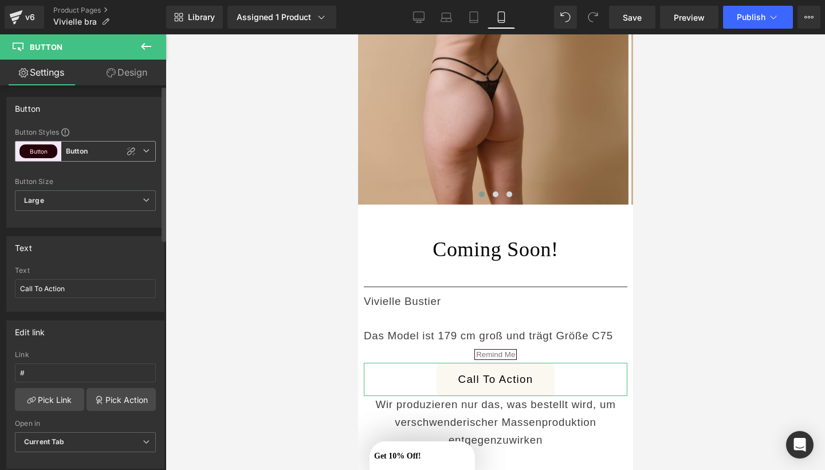
click at [143, 152] on icon at bounding box center [146, 150] width 7 height 7
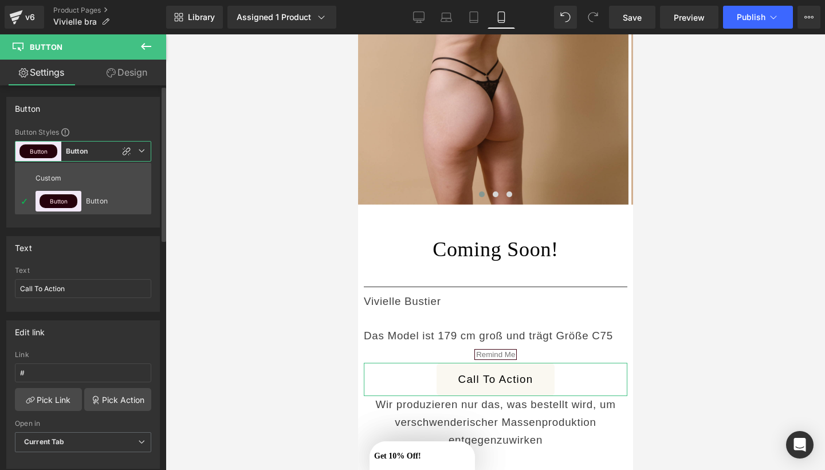
click at [106, 266] on div "Text" at bounding box center [83, 270] width 136 height 8
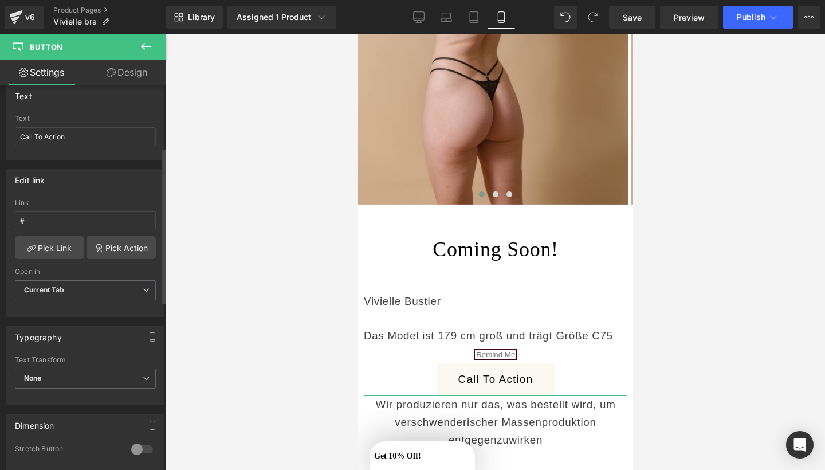
scroll to position [154, 0]
click at [105, 251] on link "Pick Action" at bounding box center [120, 245] width 69 height 23
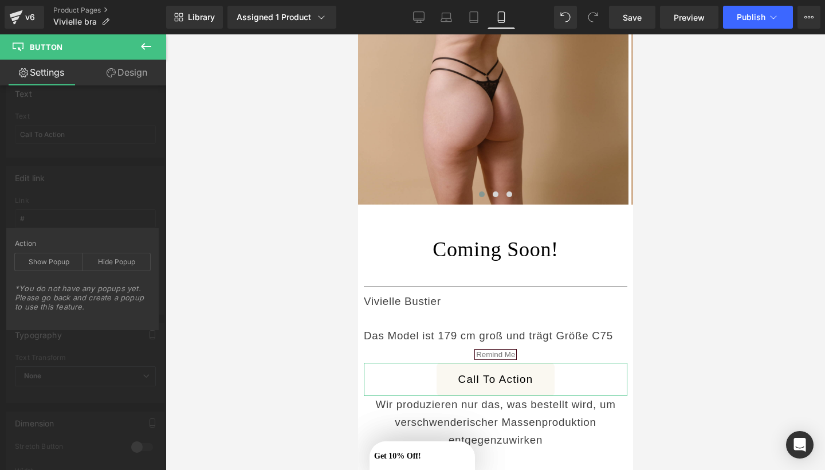
click at [119, 207] on div "Edit link # Link # Pick Link Pick Action Current Tab New Tab Open in Current Ta…" at bounding box center [85, 236] width 171 height 157
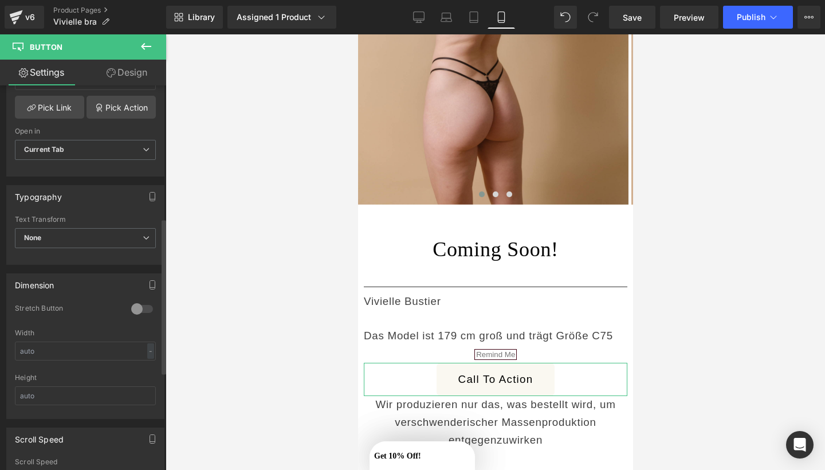
scroll to position [345, 0]
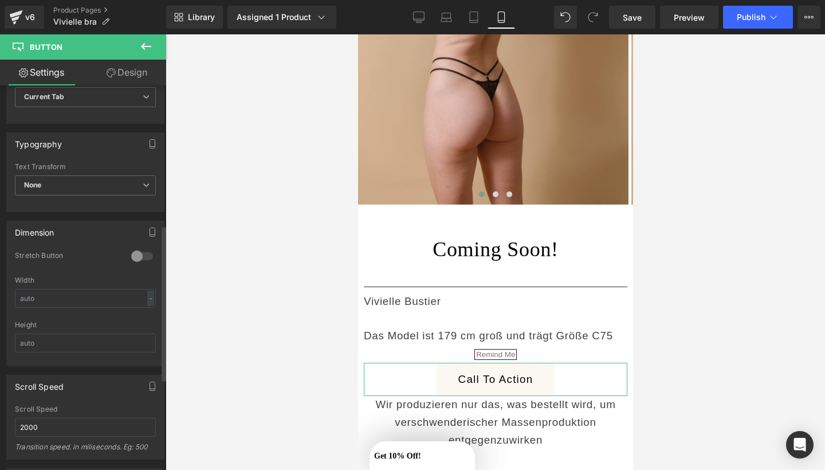
click at [133, 254] on div at bounding box center [141, 256] width 27 height 18
click at [139, 256] on div at bounding box center [141, 256] width 27 height 18
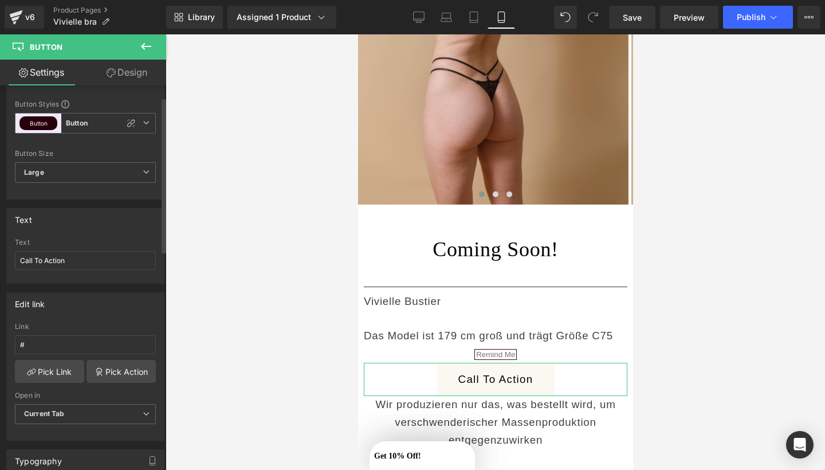
scroll to position [29, 0]
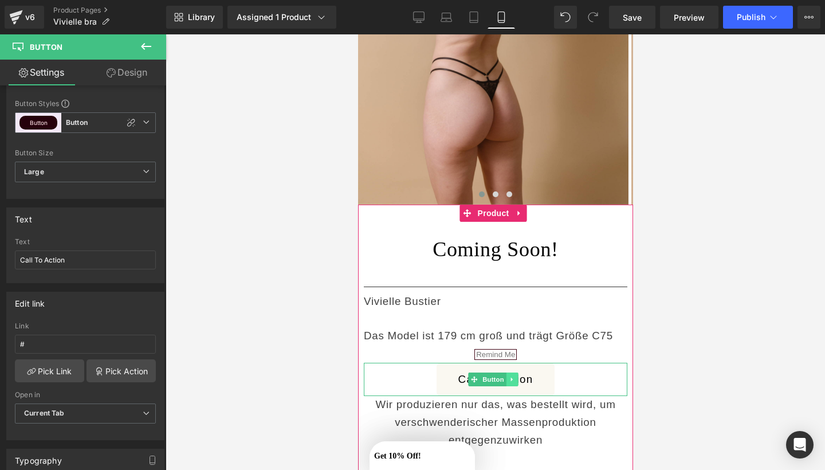
click at [510, 376] on icon at bounding box center [512, 379] width 6 height 7
click at [518, 376] on icon at bounding box center [517, 379] width 6 height 6
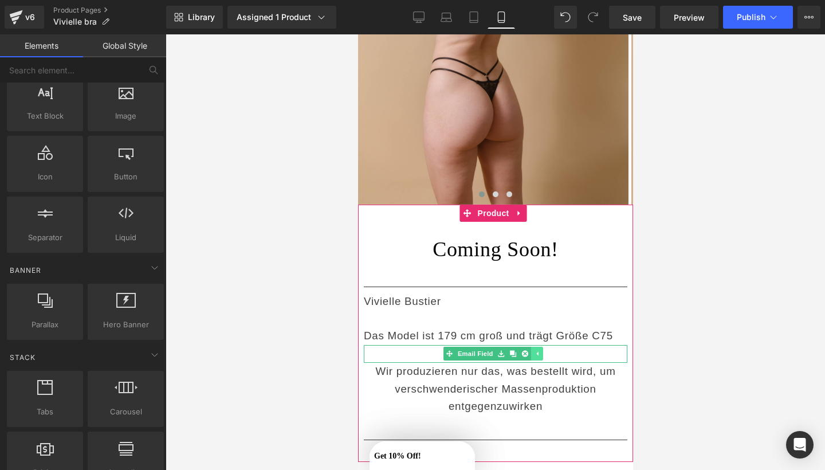
click at [539, 350] on icon at bounding box center [536, 353] width 6 height 7
click at [502, 347] on span "Email Field" at bounding box center [493, 354] width 40 height 14
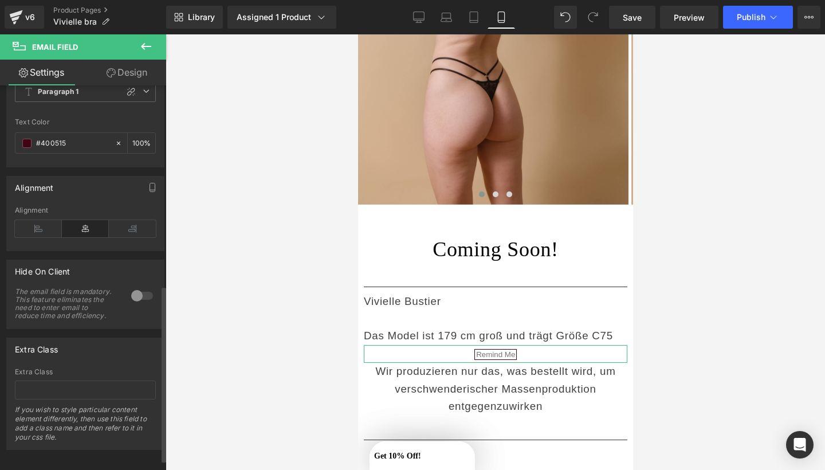
scroll to position [445, 0]
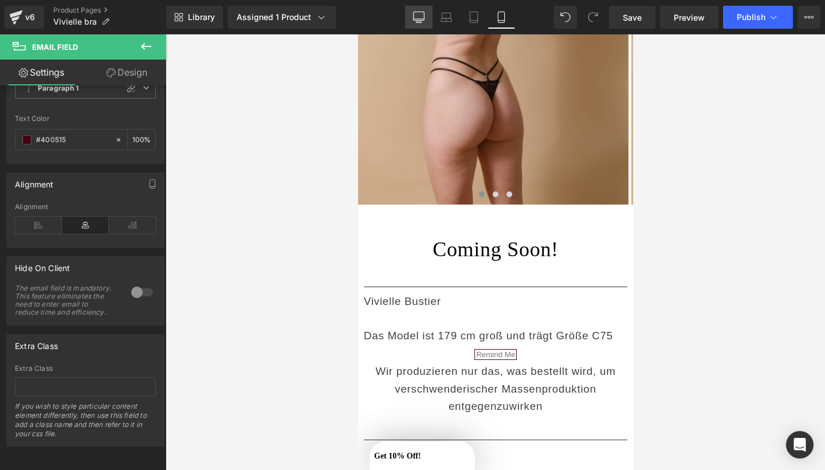
click at [423, 14] on icon at bounding box center [418, 16] width 11 height 11
type input "8"
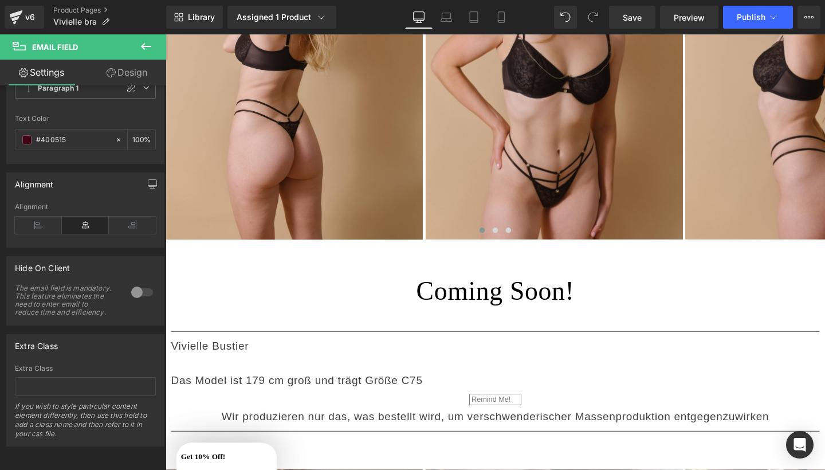
scroll to position [388, 0]
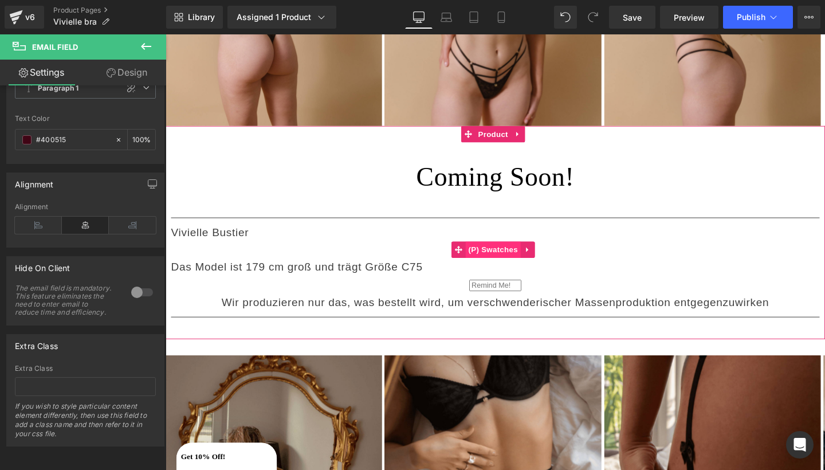
click at [501, 252] on span "(P) Swatches" at bounding box center [510, 260] width 58 height 17
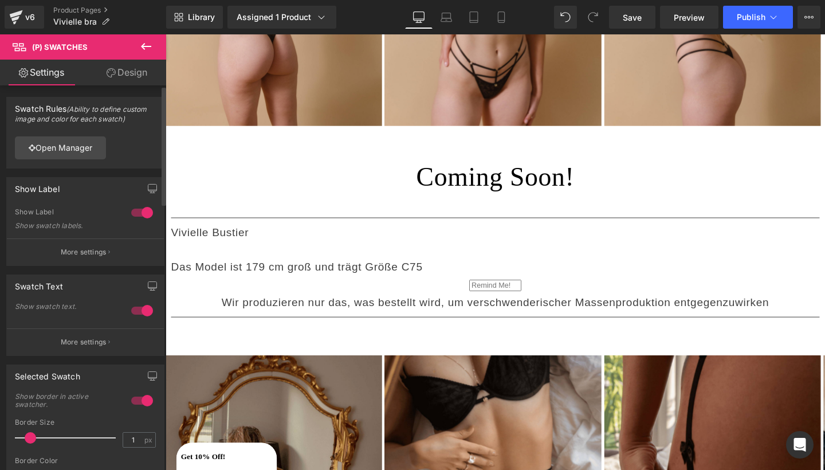
click at [136, 213] on div at bounding box center [141, 212] width 27 height 18
click at [134, 311] on div at bounding box center [141, 310] width 27 height 18
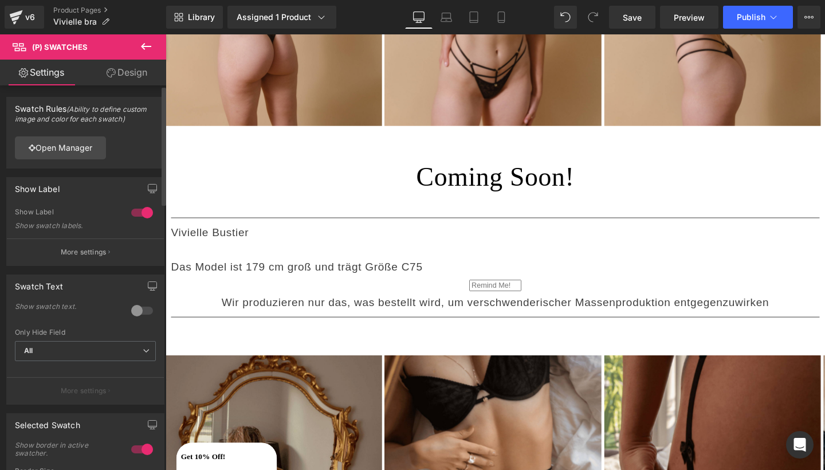
click at [134, 311] on div at bounding box center [141, 310] width 27 height 18
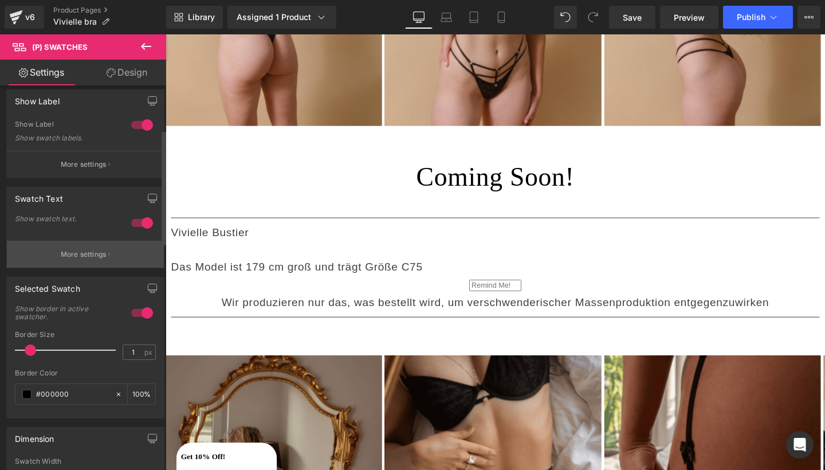
scroll to position [148, 0]
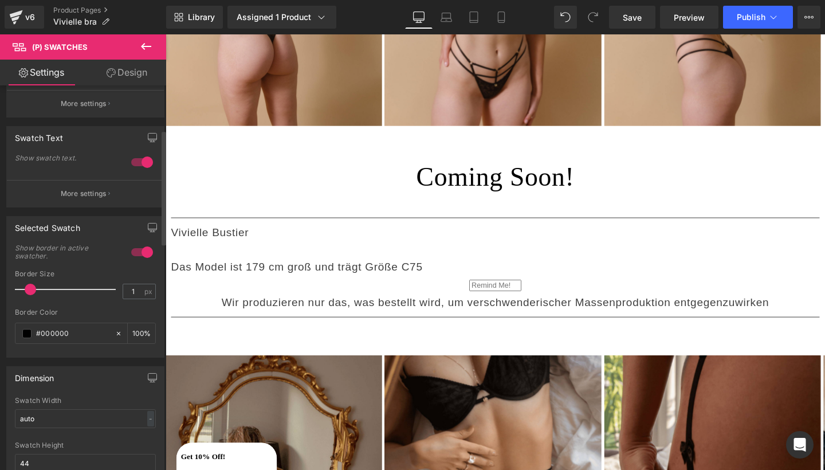
click at [133, 254] on div at bounding box center [141, 252] width 27 height 18
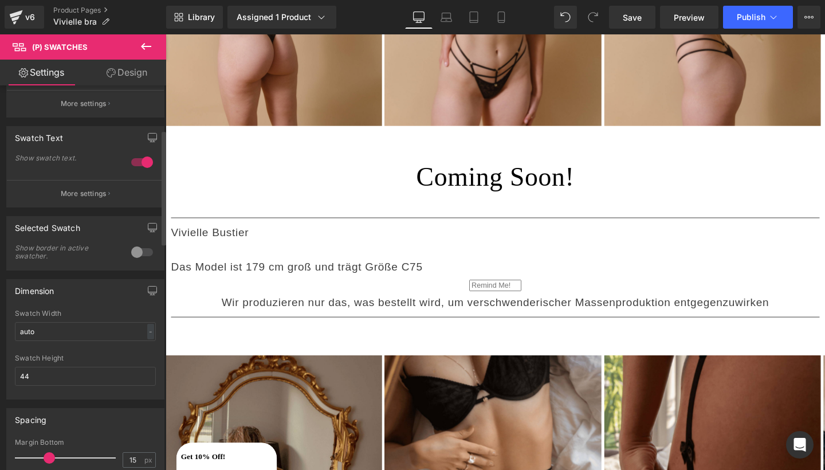
click at [133, 254] on div at bounding box center [141, 252] width 27 height 18
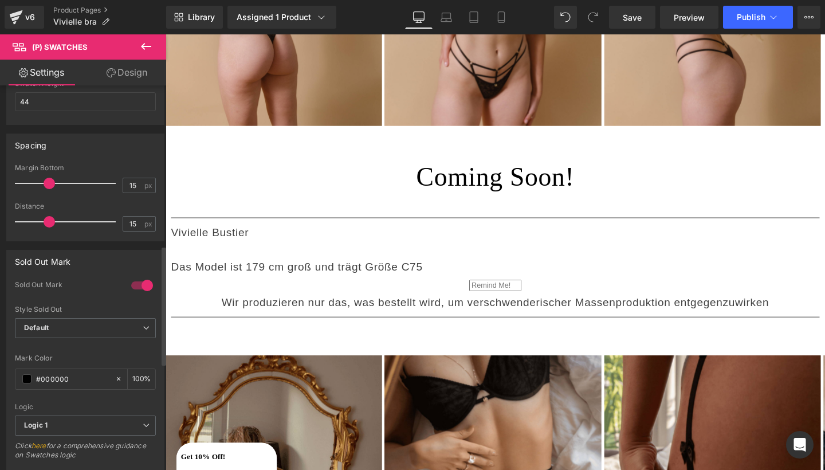
scroll to position [518, 0]
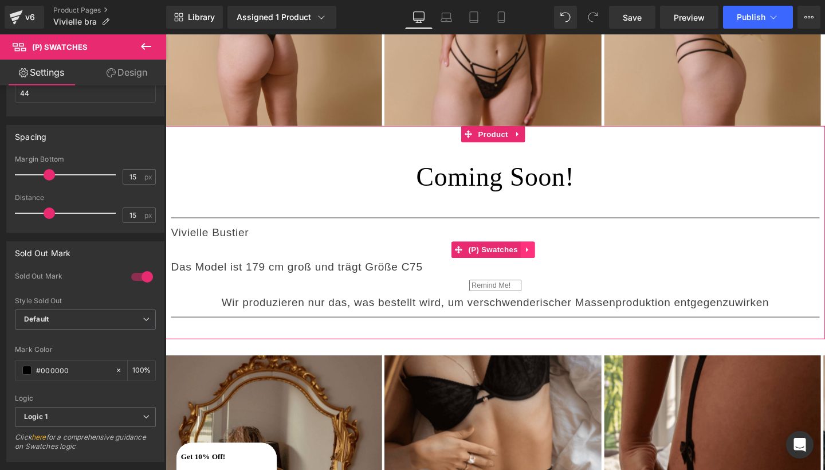
click at [546, 258] on icon at bounding box center [545, 260] width 2 height 5
click at [553, 257] on icon at bounding box center [553, 261] width 8 height 8
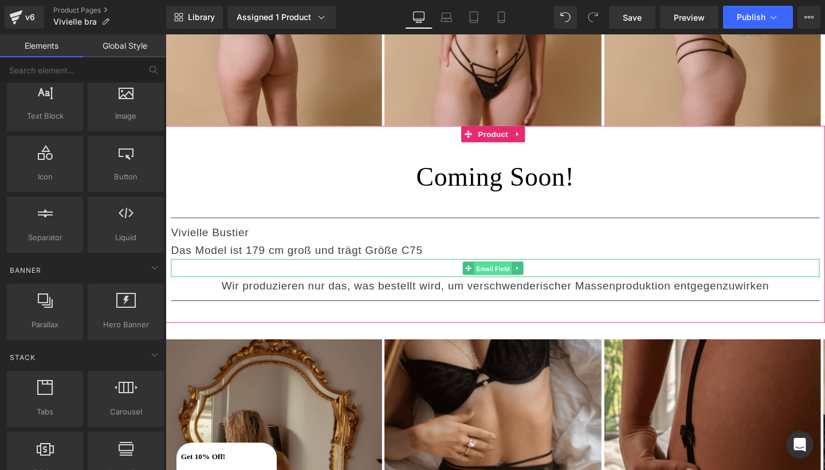
click at [514, 274] on span "Email Field" at bounding box center [510, 281] width 40 height 14
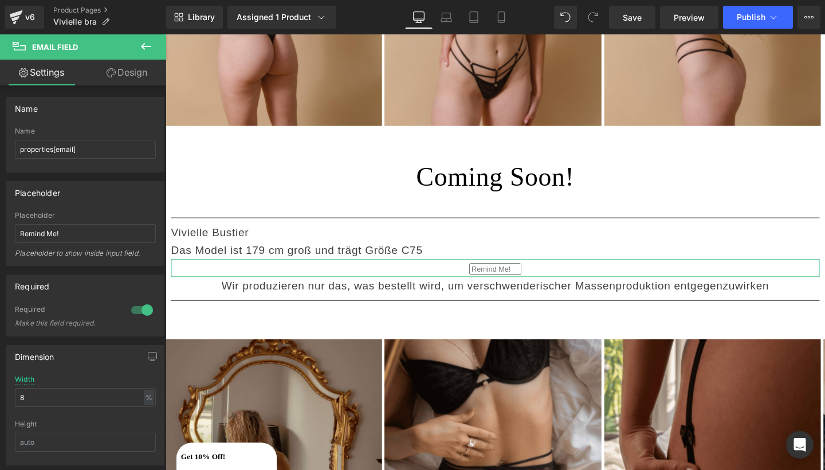
click at [130, 68] on link "Design" at bounding box center [126, 73] width 83 height 26
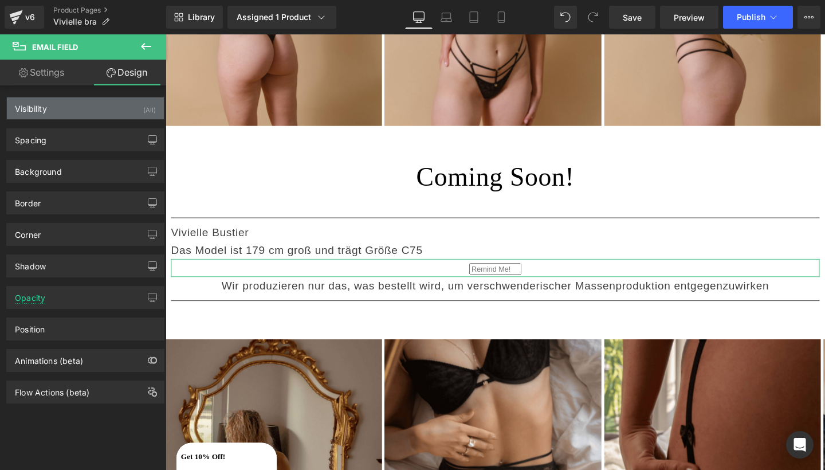
click at [52, 99] on div "Visibility (All)" at bounding box center [85, 108] width 157 height 22
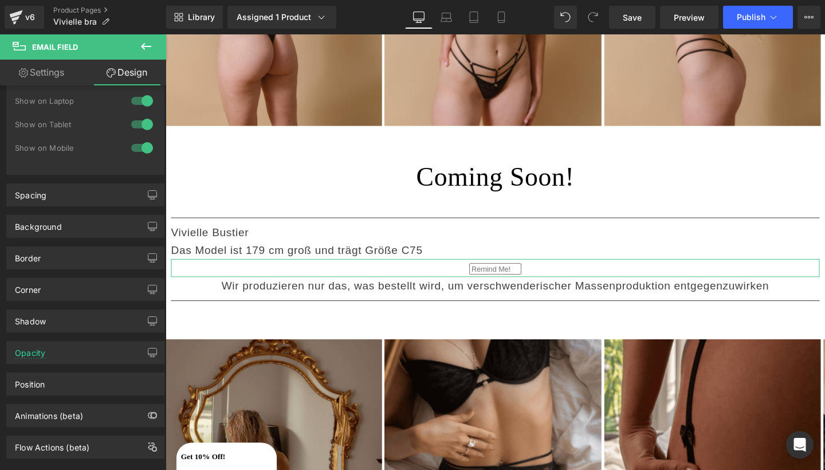
scroll to position [62, 0]
click at [149, 194] on icon "button" at bounding box center [152, 193] width 9 height 9
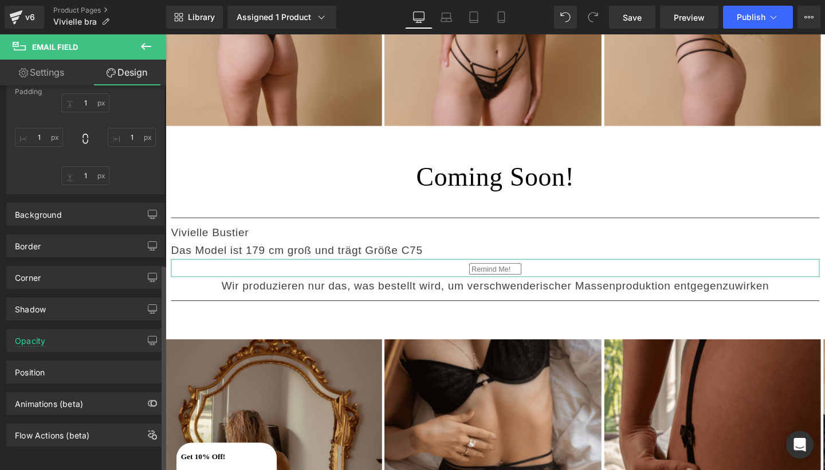
scroll to position [330, 0]
click at [120, 208] on div "Background" at bounding box center [85, 214] width 157 height 22
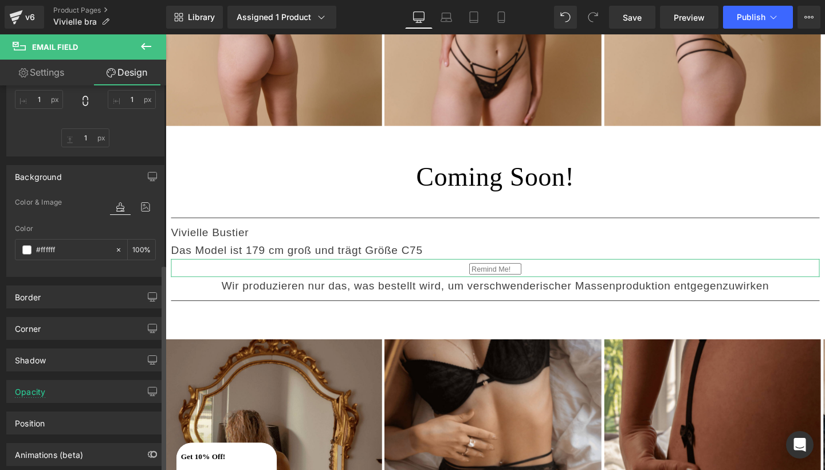
scroll to position [364, 0]
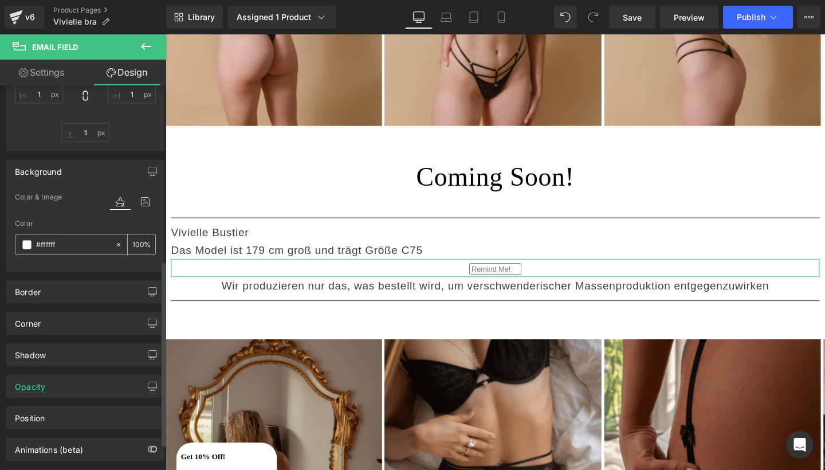
drag, startPoint x: 62, startPoint y: 246, endPoint x: 34, endPoint y: 244, distance: 28.2
click at [34, 244] on div "#ffffff" at bounding box center [64, 244] width 99 height 20
type input "4"
type input "0"
type input "400"
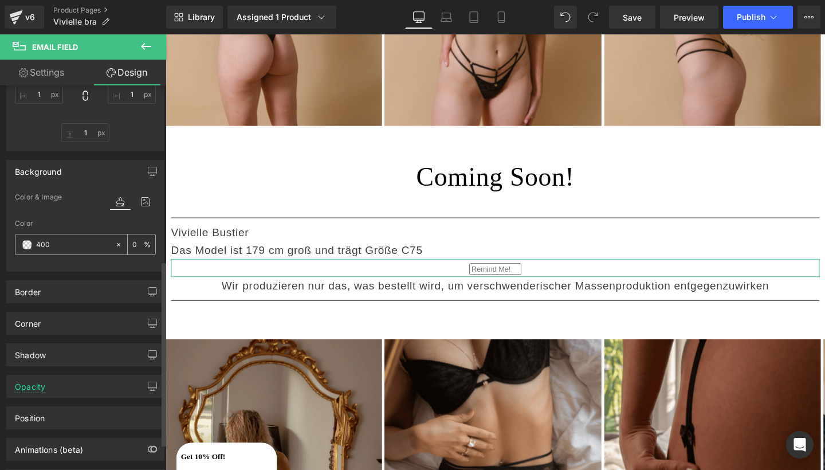
type input "100"
type input "4005"
type input "33"
type input "400515"
type input "100"
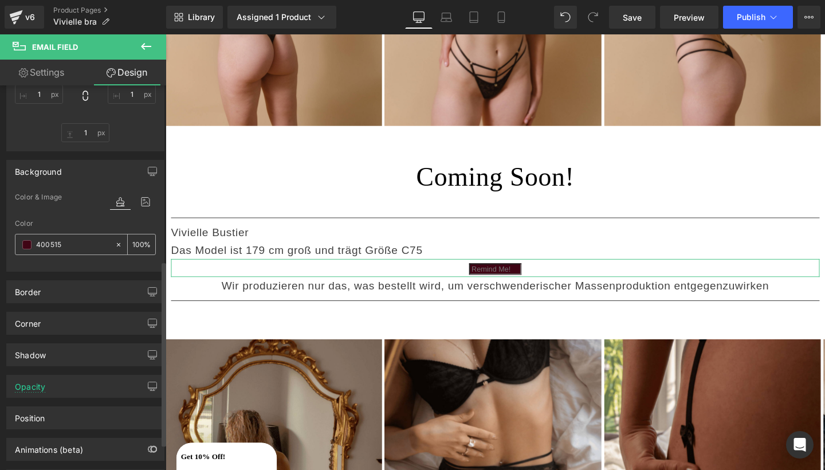
type input "40051"
type input "0"
type input "4005"
type input "33"
type input "400"
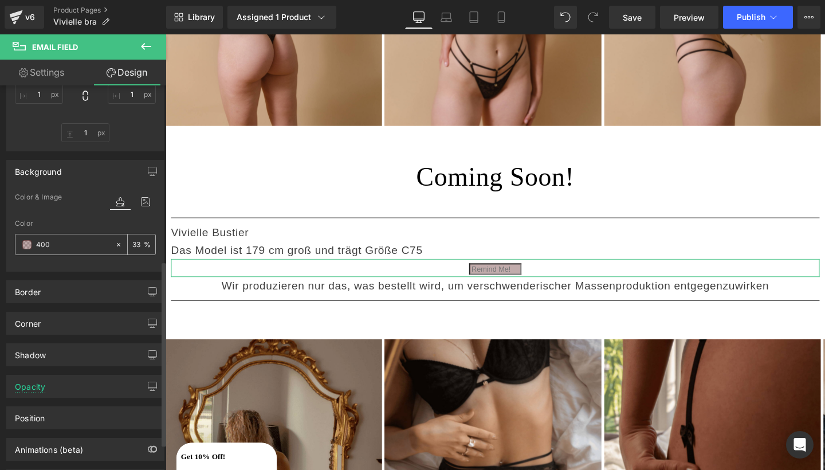
type input "100"
type input "40"
type input "0"
type input "4"
type input "FAF"
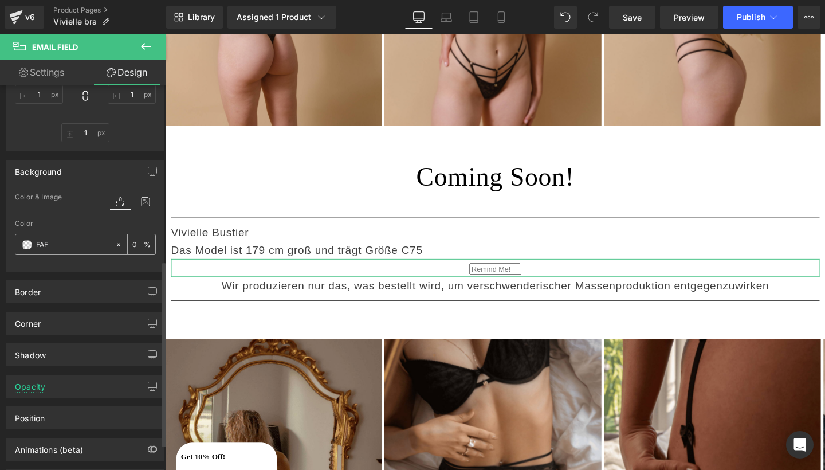
type input "100"
type input "FAF8"
type input "53"
type input "FAF8F"
type input "0"
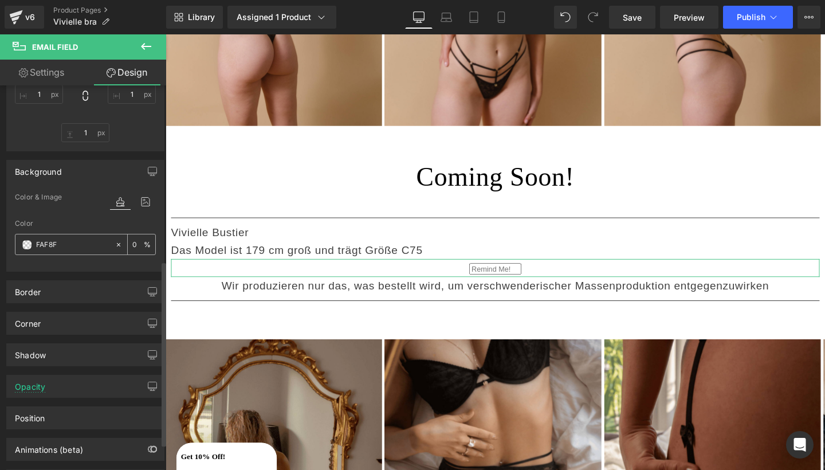
type input "FAF8F1"
type input "100"
click at [147, 200] on icon at bounding box center [145, 201] width 21 height 15
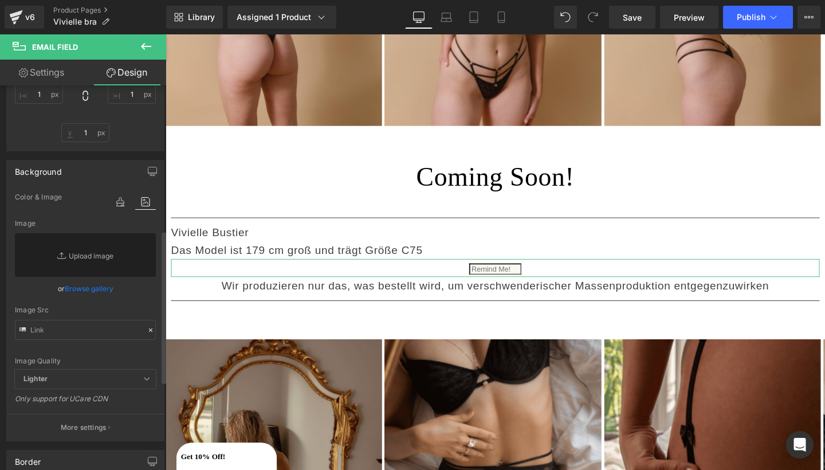
click at [25, 222] on div "Image" at bounding box center [85, 223] width 141 height 8
click at [30, 194] on span "Color & Image" at bounding box center [38, 197] width 47 height 8
click at [125, 203] on icon at bounding box center [120, 201] width 21 height 15
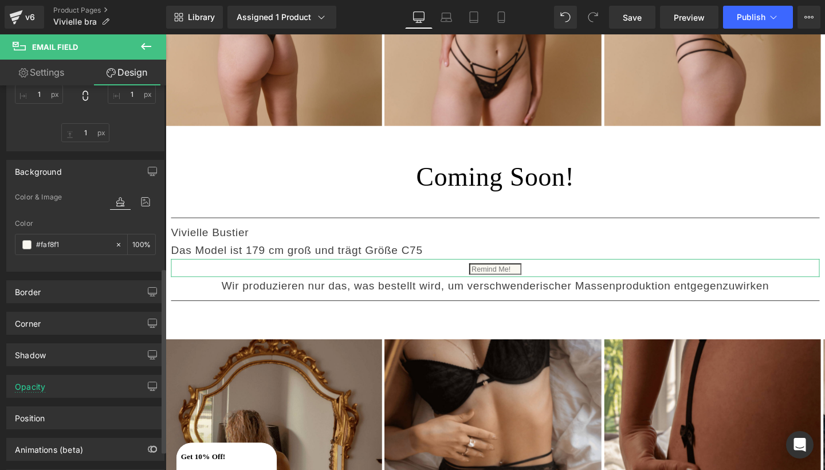
scroll to position [411, 0]
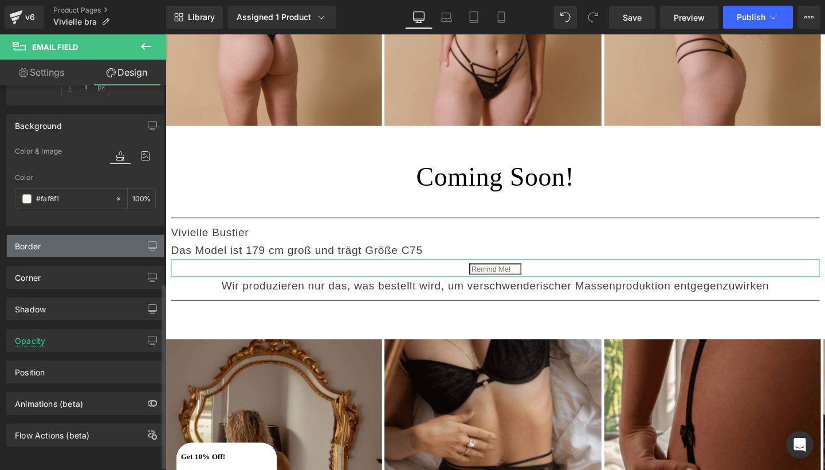
click at [134, 247] on div "Border" at bounding box center [85, 246] width 157 height 22
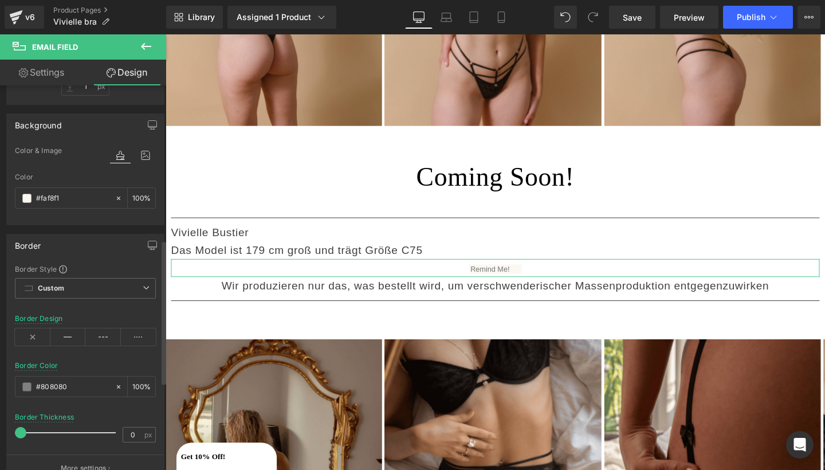
drag, startPoint x: 21, startPoint y: 435, endPoint x: 0, endPoint y: 428, distance: 21.9
click at [0, 428] on div "Border Border Style Custom Border Solid Border Dashed Border Dotted Custom Cust…" at bounding box center [85, 353] width 171 height 257
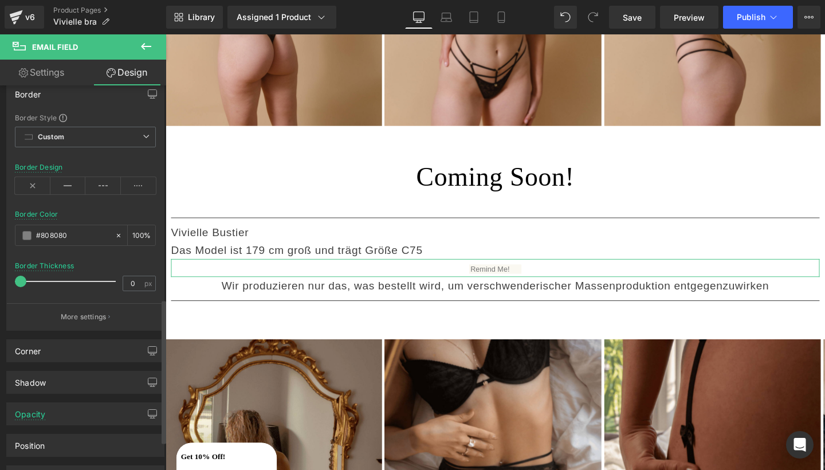
scroll to position [568, 0]
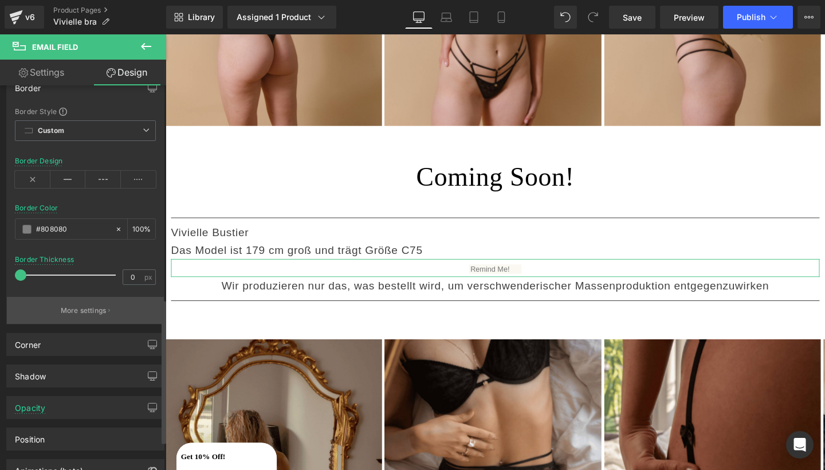
click at [105, 304] on button "More settings" at bounding box center [85, 310] width 157 height 27
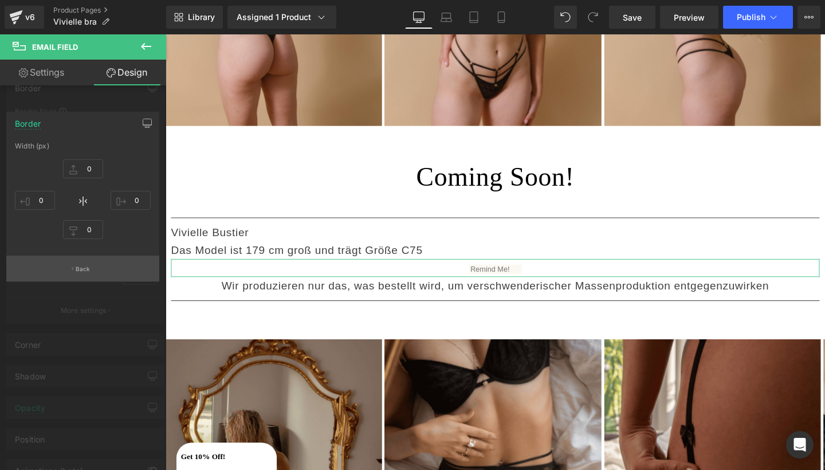
click at [90, 271] on button "Back" at bounding box center [82, 268] width 153 height 26
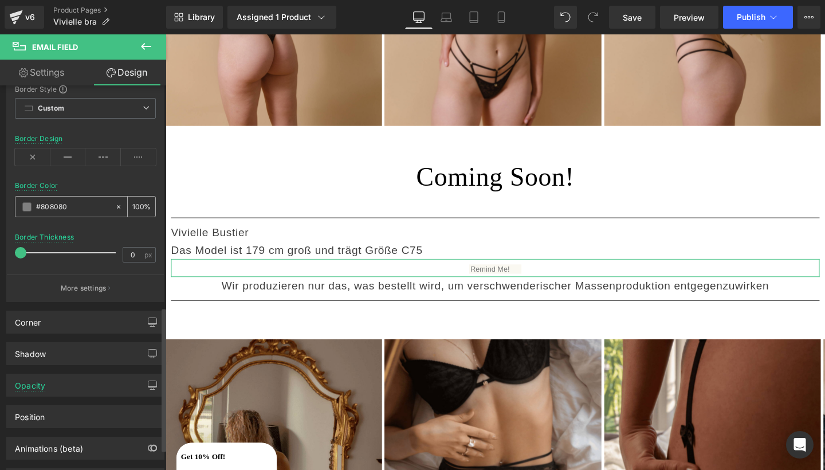
scroll to position [592, 0]
type input "1"
click at [22, 250] on span at bounding box center [21, 251] width 11 height 11
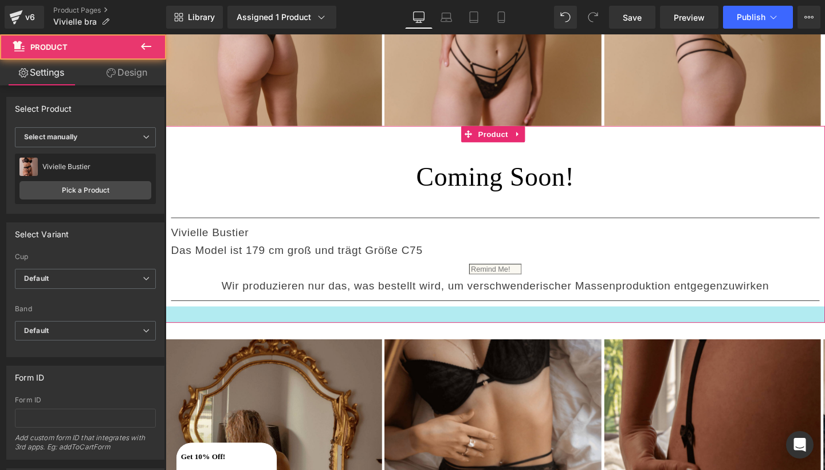
click at [231, 320] on div at bounding box center [512, 328] width 693 height 17
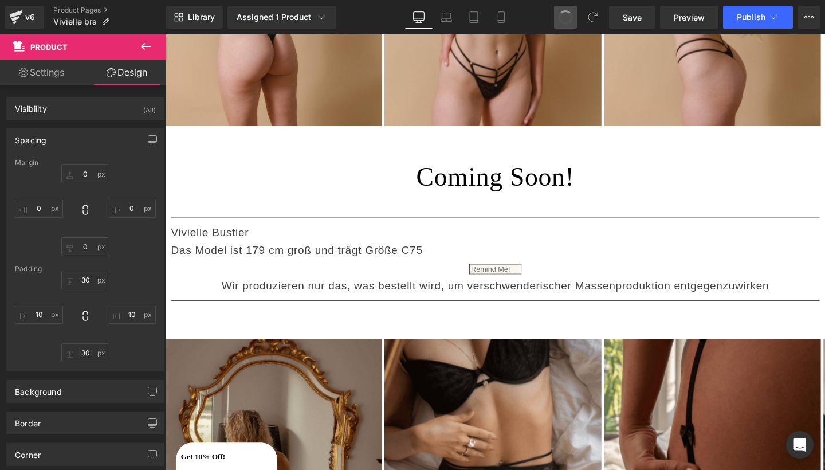
type input "0"
type input "30"
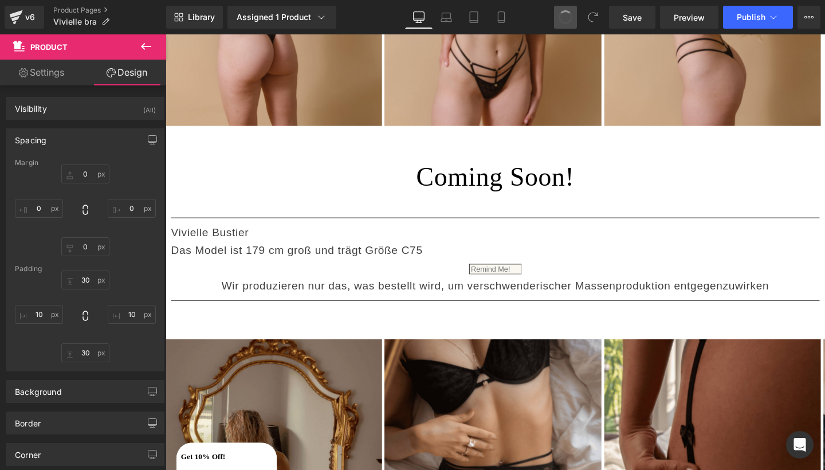
type input "10"
type input "30"
type input "10"
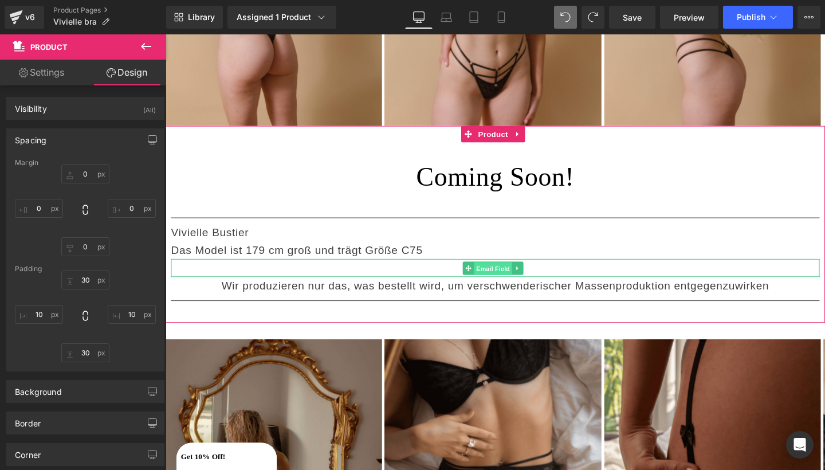
click at [515, 274] on span "Email Field" at bounding box center [510, 281] width 40 height 14
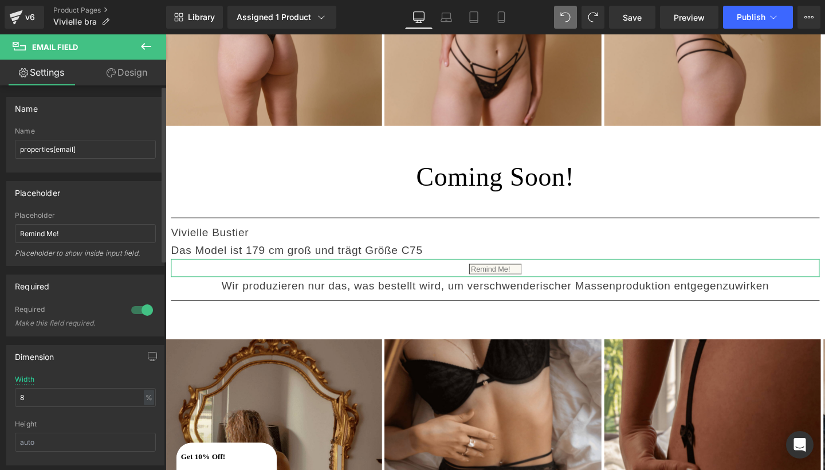
scroll to position [55, 0]
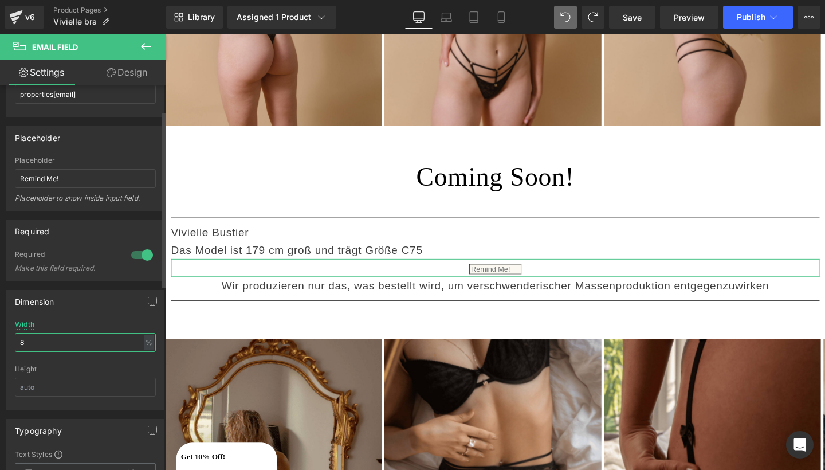
drag, startPoint x: 37, startPoint y: 347, endPoint x: 23, endPoint y: 347, distance: 13.7
click at [23, 347] on input "8" at bounding box center [85, 342] width 141 height 19
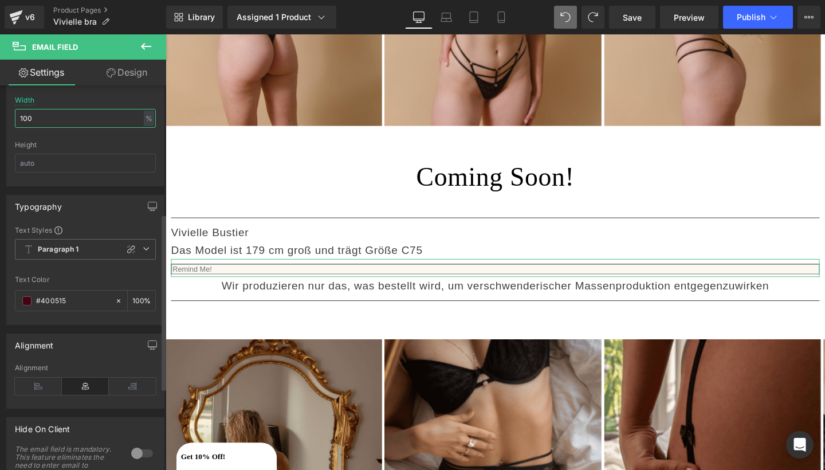
scroll to position [282, 0]
click at [46, 384] on icon at bounding box center [38, 382] width 47 height 17
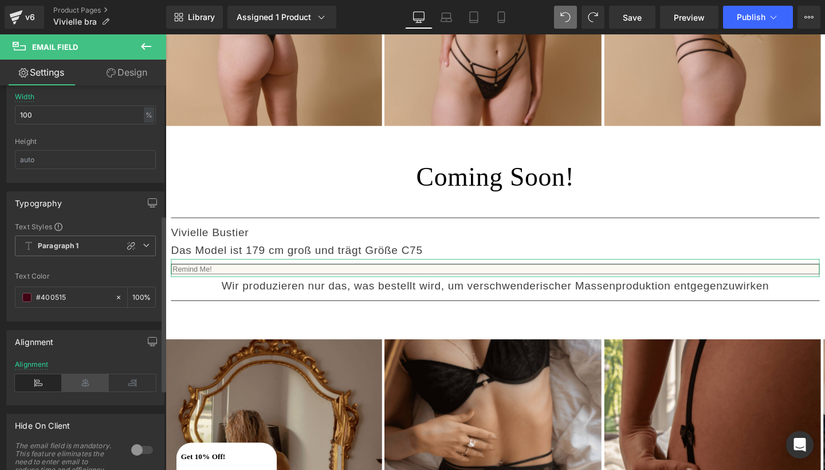
click at [81, 383] on icon at bounding box center [85, 382] width 47 height 17
click at [48, 385] on icon at bounding box center [38, 382] width 47 height 17
click at [72, 382] on icon at bounding box center [85, 382] width 47 height 17
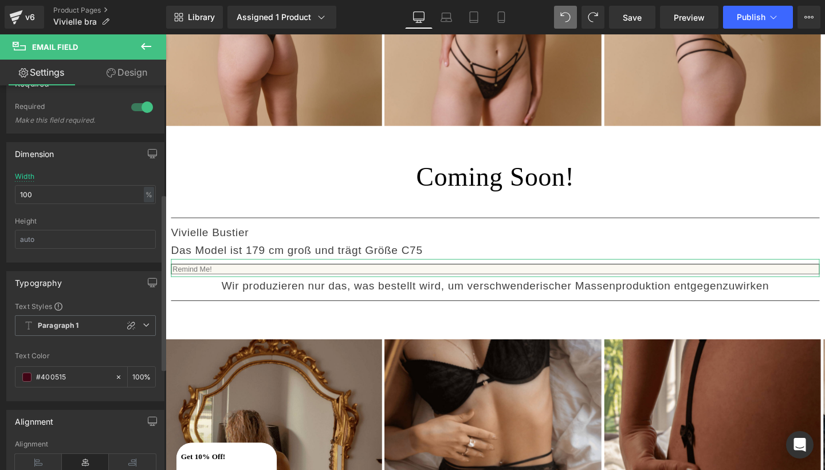
scroll to position [166, 0]
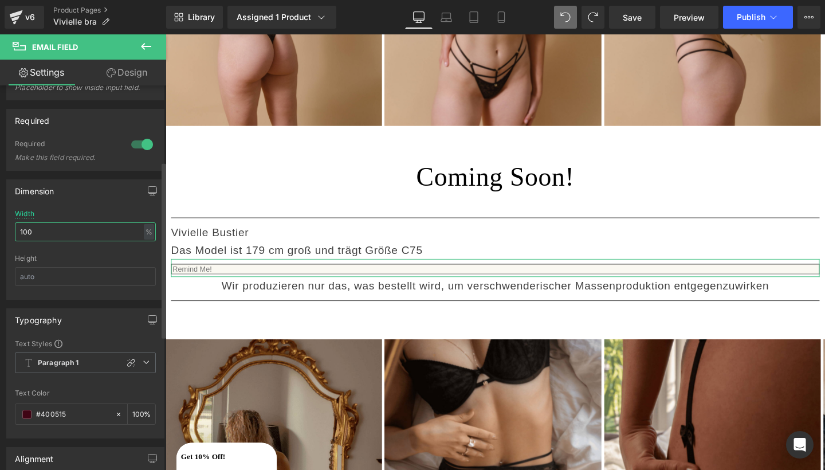
drag, startPoint x: 56, startPoint y: 232, endPoint x: 13, endPoint y: 226, distance: 43.4
click at [13, 226] on div "100% Width 100 % % px Height" at bounding box center [85, 254] width 157 height 89
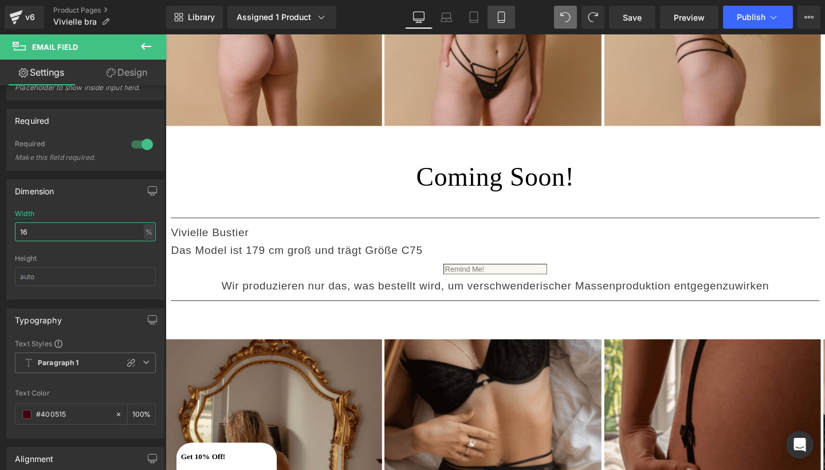
type input "16"
click at [507, 17] on link "Mobile" at bounding box center [500, 17] width 27 height 23
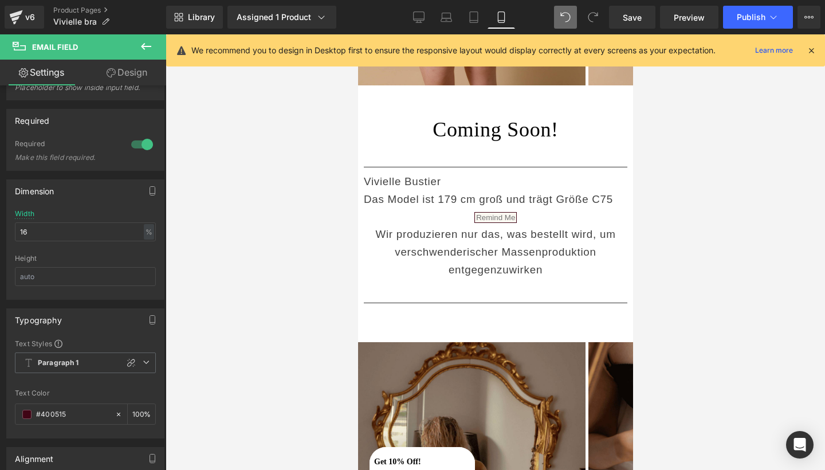
scroll to position [325, 0]
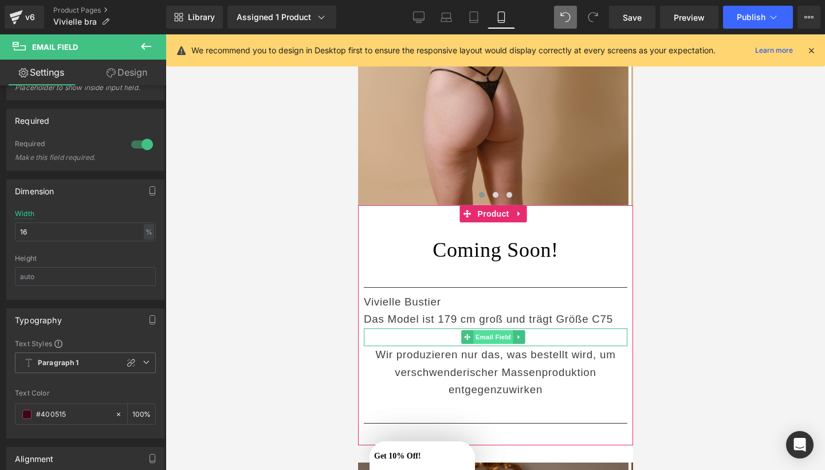
click at [495, 330] on span "Email Field" at bounding box center [493, 337] width 40 height 14
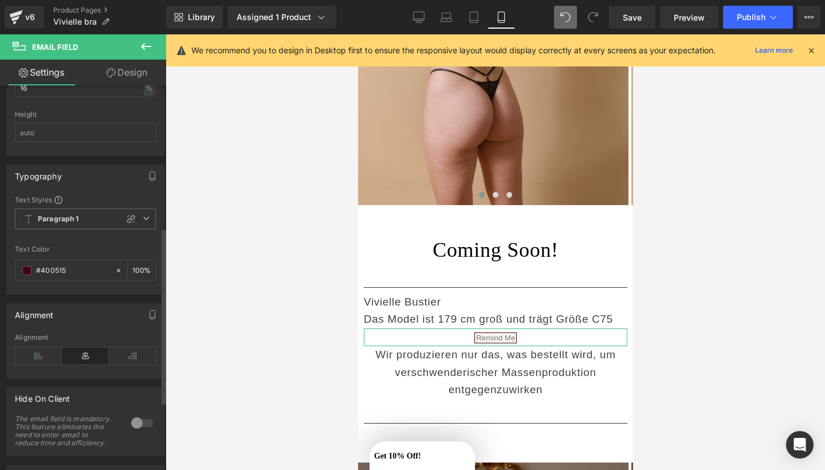
scroll to position [311, 0]
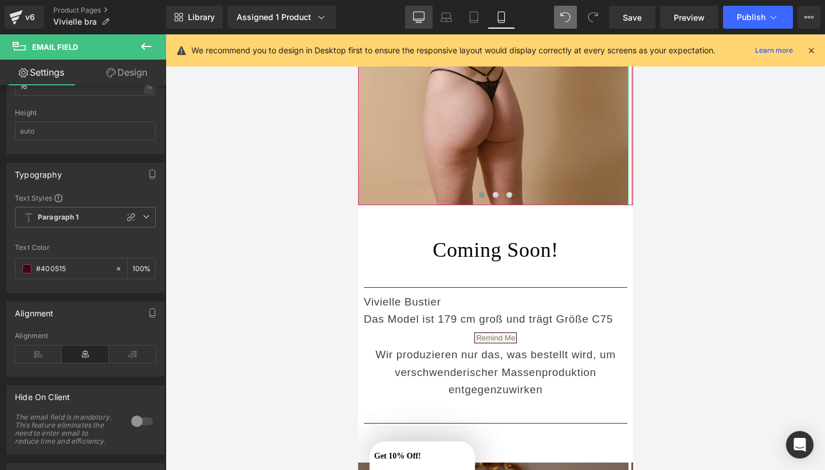
click at [422, 17] on icon at bounding box center [418, 16] width 11 height 11
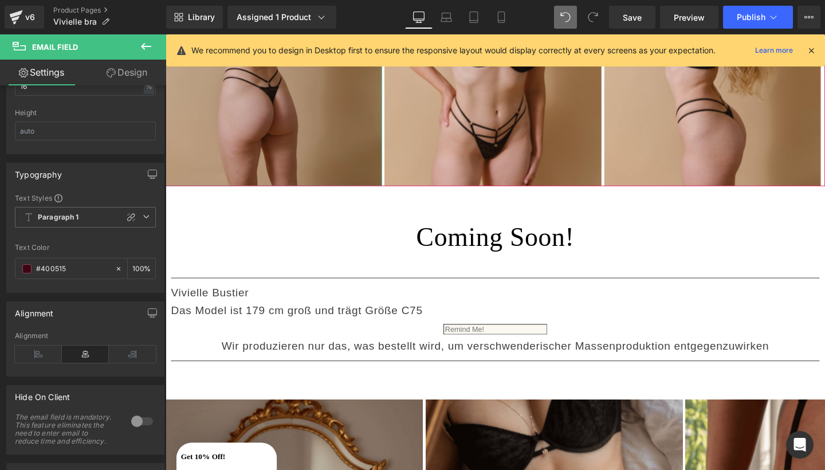
scroll to position [388, 0]
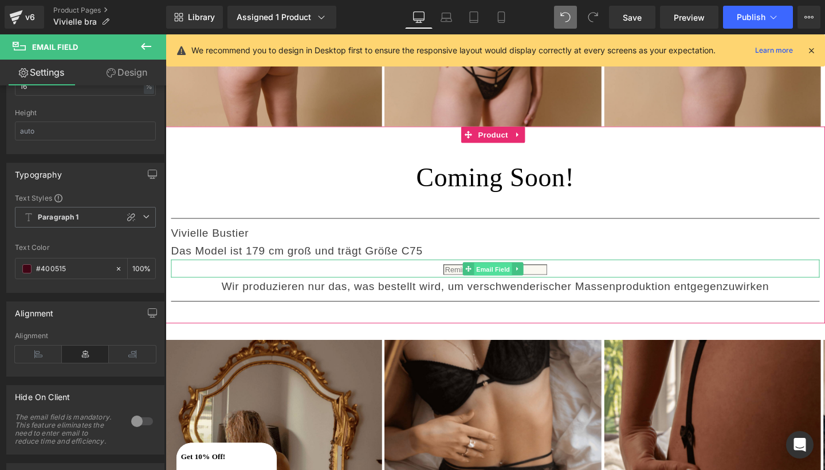
click at [495, 274] on span "Email Field" at bounding box center [510, 281] width 40 height 14
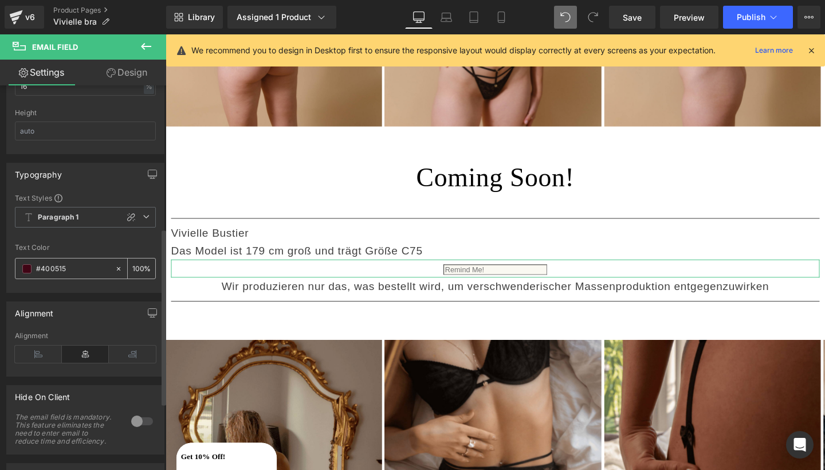
click at [81, 265] on input "#400515" at bounding box center [72, 268] width 73 height 13
click at [29, 271] on span at bounding box center [26, 268] width 9 height 9
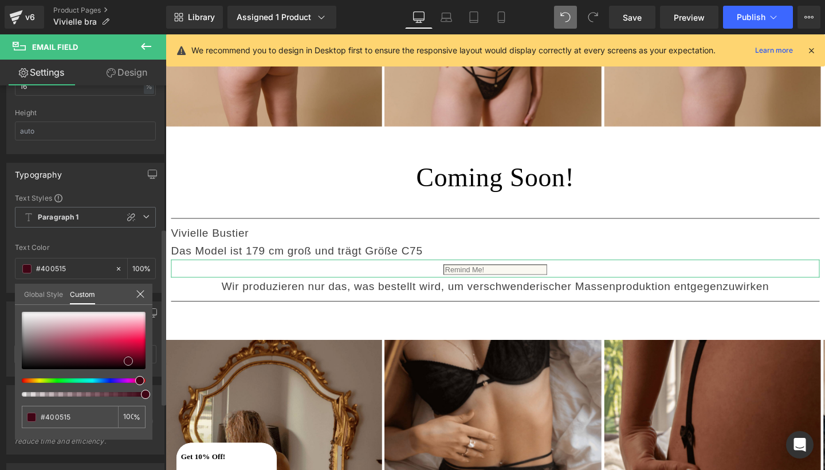
type input "#420415"
type input "#200d12"
type input "#15090c"
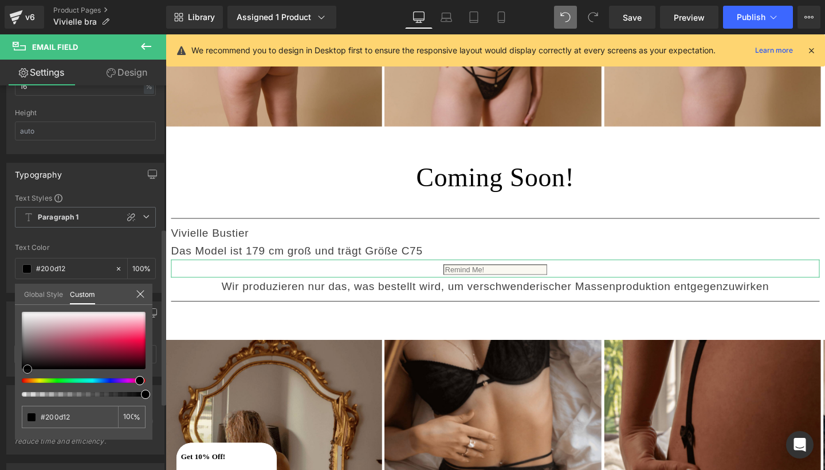
type input "#15090c"
type input "#000000"
type input "#eb647f"
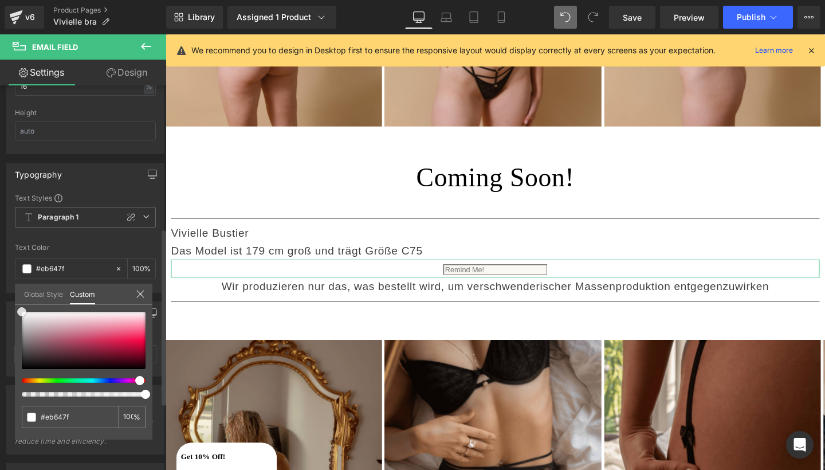
type input "#ffffff"
drag, startPoint x: 127, startPoint y: 359, endPoint x: 1, endPoint y: 225, distance: 183.9
click at [0, 225] on div "Typography Text Styles Custom Paragraph 1 Paragraph 2 Paragraph 3 Paragraph 4 P…" at bounding box center [85, 223] width 171 height 139
type input "#fcfcfc"
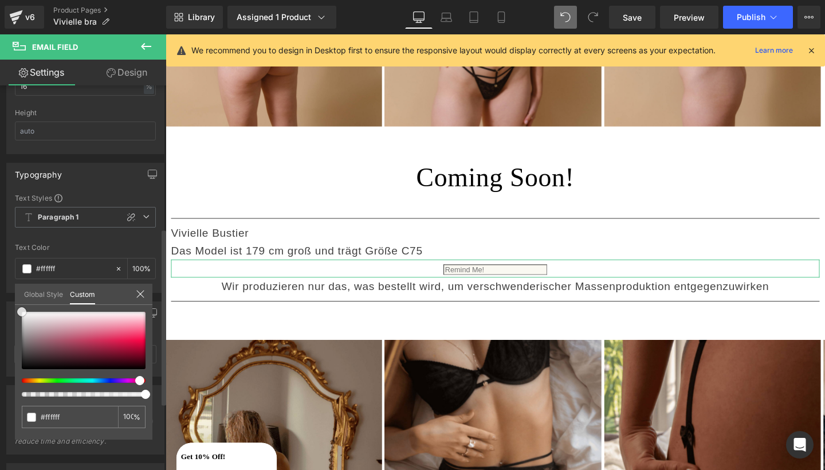
type input "#fcfcfc"
type input "#bfbfbf"
type input "#000000"
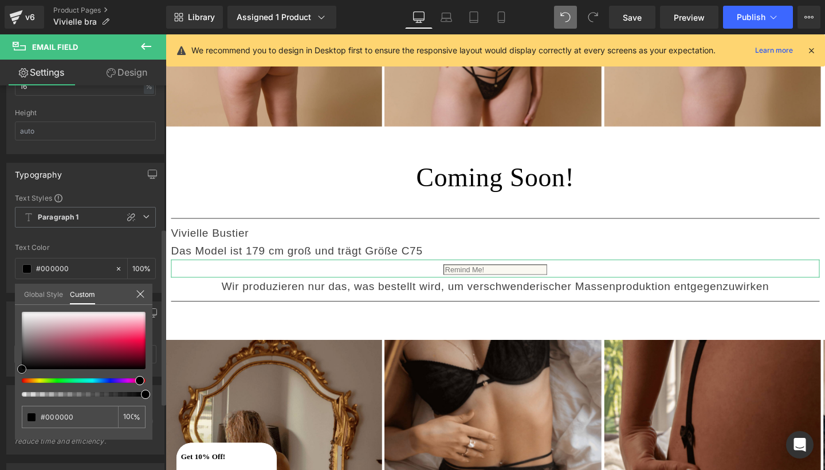
drag, startPoint x: 23, startPoint y: 310, endPoint x: 5, endPoint y: 373, distance: 66.3
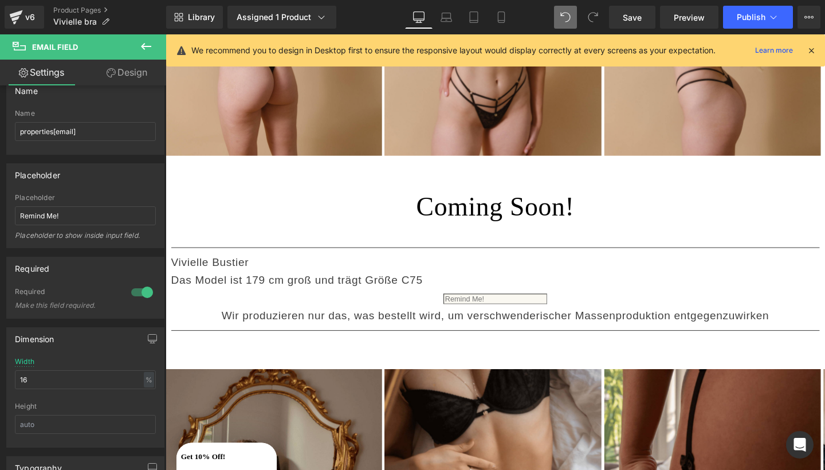
scroll to position [339, 0]
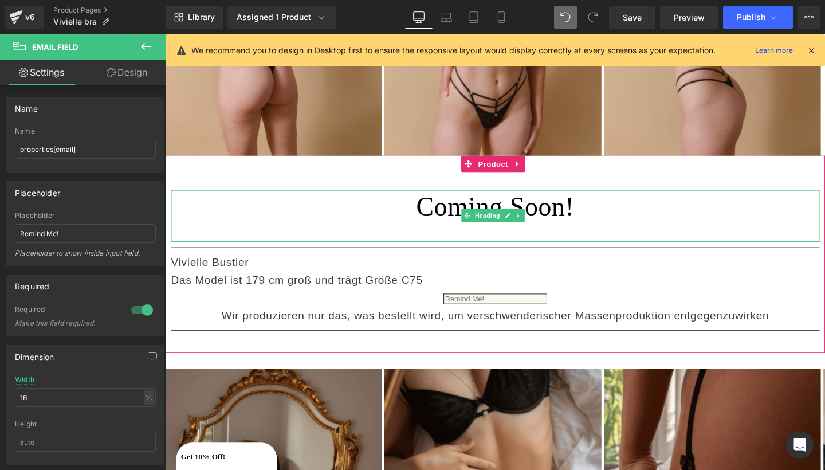
scroll to position [359, 0]
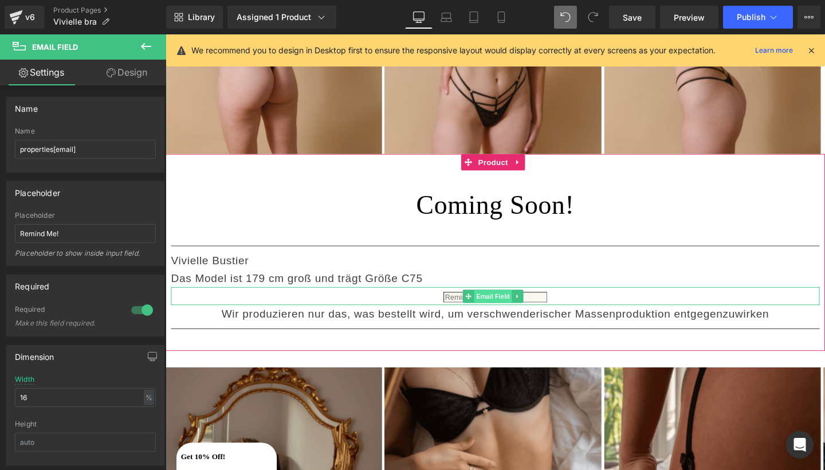
click at [513, 302] on span "Email Field" at bounding box center [510, 309] width 40 height 14
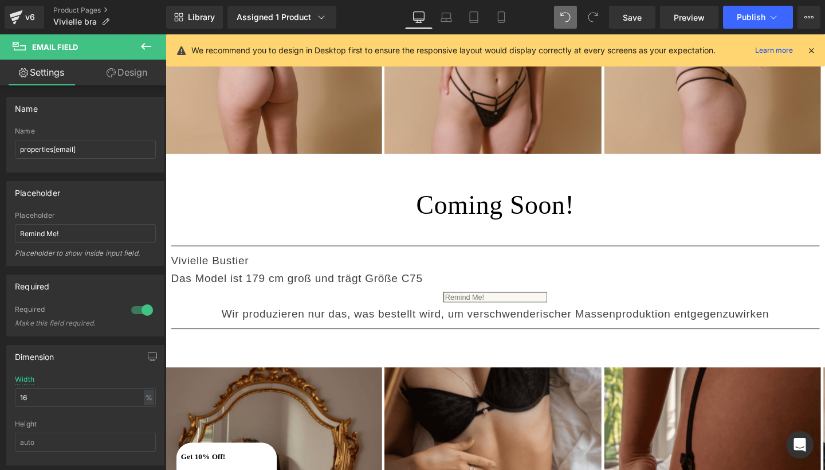
click at [811, 52] on icon at bounding box center [811, 50] width 10 height 10
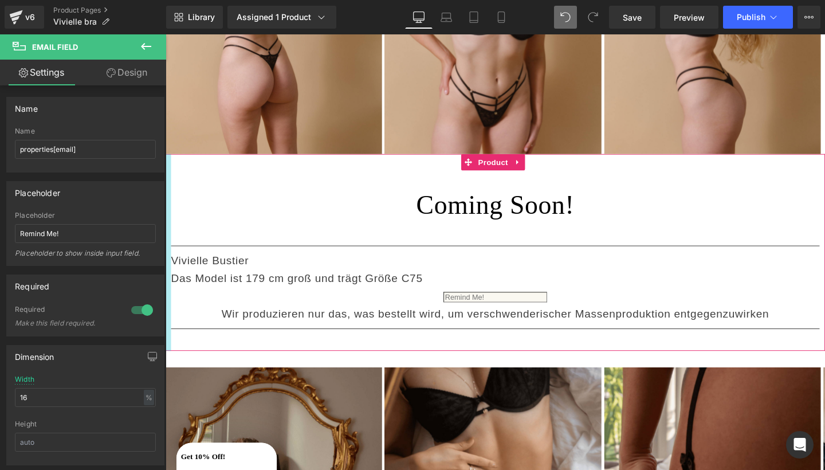
click at [144, 49] on icon at bounding box center [146, 46] width 10 height 7
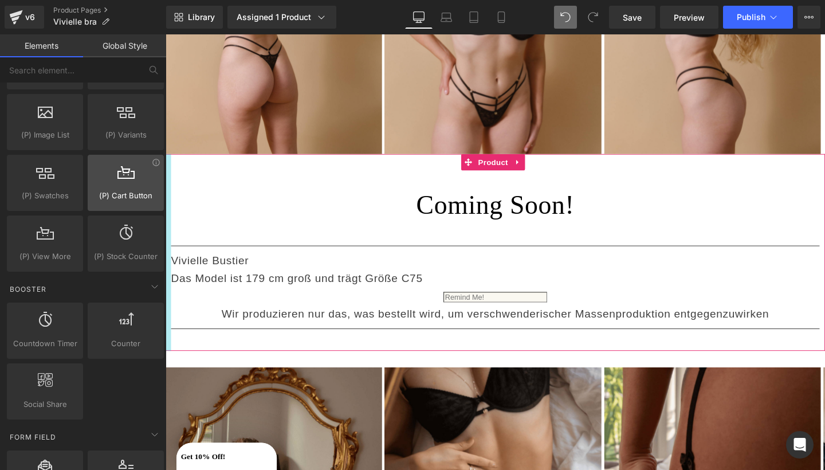
scroll to position [1382, 0]
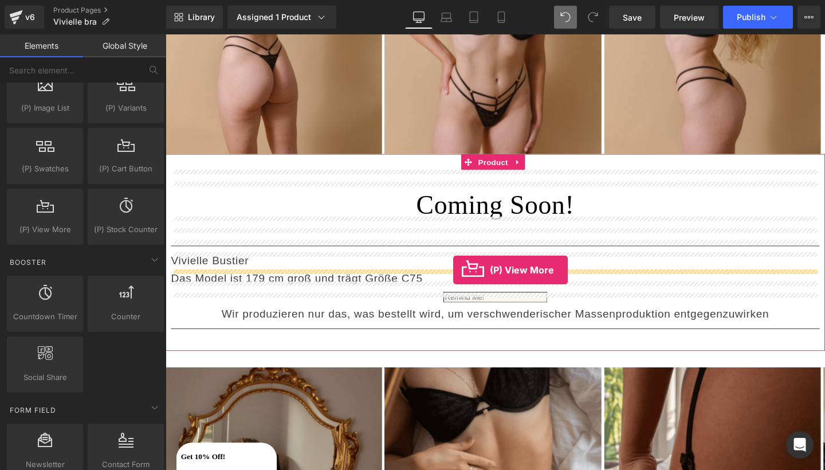
drag, startPoint x: 224, startPoint y: 235, endPoint x: 468, endPoint y: 282, distance: 248.5
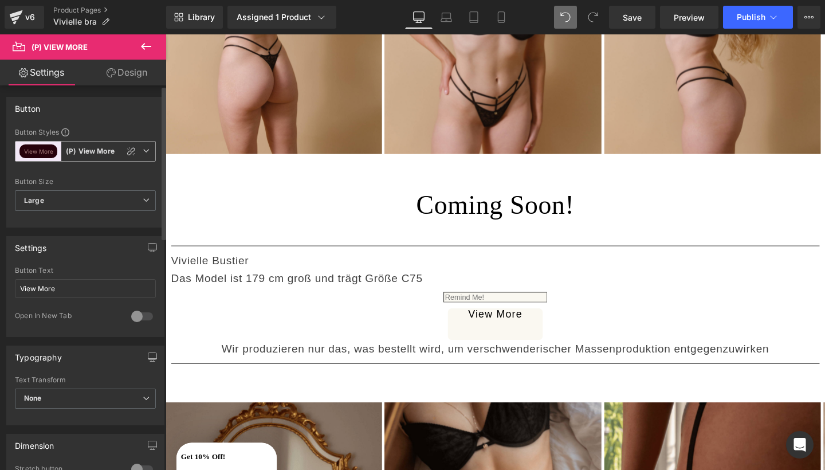
click at [143, 153] on icon at bounding box center [146, 150] width 7 height 7
click at [137, 103] on div "Button" at bounding box center [85, 108] width 157 height 22
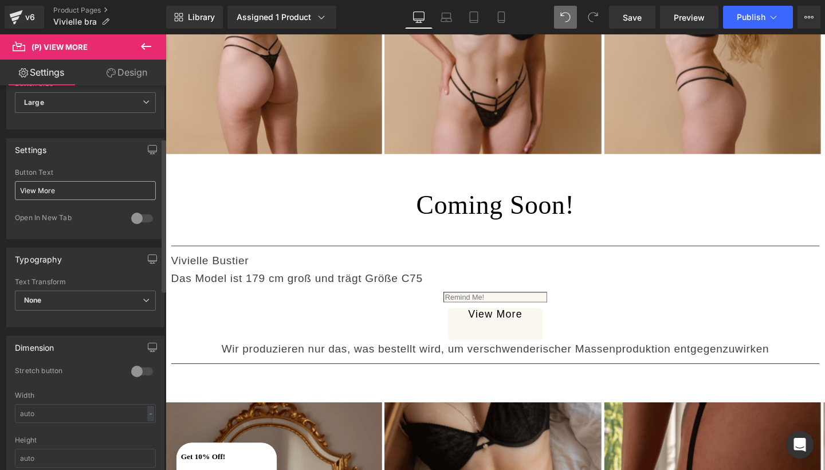
scroll to position [154, 0]
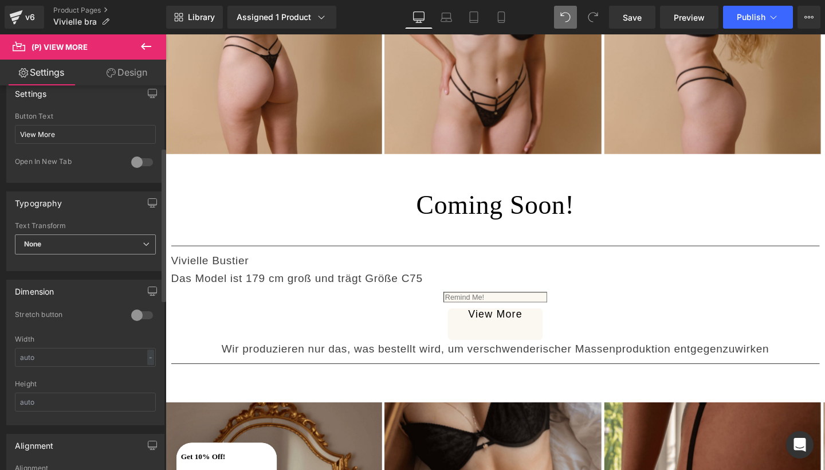
click at [101, 253] on span "None" at bounding box center [85, 244] width 141 height 20
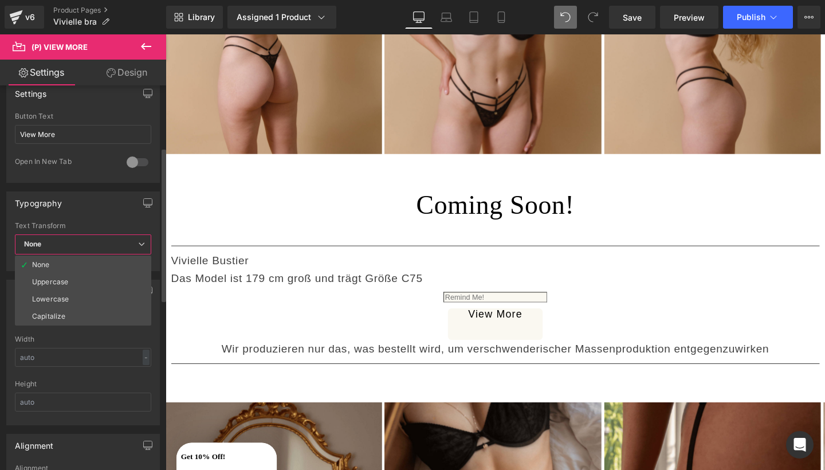
click at [104, 208] on div "Typography" at bounding box center [83, 203] width 152 height 22
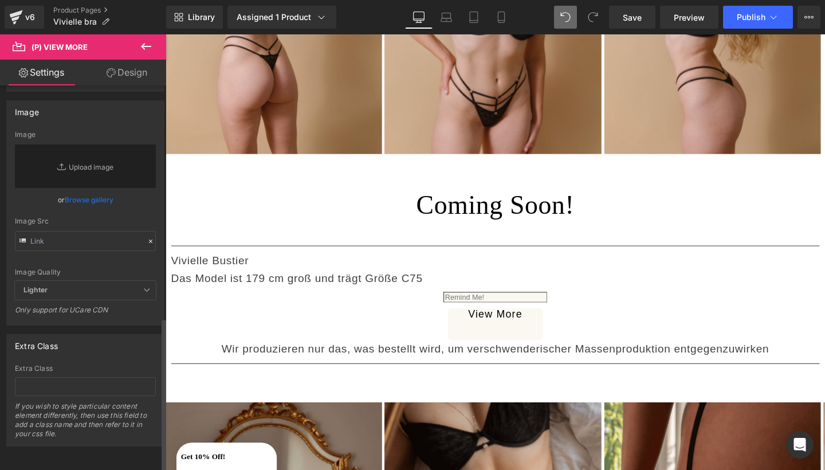
scroll to position [579, 0]
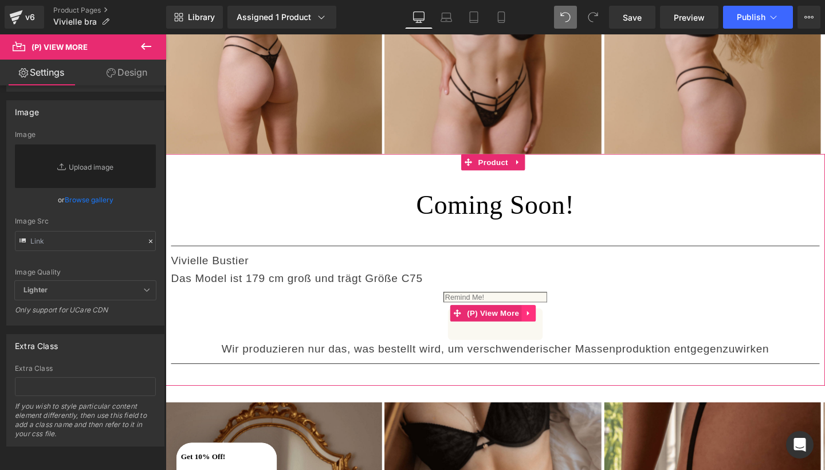
click at [546, 325] on icon at bounding box center [547, 327] width 2 height 5
click at [555, 323] on icon at bounding box center [555, 327] width 8 height 8
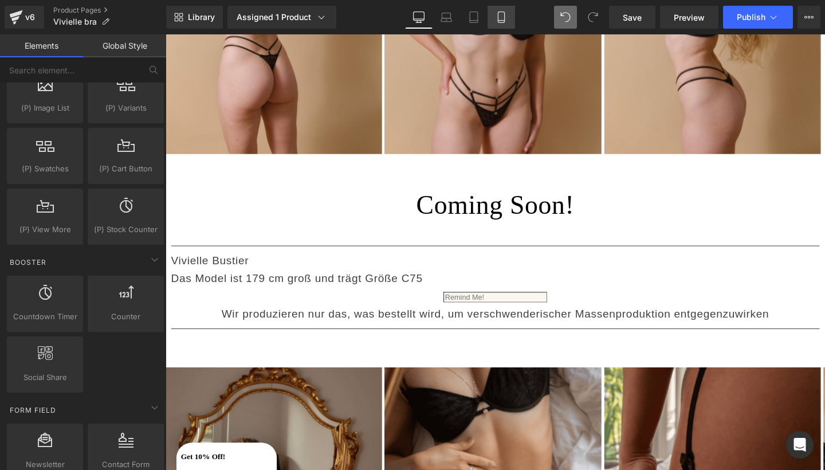
click at [506, 17] on icon at bounding box center [500, 16] width 11 height 11
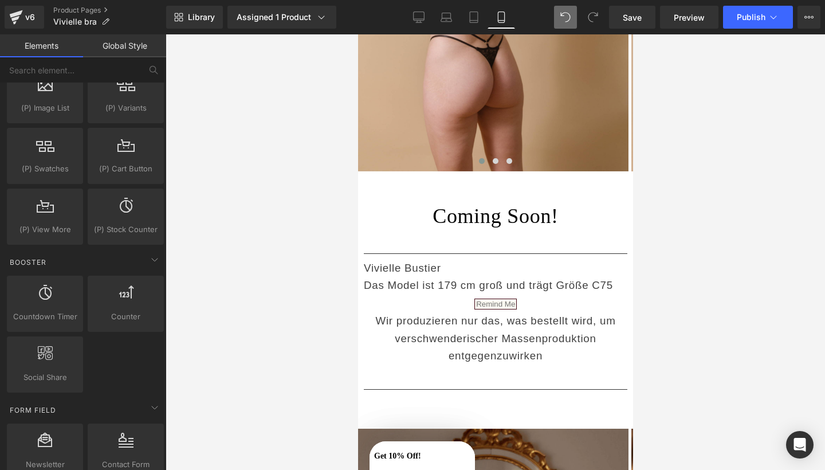
scroll to position [436, 0]
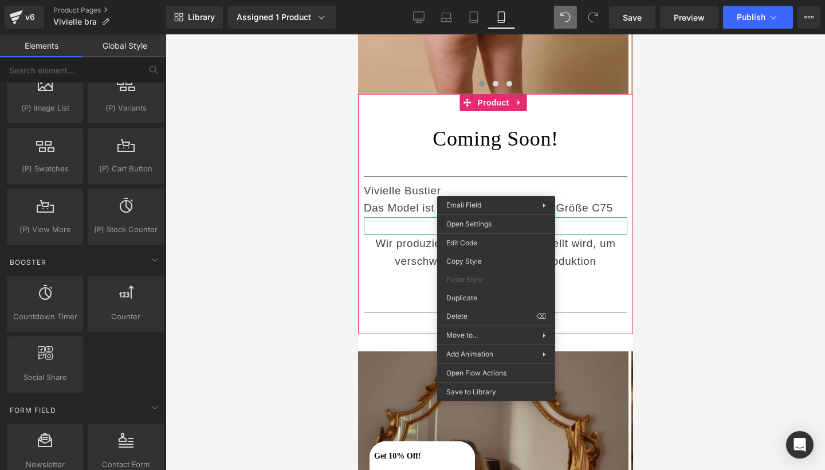
click at [495, 217] on div "Email Field" at bounding box center [494, 226] width 263 height 18
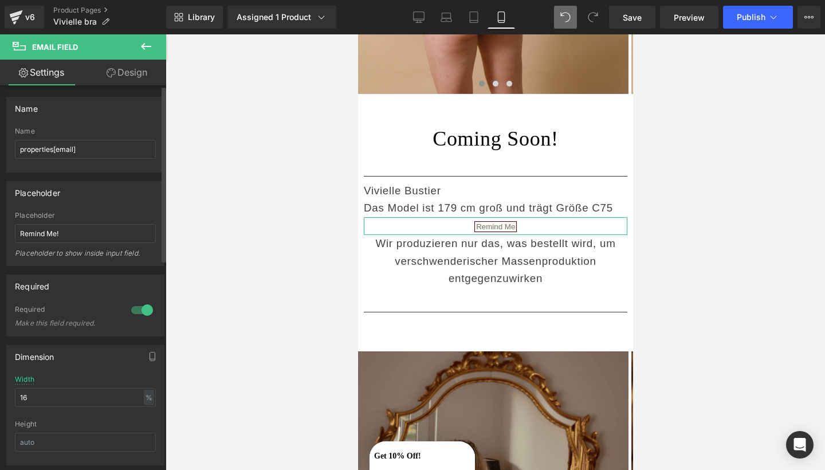
scroll to position [0, 0]
click at [115, 73] on link "Design" at bounding box center [126, 73] width 83 height 26
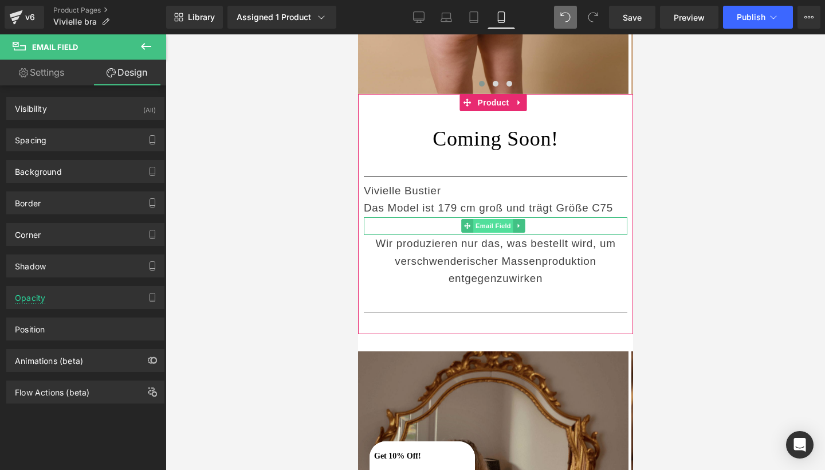
click at [498, 219] on span "Email Field" at bounding box center [493, 226] width 40 height 14
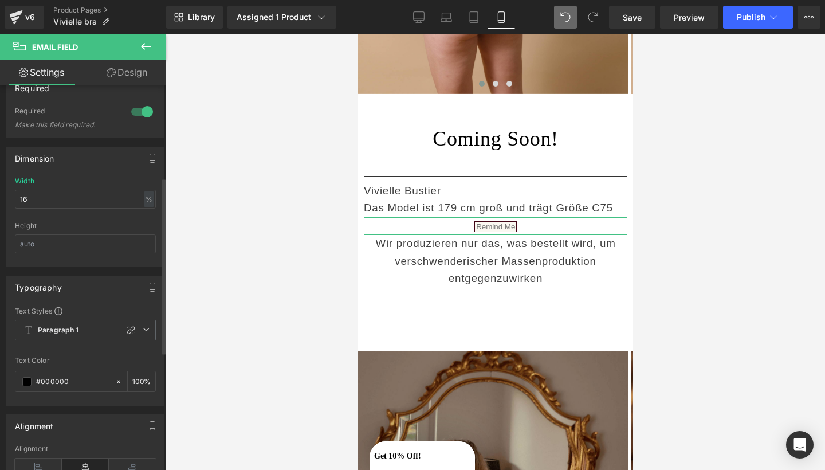
scroll to position [200, 0]
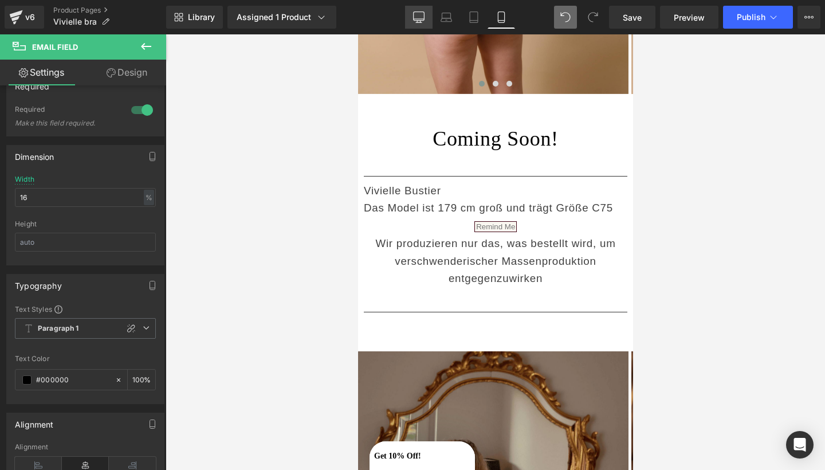
click at [431, 9] on link "Desktop" at bounding box center [418, 17] width 27 height 23
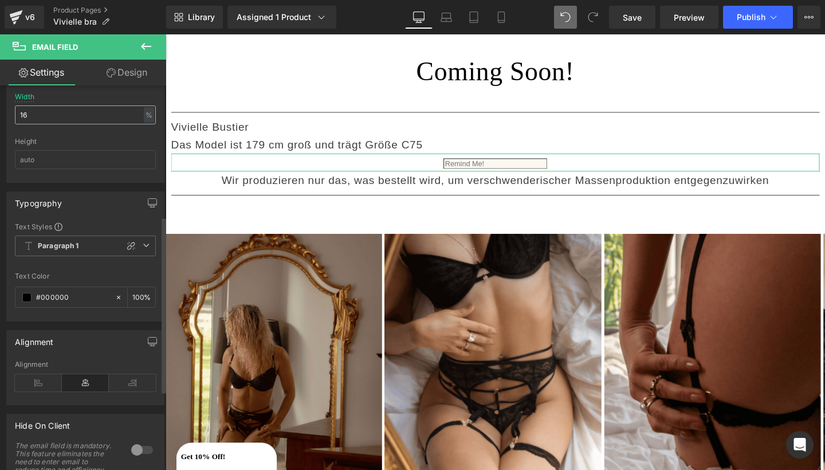
scroll to position [286, 0]
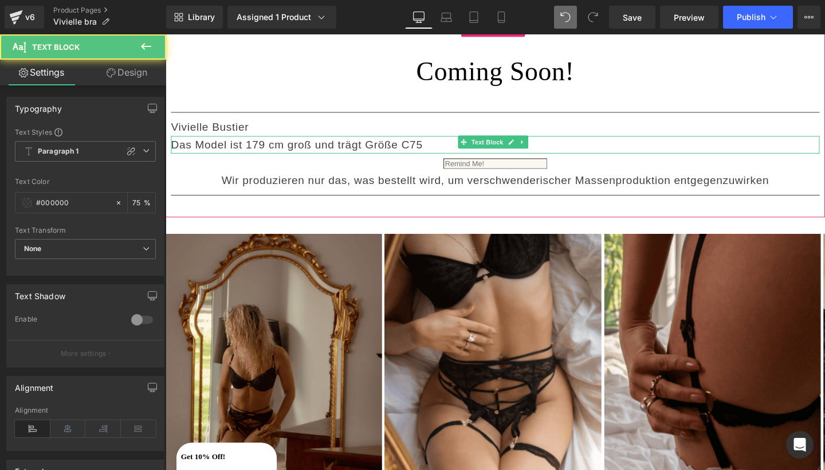
click at [415, 141] on p "Das Model ist 179 cm groß und trägt Größe C75" at bounding box center [512, 150] width 682 height 19
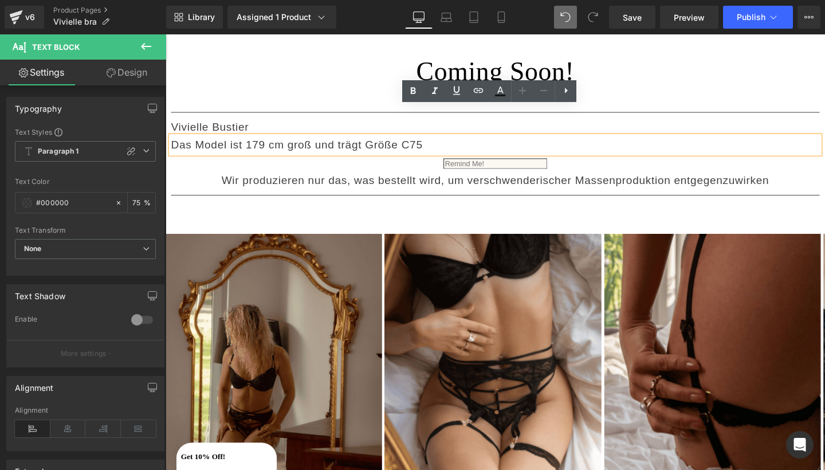
click at [415, 141] on p "Das Model ist 179 cm groß und trägt Größe C75" at bounding box center [512, 150] width 682 height 19
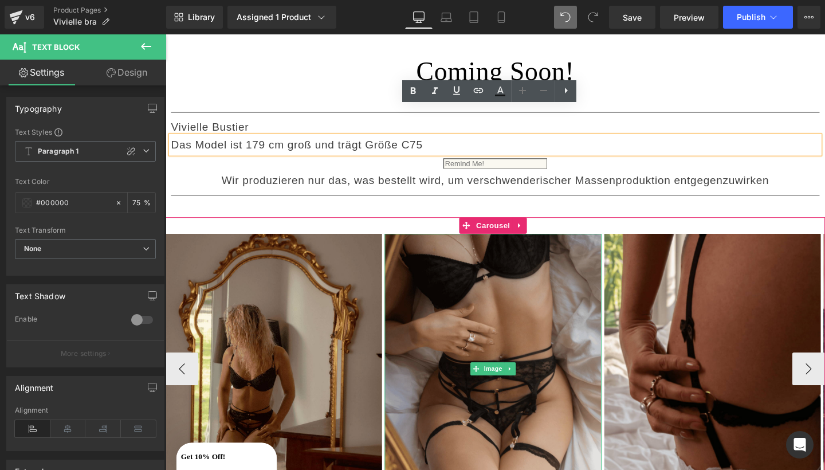
click at [519, 301] on img at bounding box center [509, 386] width 227 height 285
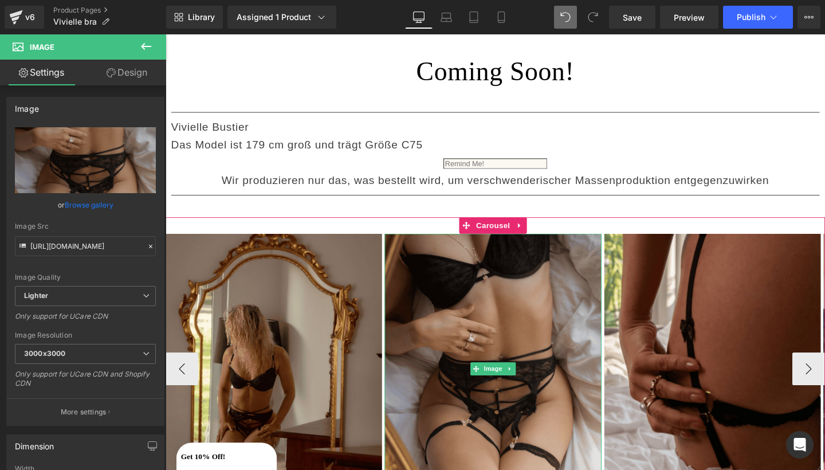
click at [519, 301] on img at bounding box center [509, 386] width 227 height 285
